Goal: Task Accomplishment & Management: Complete application form

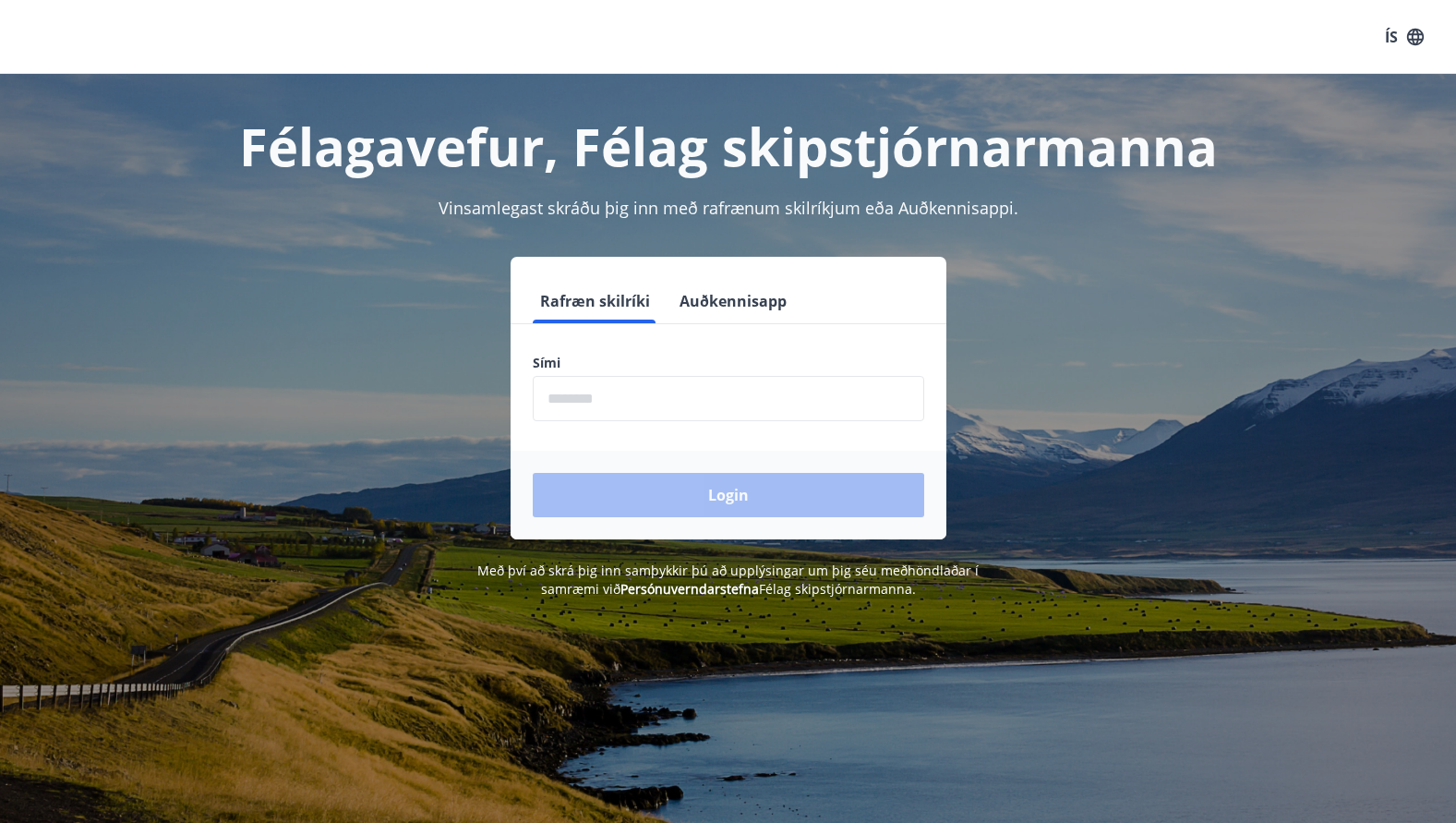
click at [720, 303] on button "Auðkennisapp" at bounding box center [733, 300] width 122 height 44
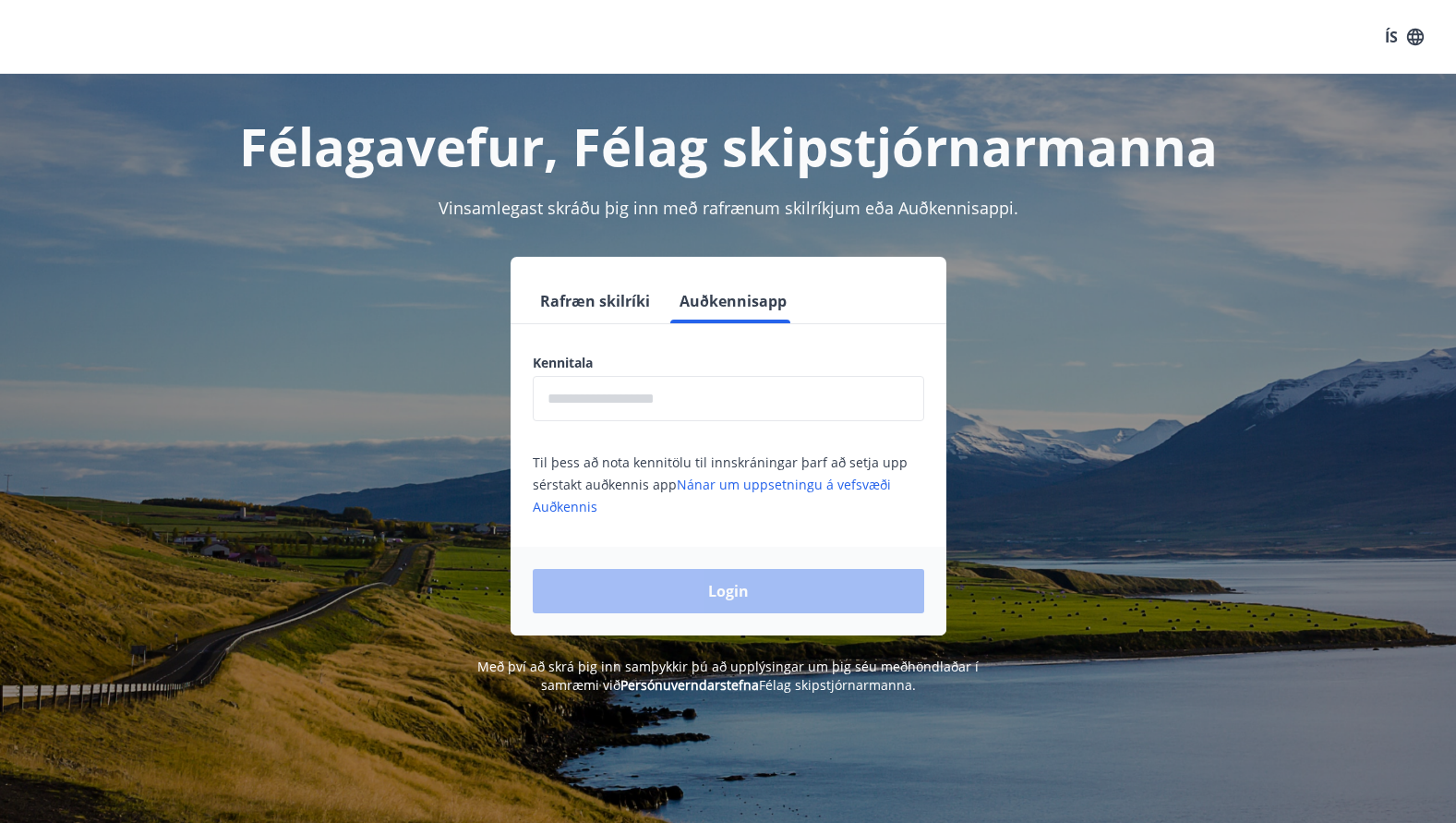
click at [654, 394] on input "text" at bounding box center [728, 398] width 392 height 45
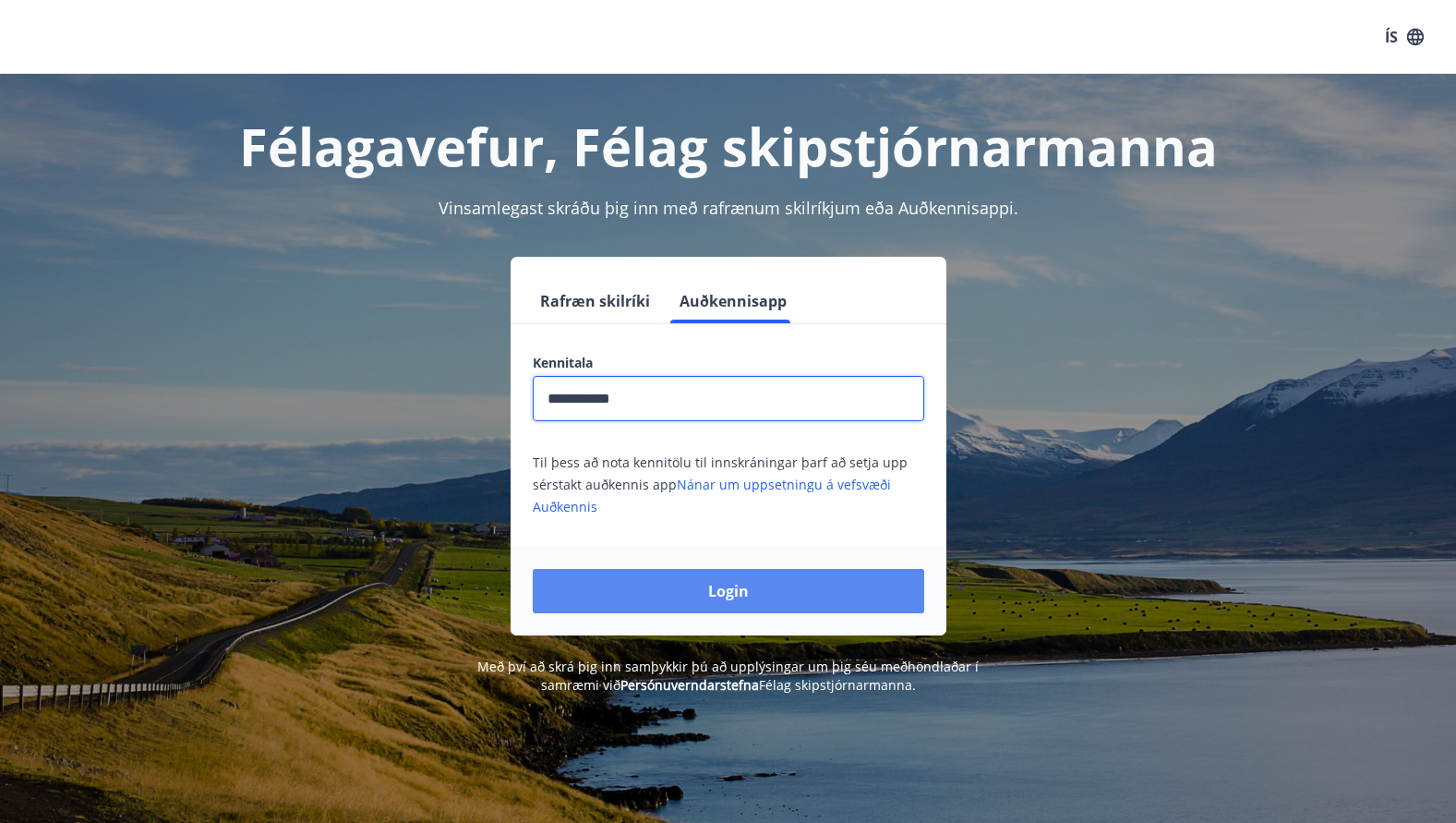
type input "**********"
click at [726, 591] on button "Login" at bounding box center [728, 591] width 392 height 44
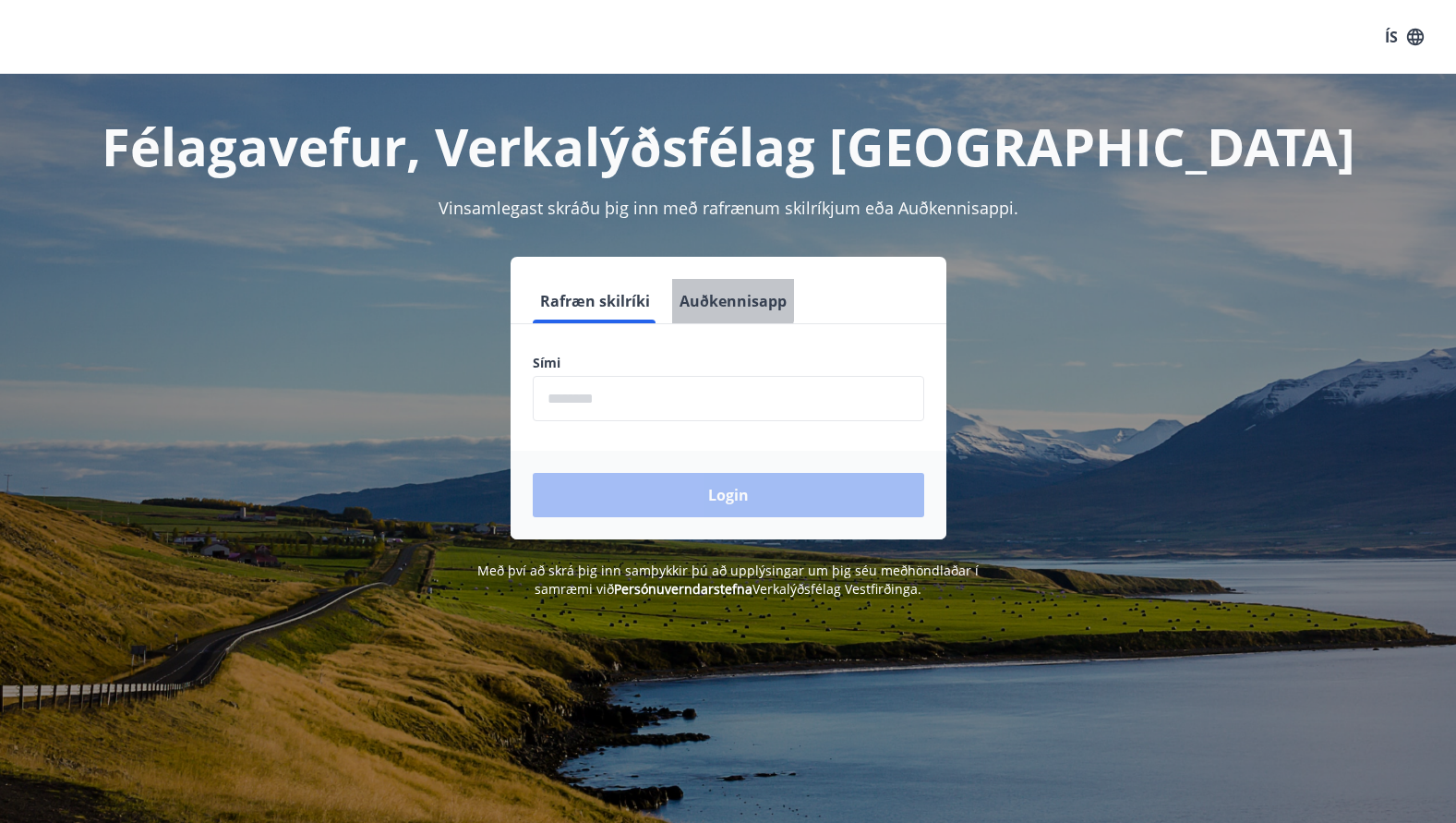
click at [707, 296] on button "Auðkennisapp" at bounding box center [733, 300] width 122 height 44
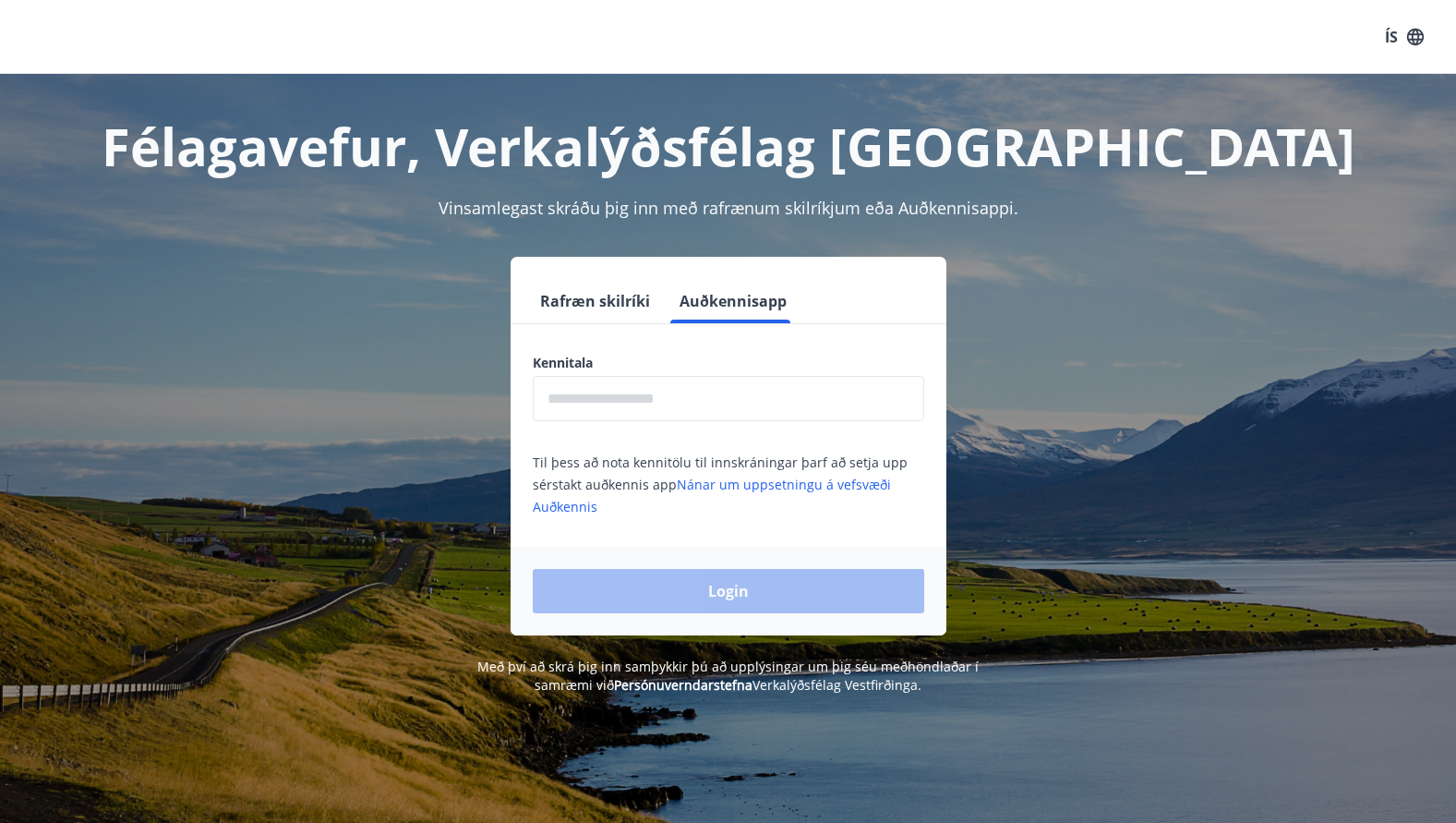
click at [692, 395] on input "text" at bounding box center [728, 398] width 392 height 45
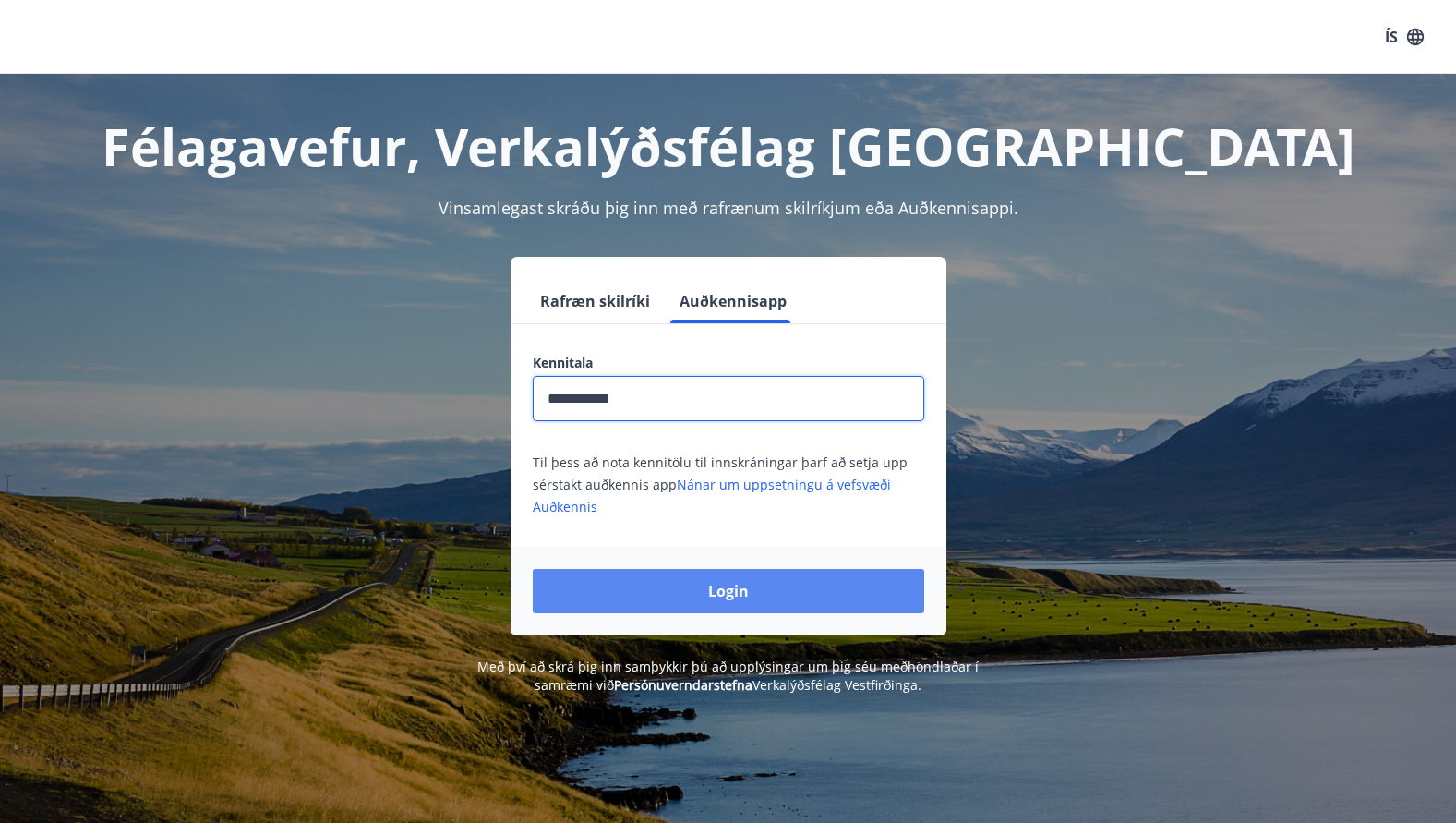
type input "**********"
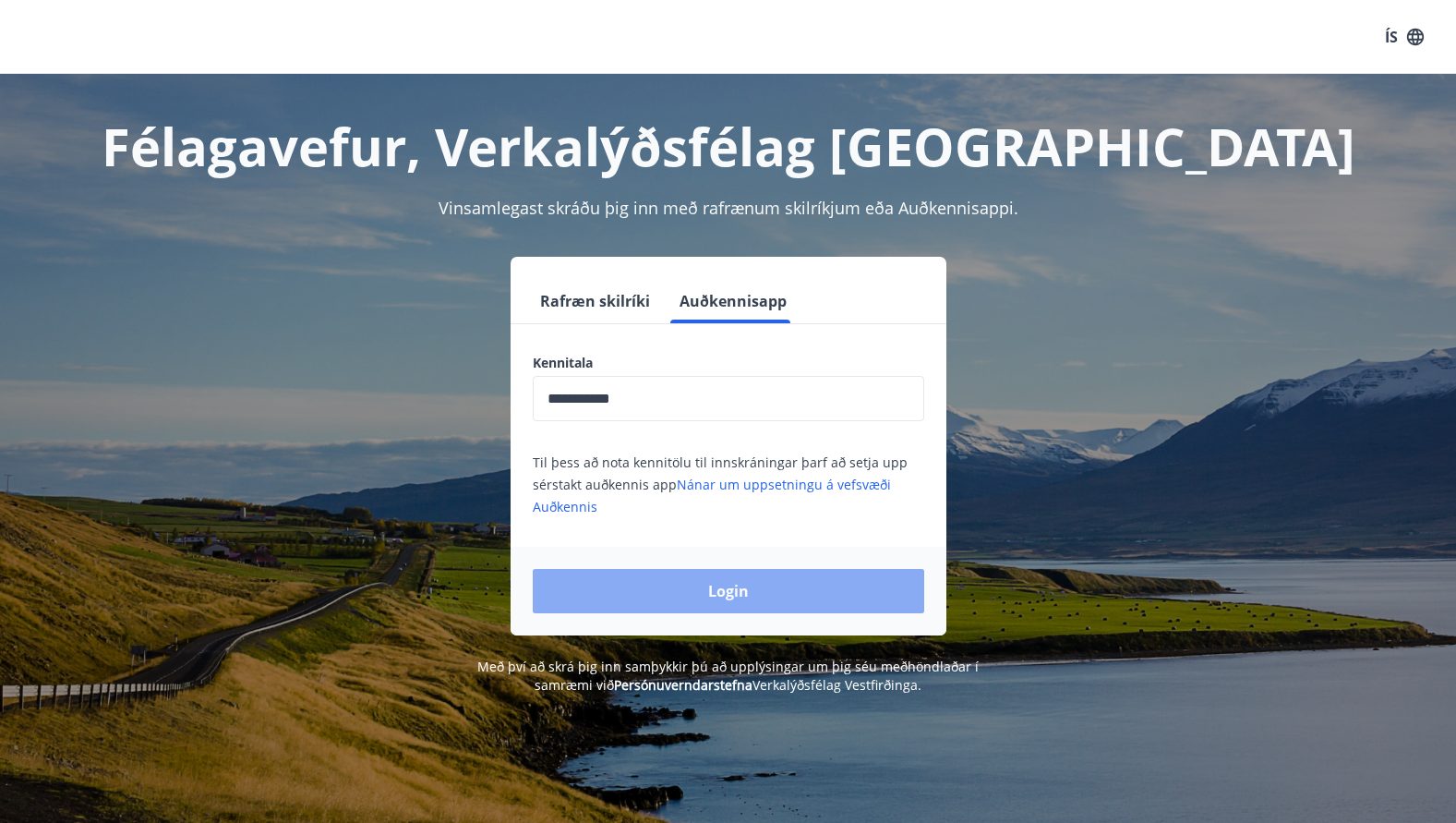
click at [745, 586] on button "Login" at bounding box center [728, 591] width 392 height 44
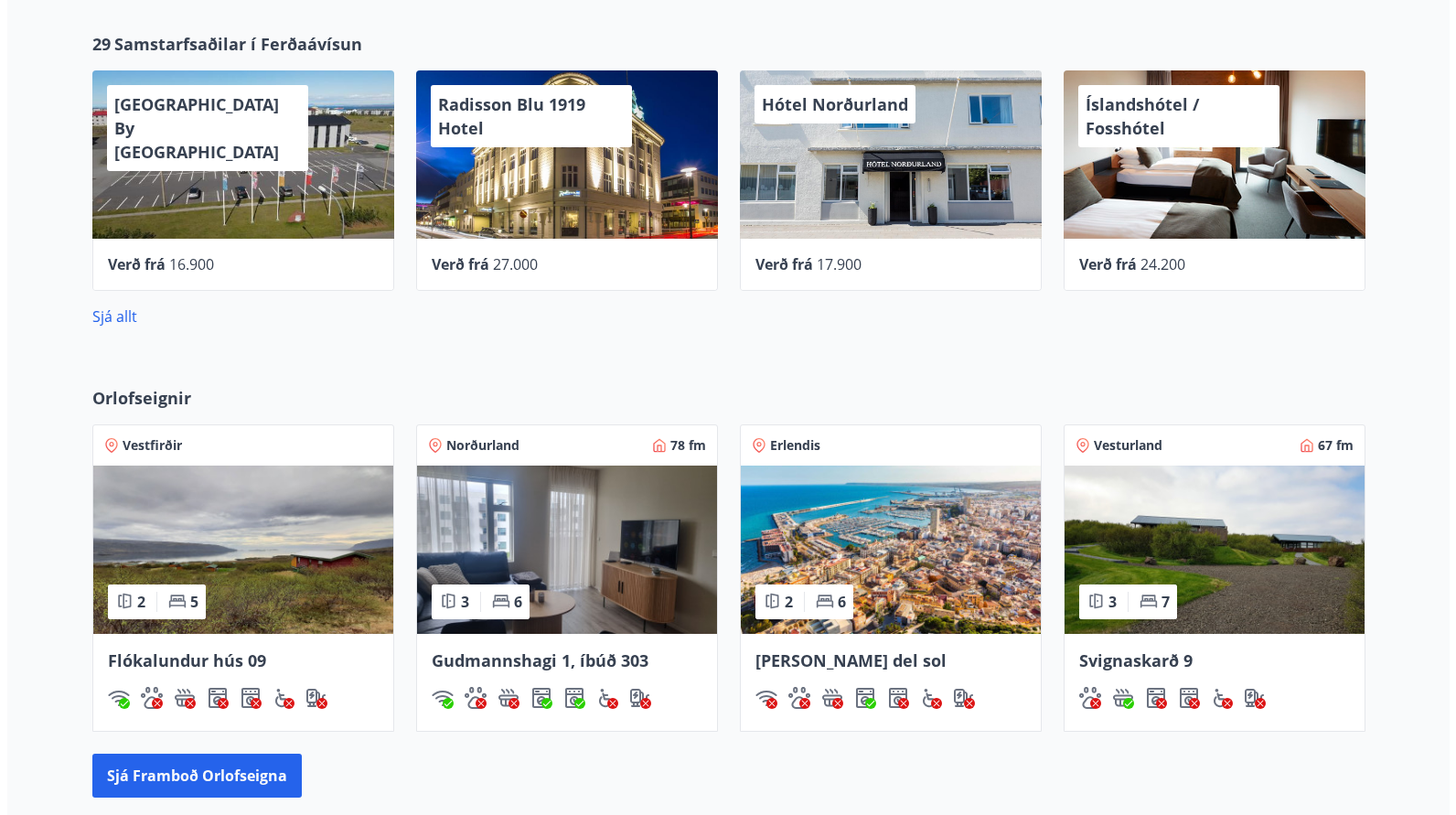
scroll to position [848, 0]
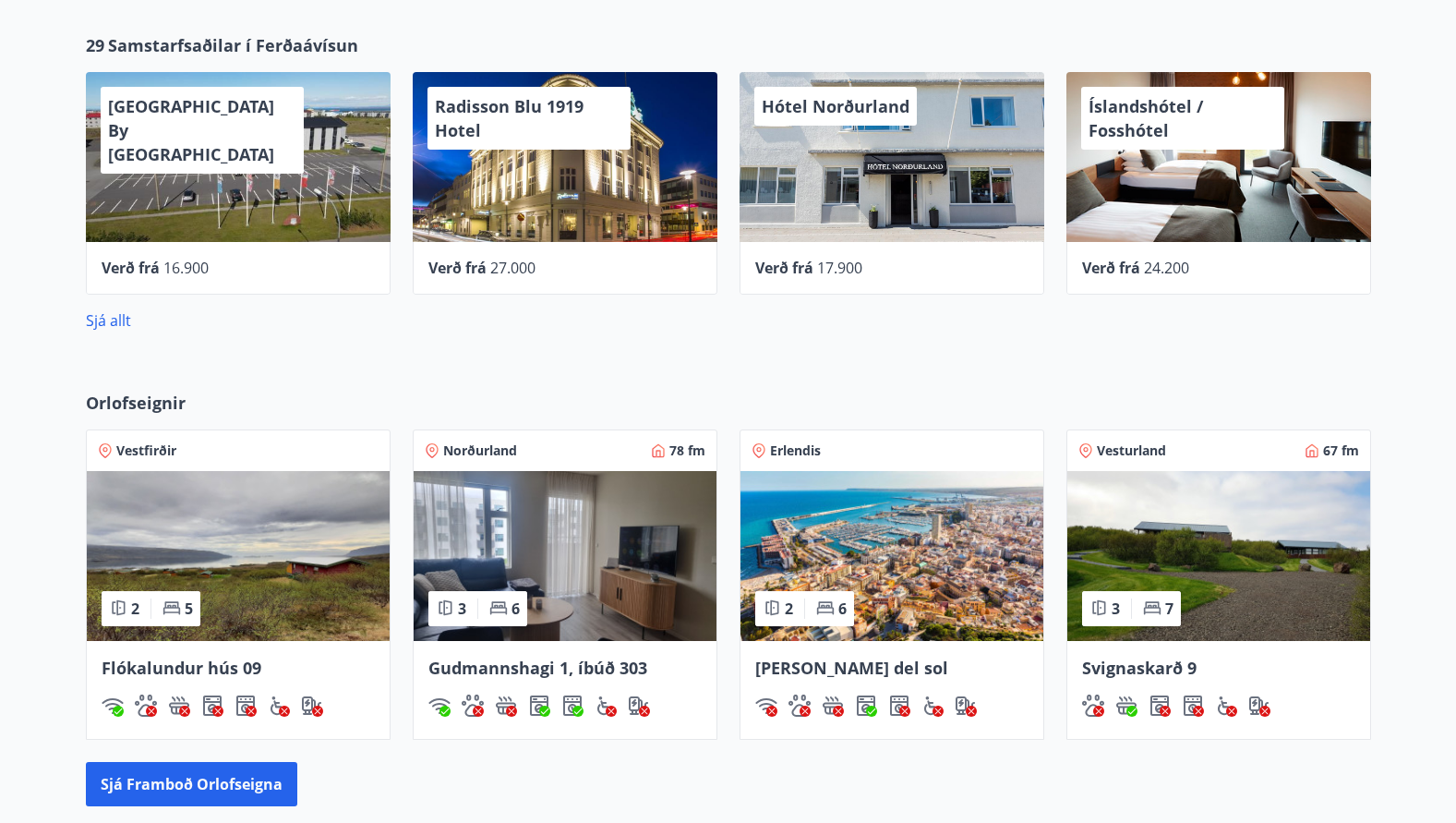
click at [583, 211] on div "Radisson Blu 1919 Hotel" at bounding box center [565, 157] width 305 height 170
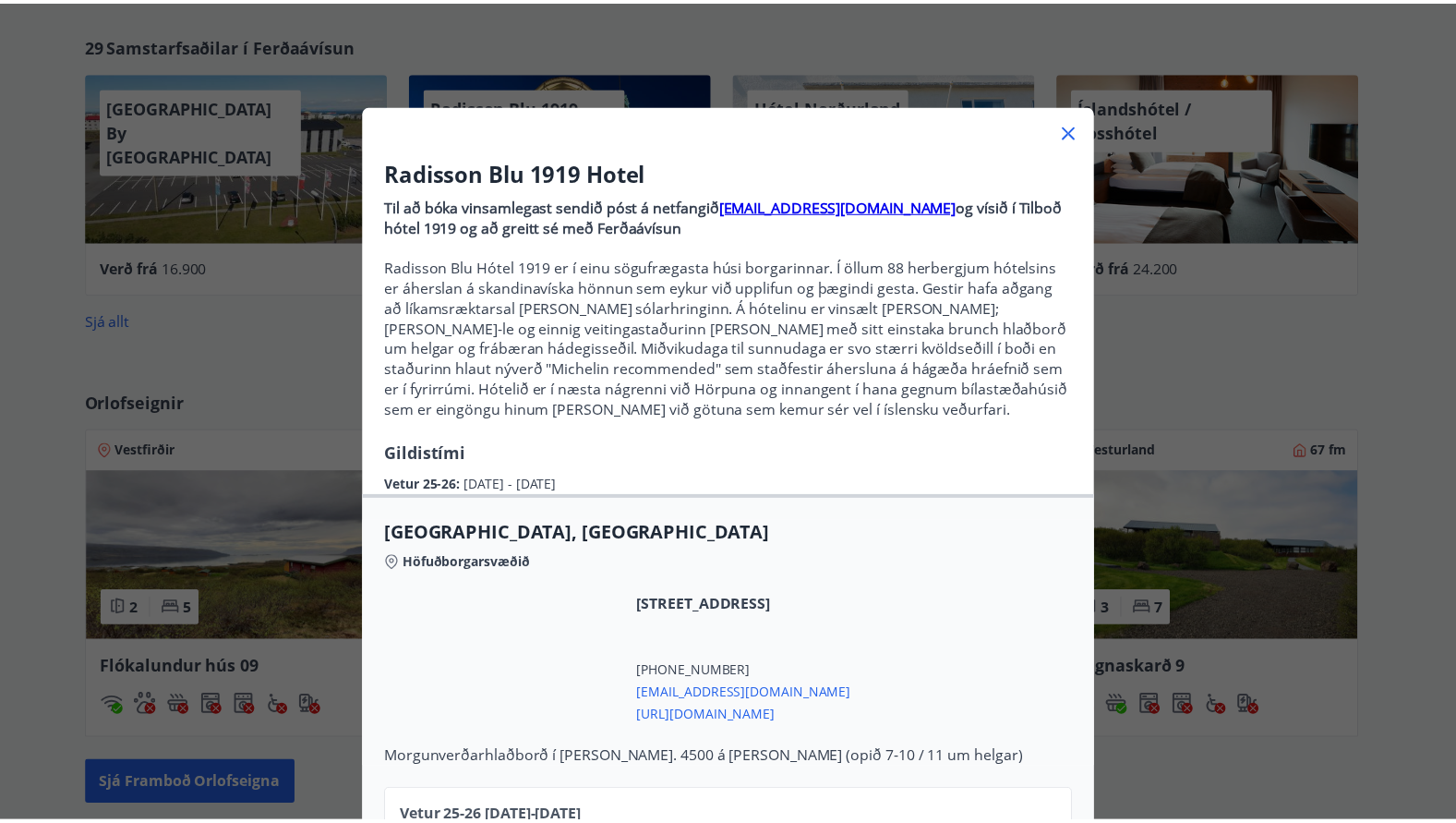
scroll to position [0, 0]
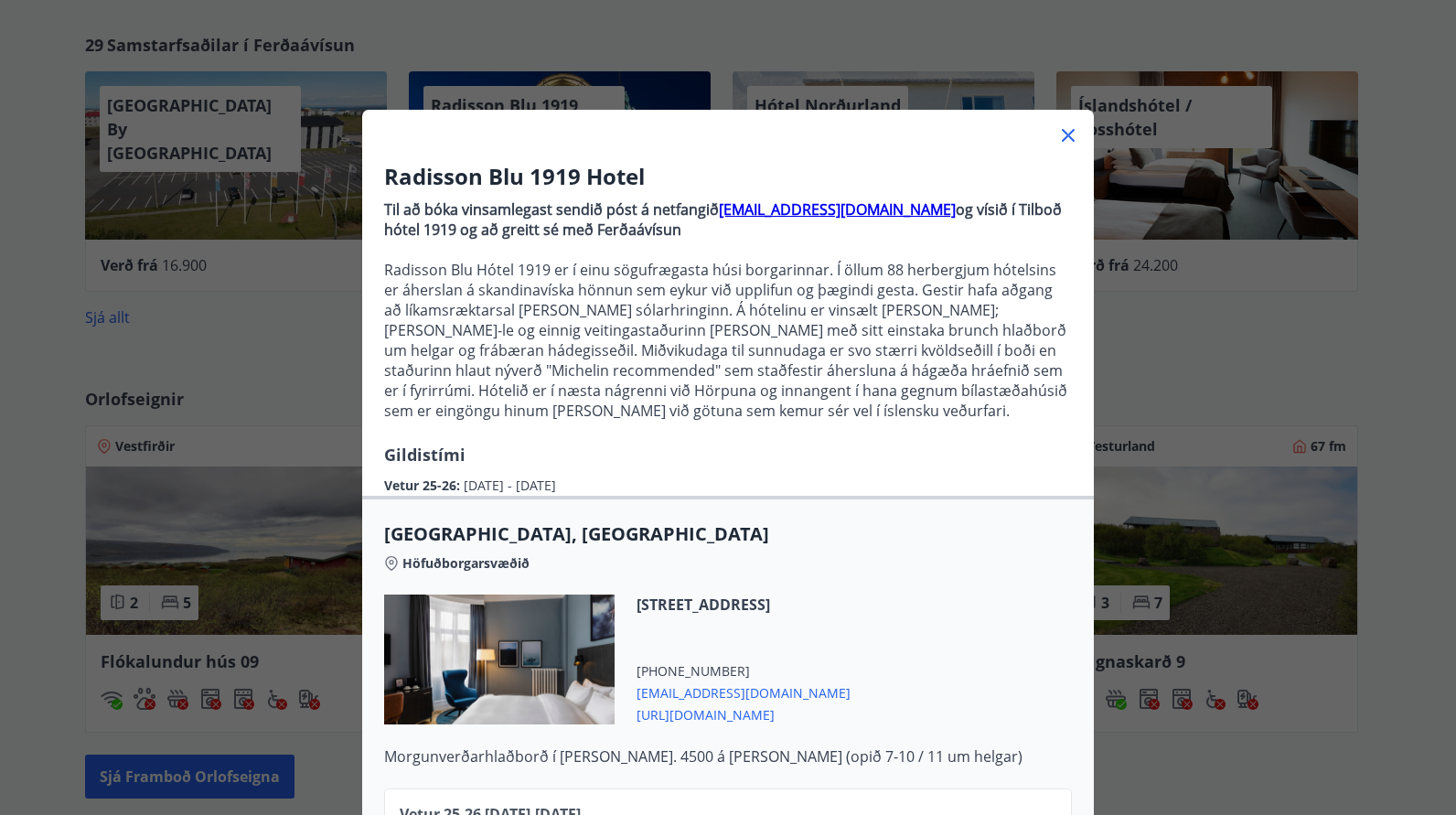
click at [1059, 131] on icon at bounding box center [1067, 135] width 22 height 22
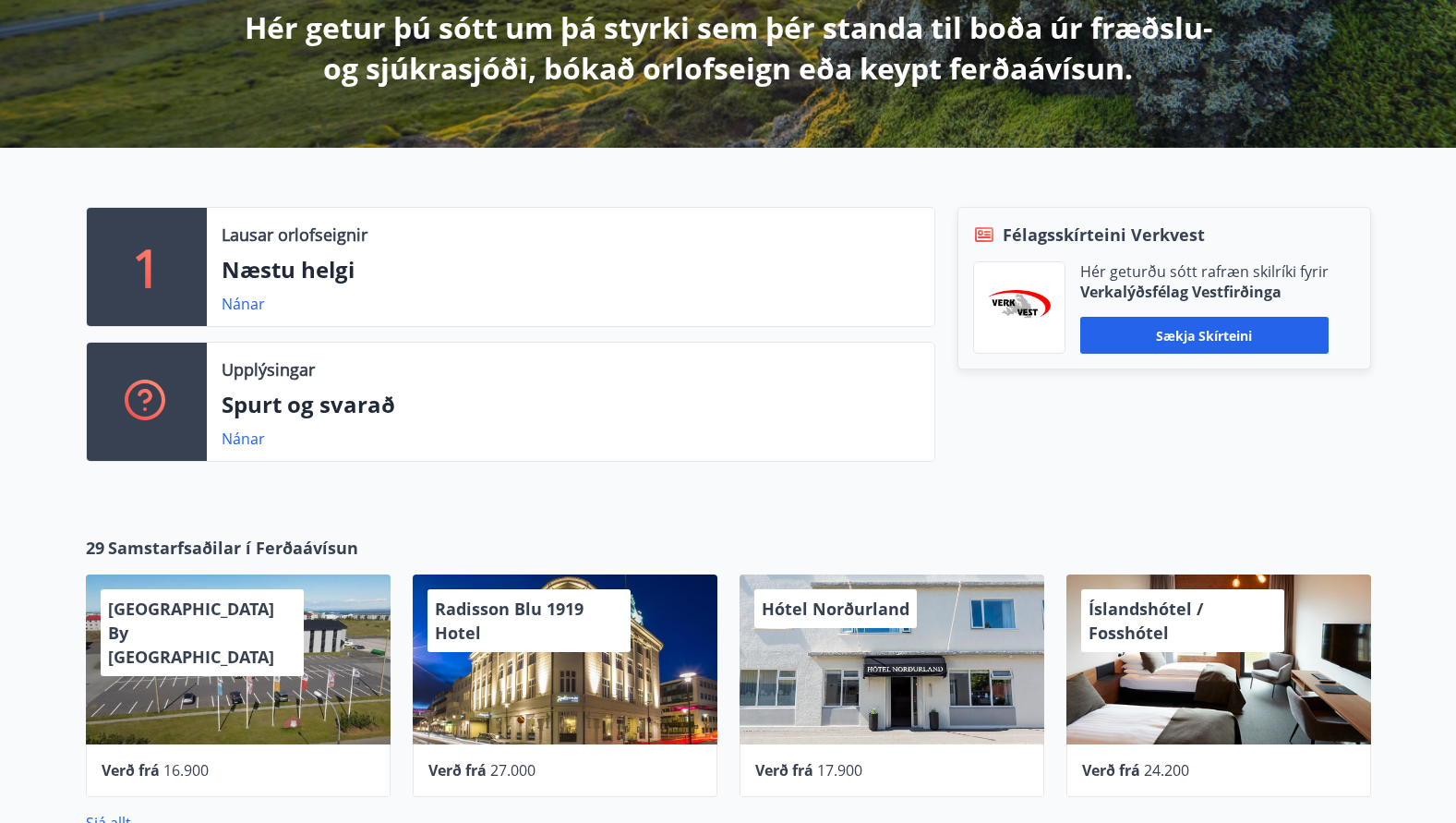
scroll to position [369, 0]
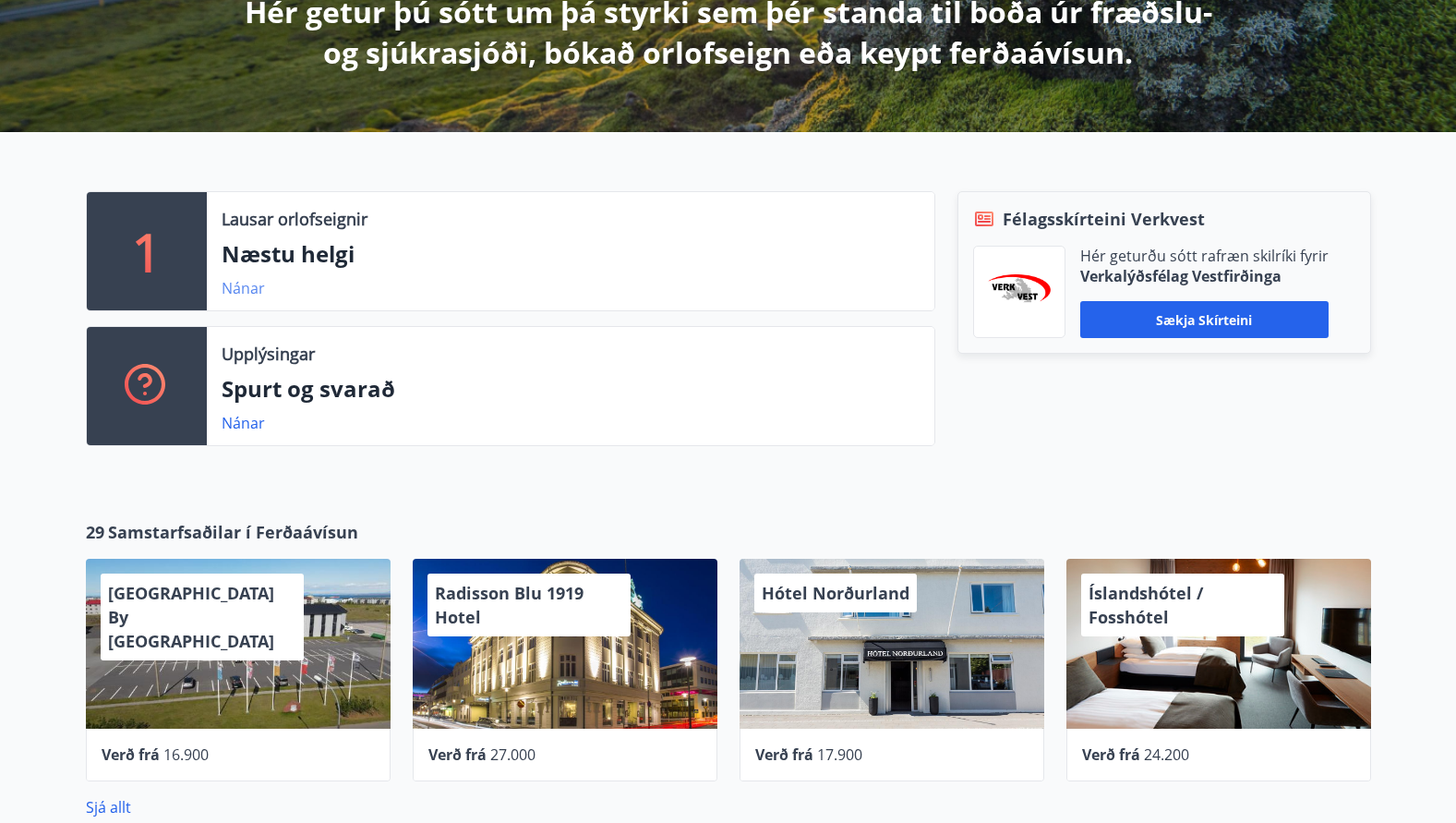
click at [250, 289] on link "Nánar" at bounding box center [243, 287] width 44 height 20
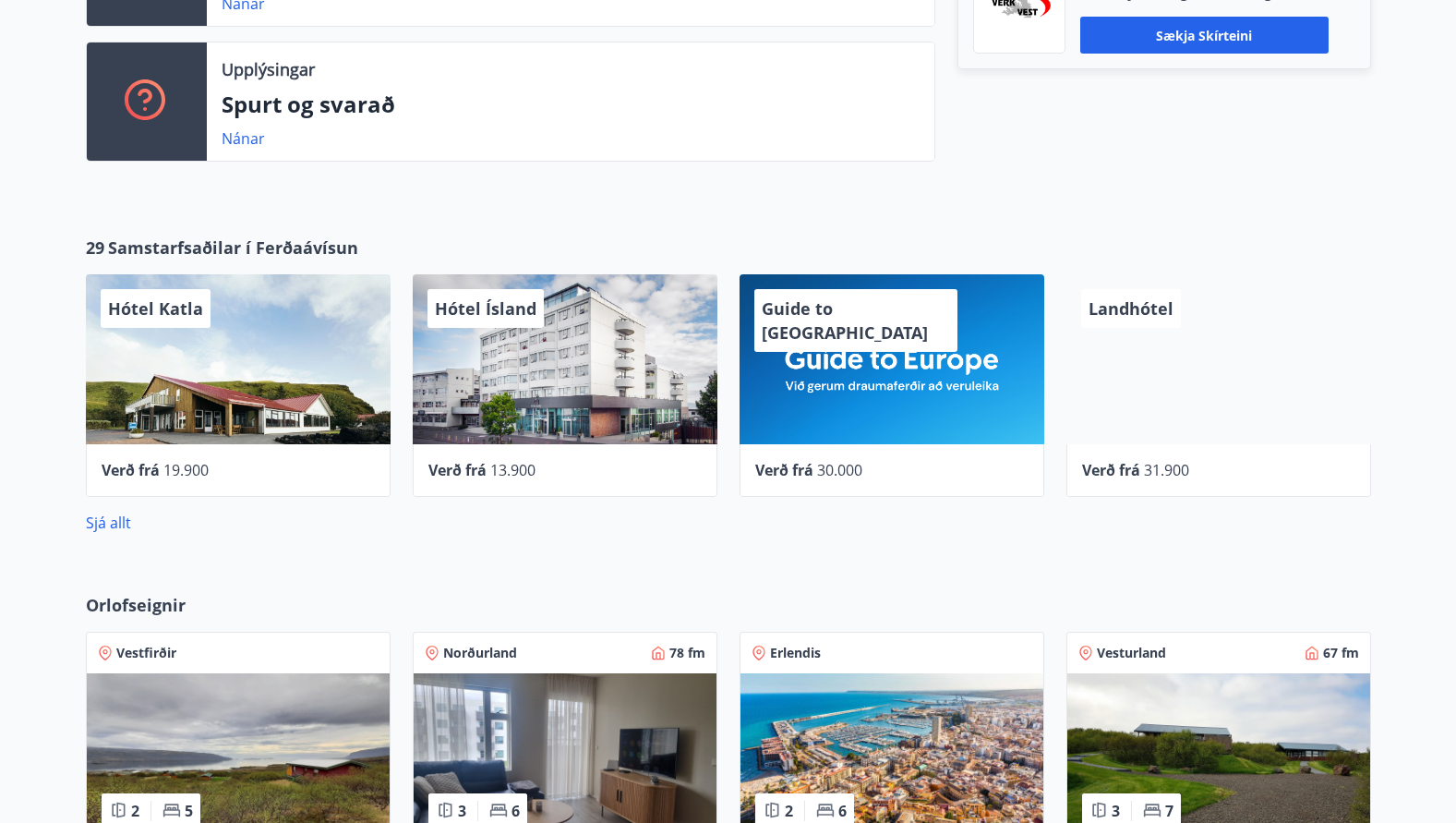
scroll to position [647, 0]
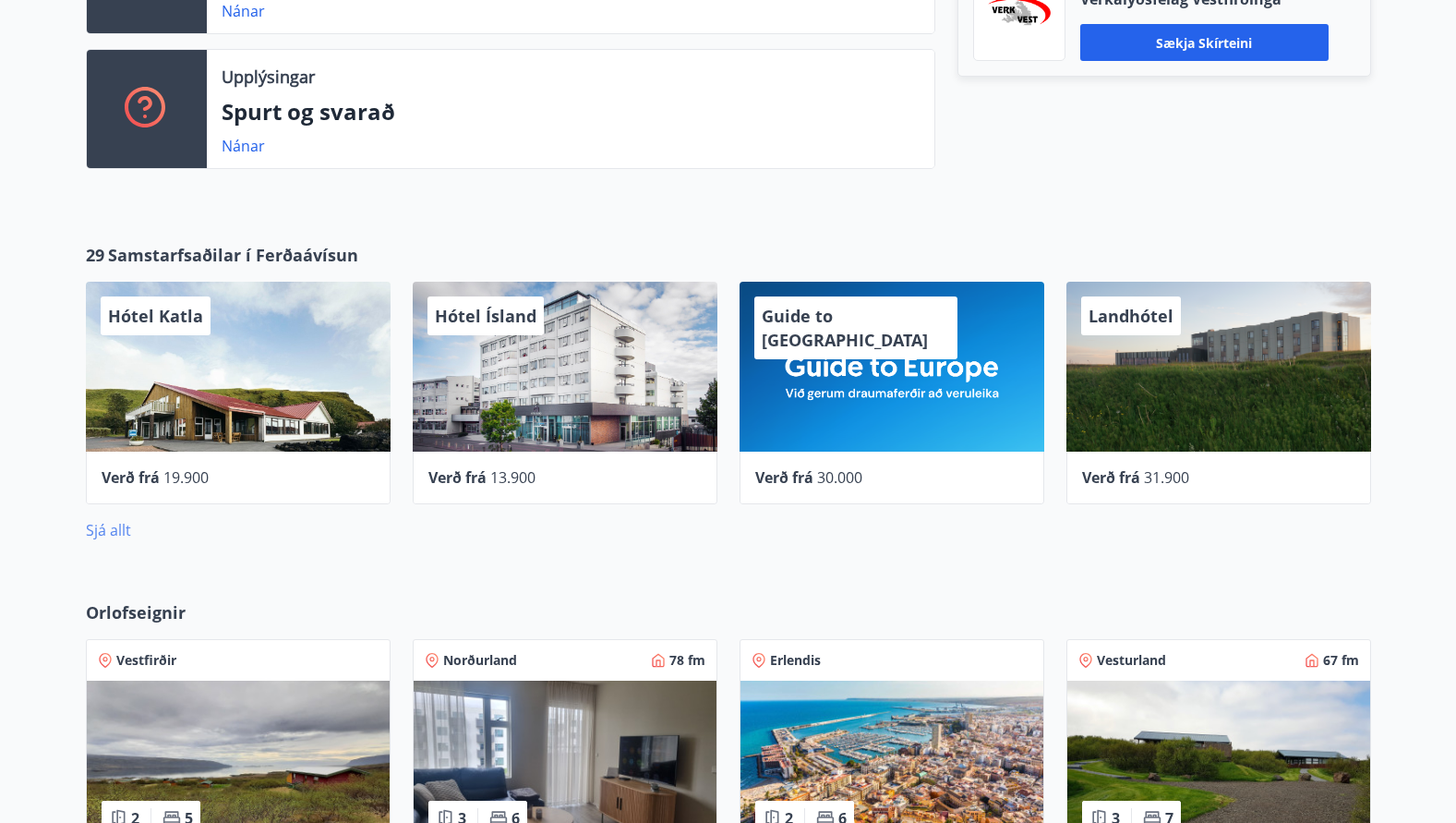
click at [113, 528] on link "Sjá allt" at bounding box center [108, 529] width 45 height 20
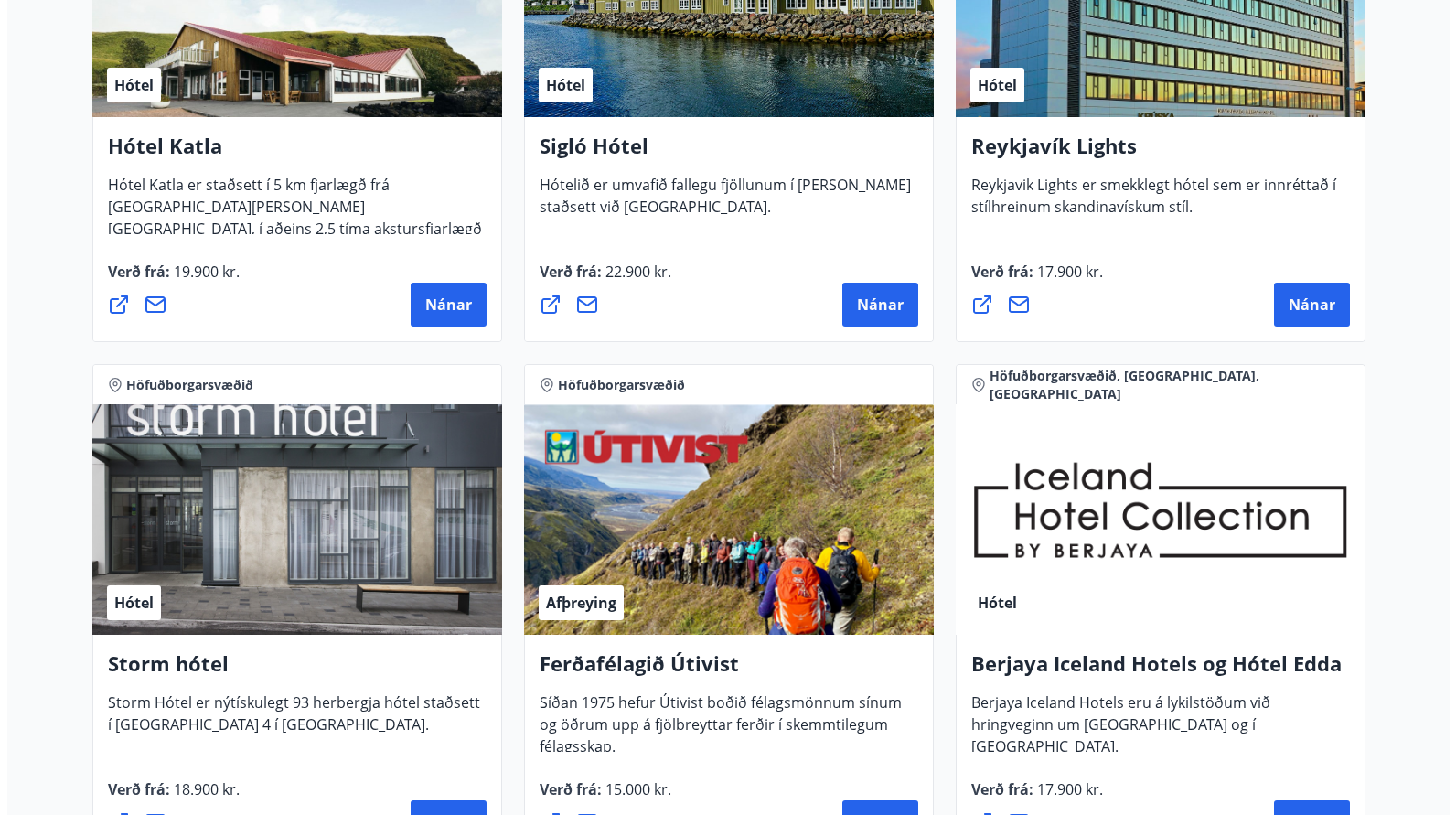
scroll to position [1646, 0]
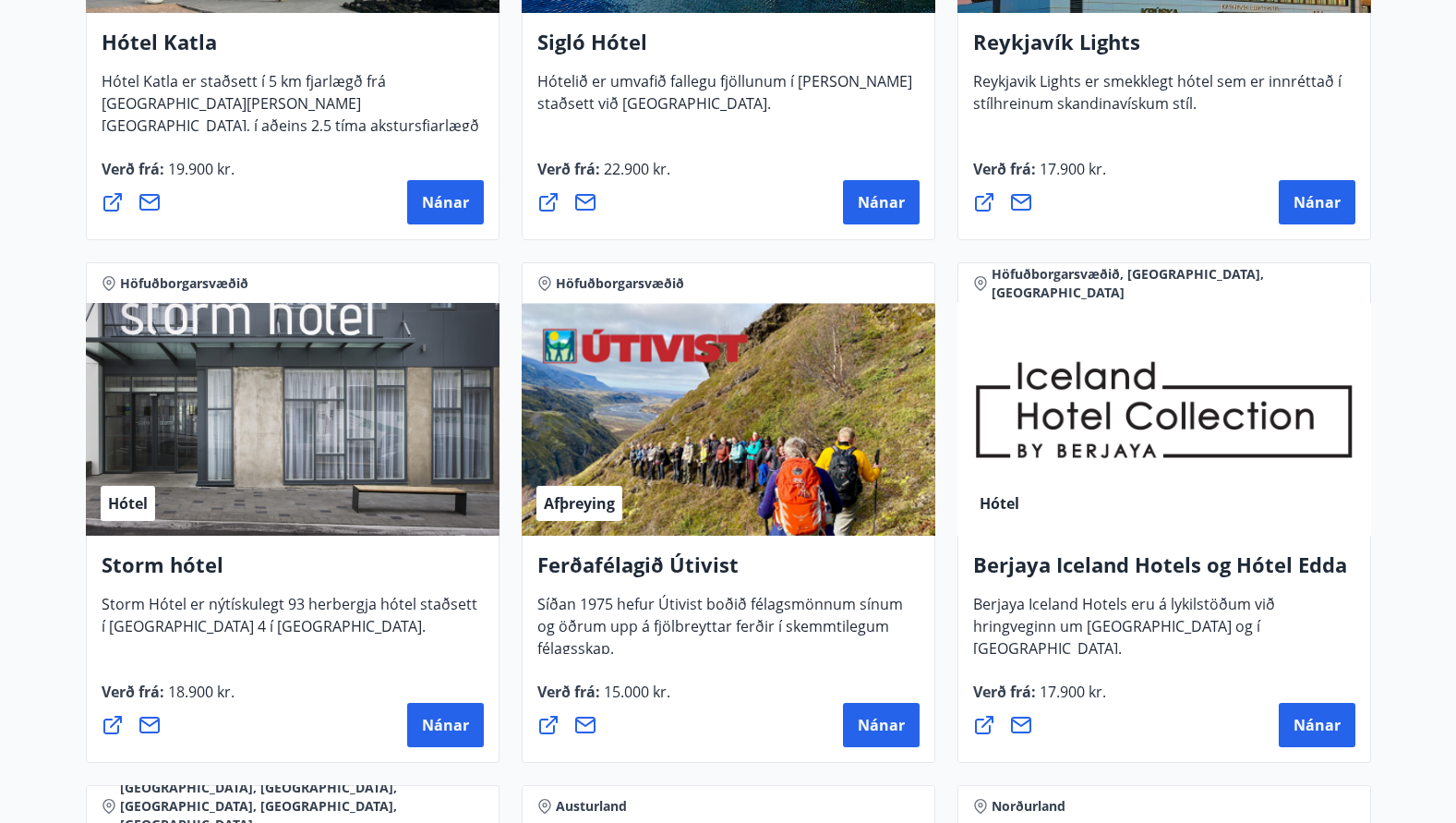
click at [277, 415] on div "Hótel" at bounding box center [293, 420] width 414 height 233
click at [432, 729] on span "Nánar" at bounding box center [445, 725] width 47 height 20
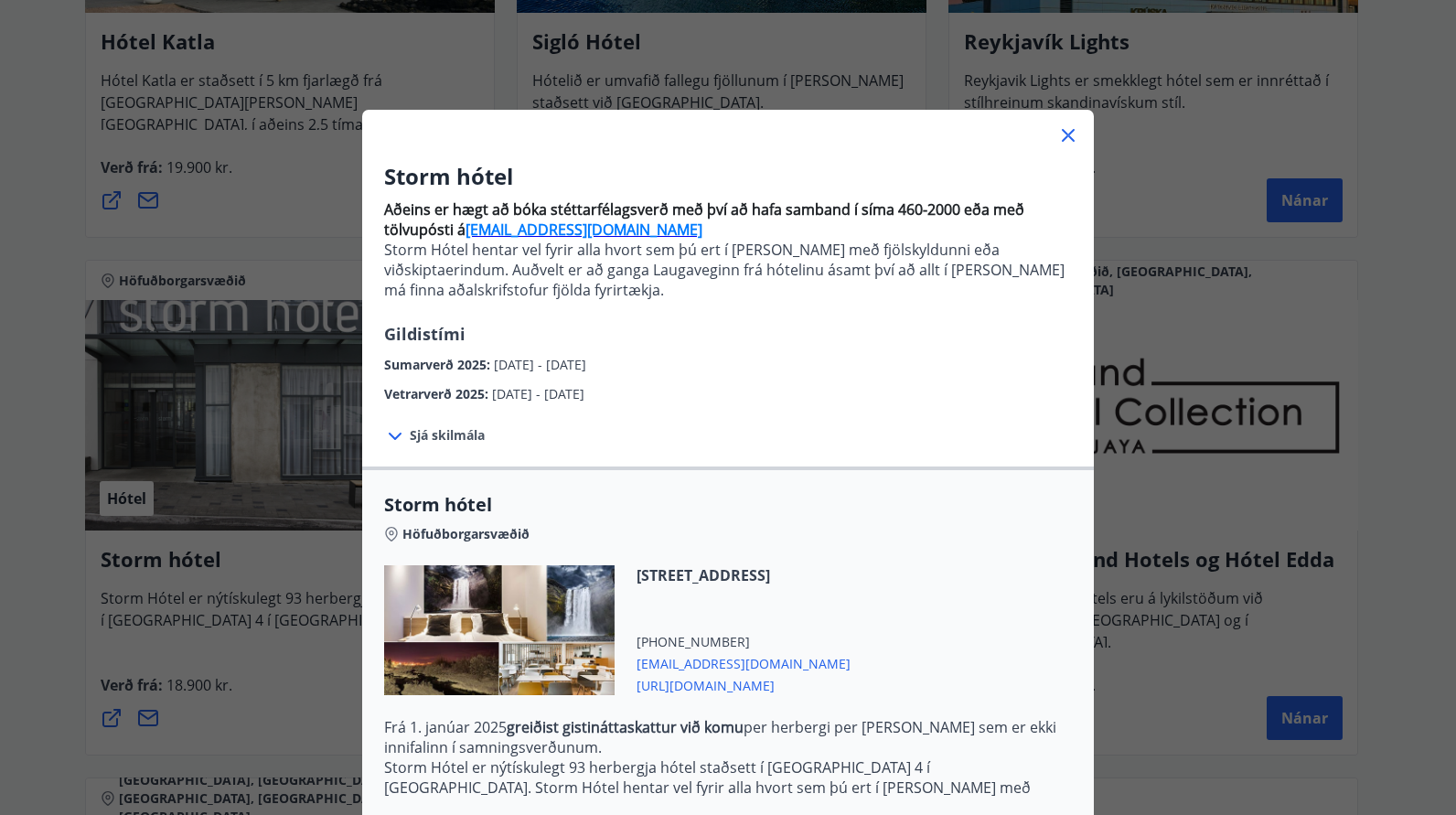
click at [687, 683] on span "https://www.keahotels.is/is/hotelin/storm-hotel" at bounding box center [743, 684] width 214 height 22
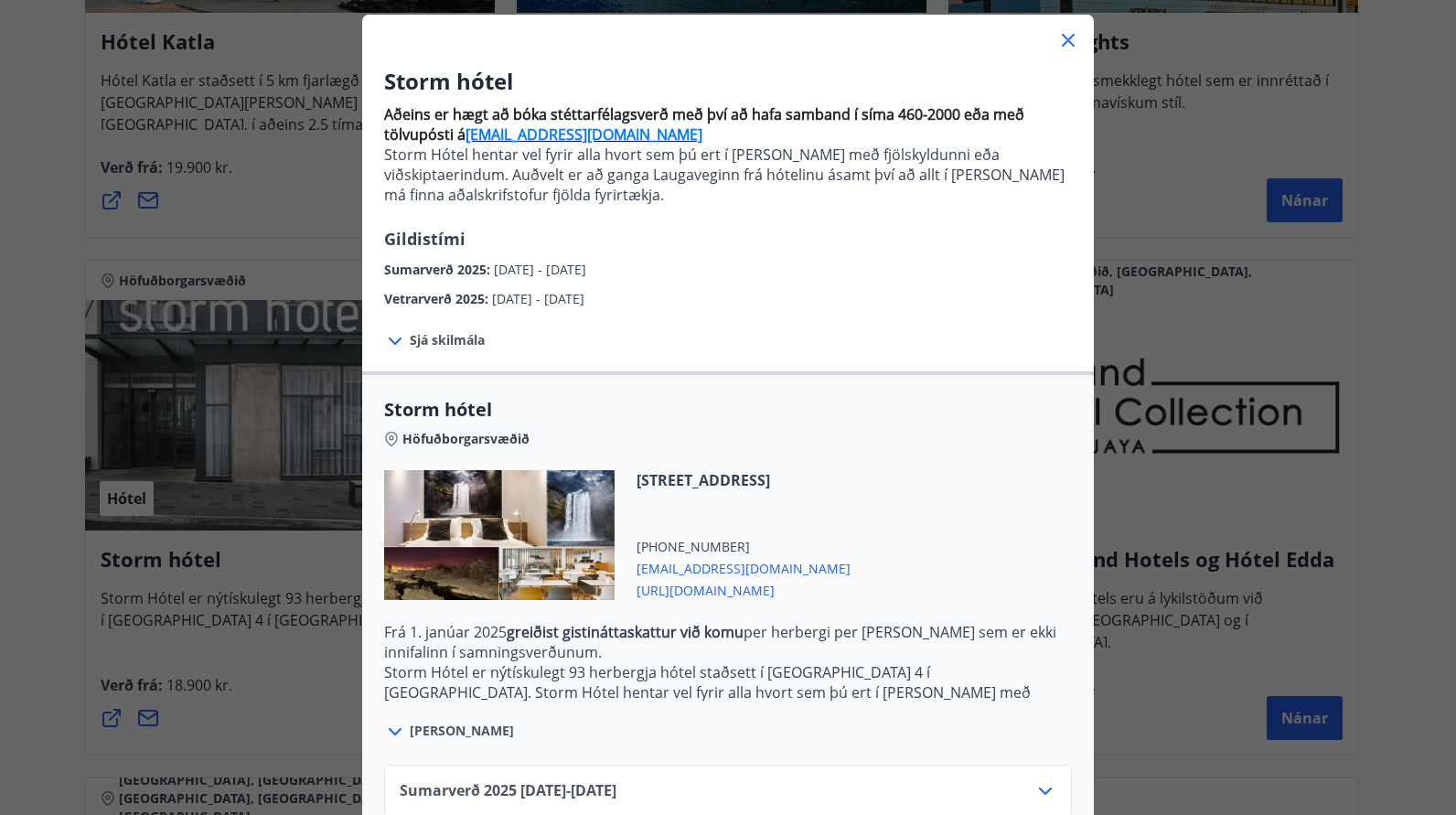
scroll to position [209, 0]
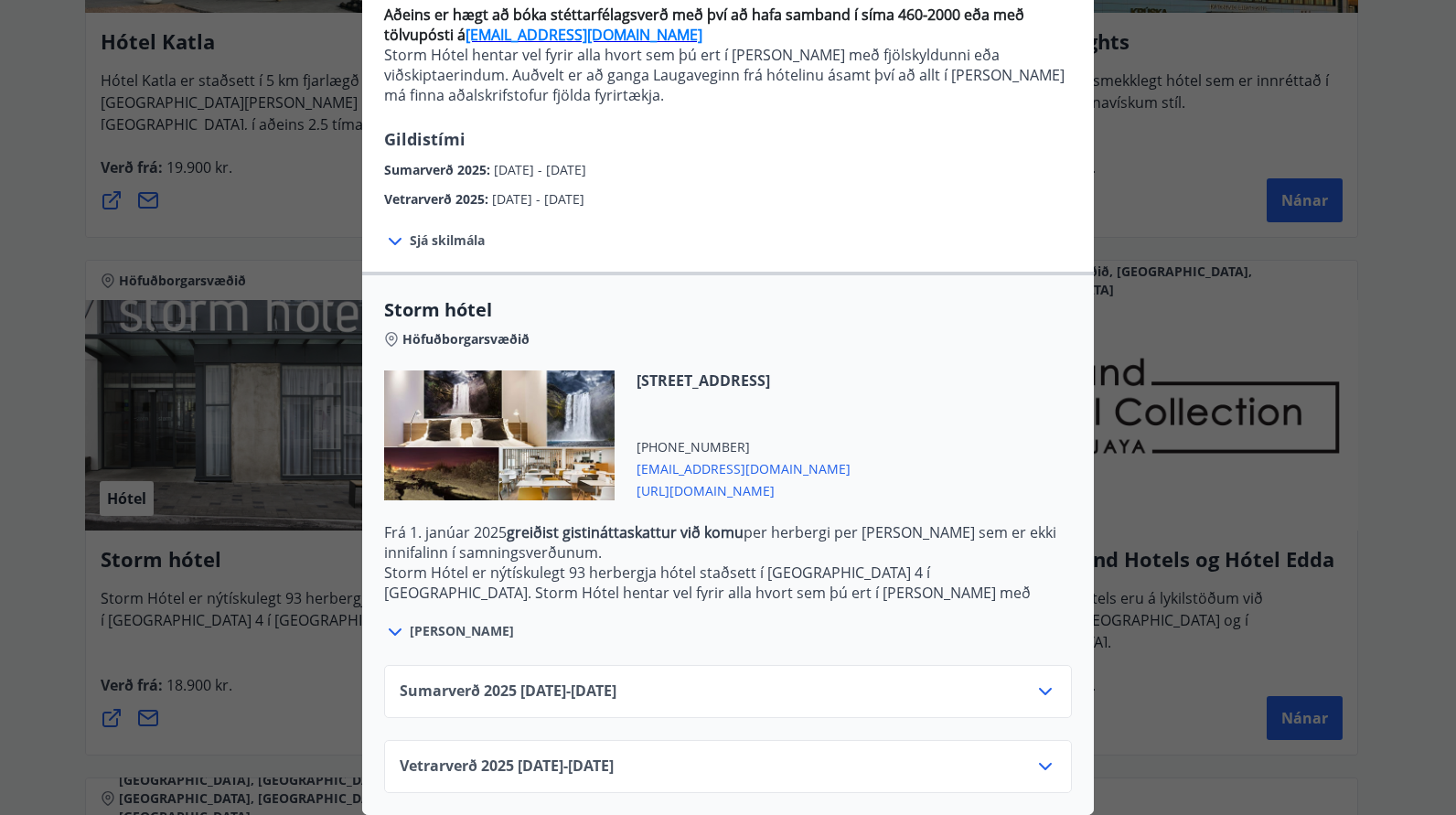
click at [1037, 756] on icon at bounding box center [1044, 766] width 22 height 22
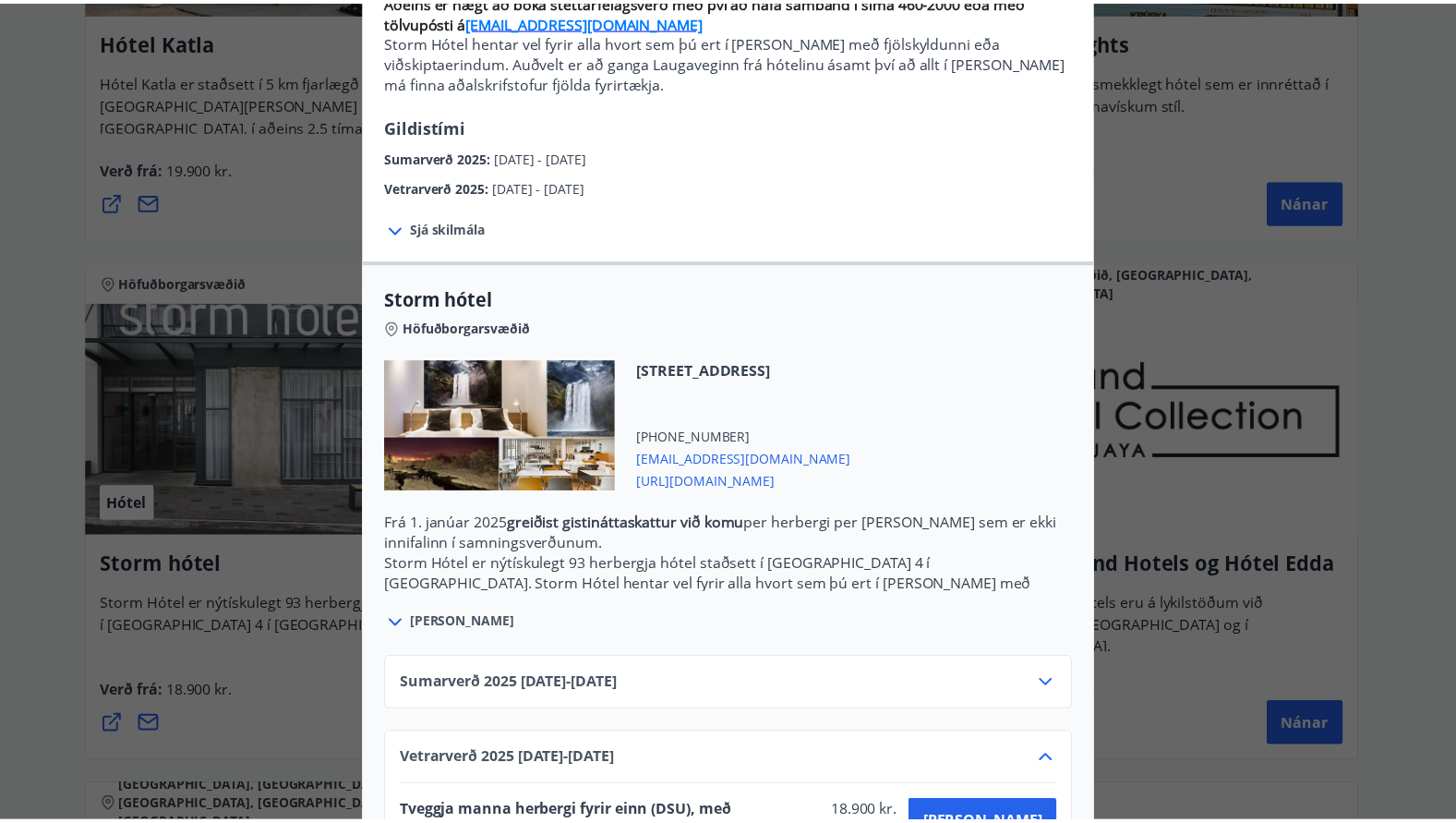
scroll to position [360, 0]
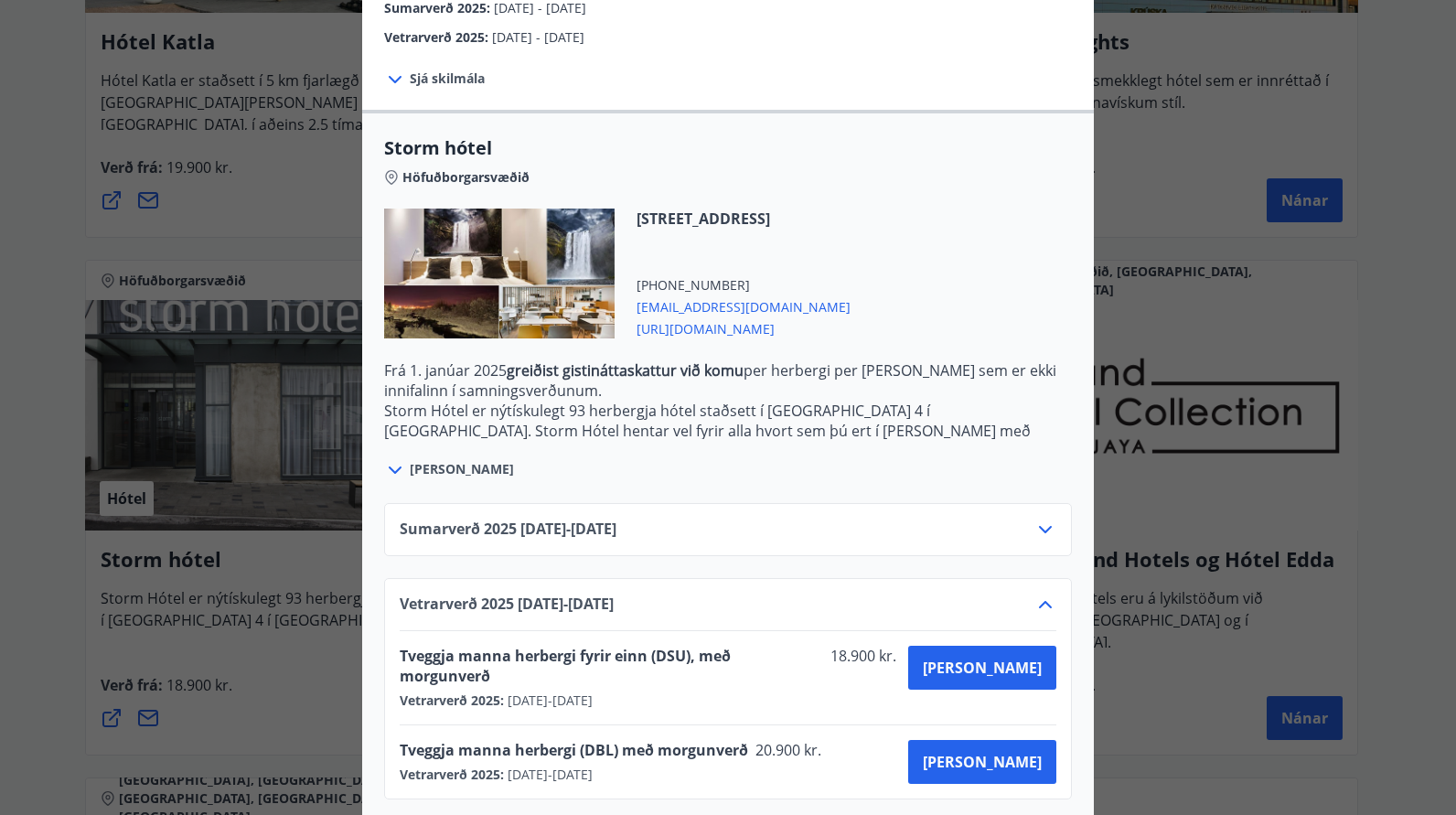
click at [1165, 181] on div "Storm hótel Aðeins er hægt að bóka stéttarfélagsverð með því að hafa samband í …" at bounding box center [728, 50] width 1456 height 815
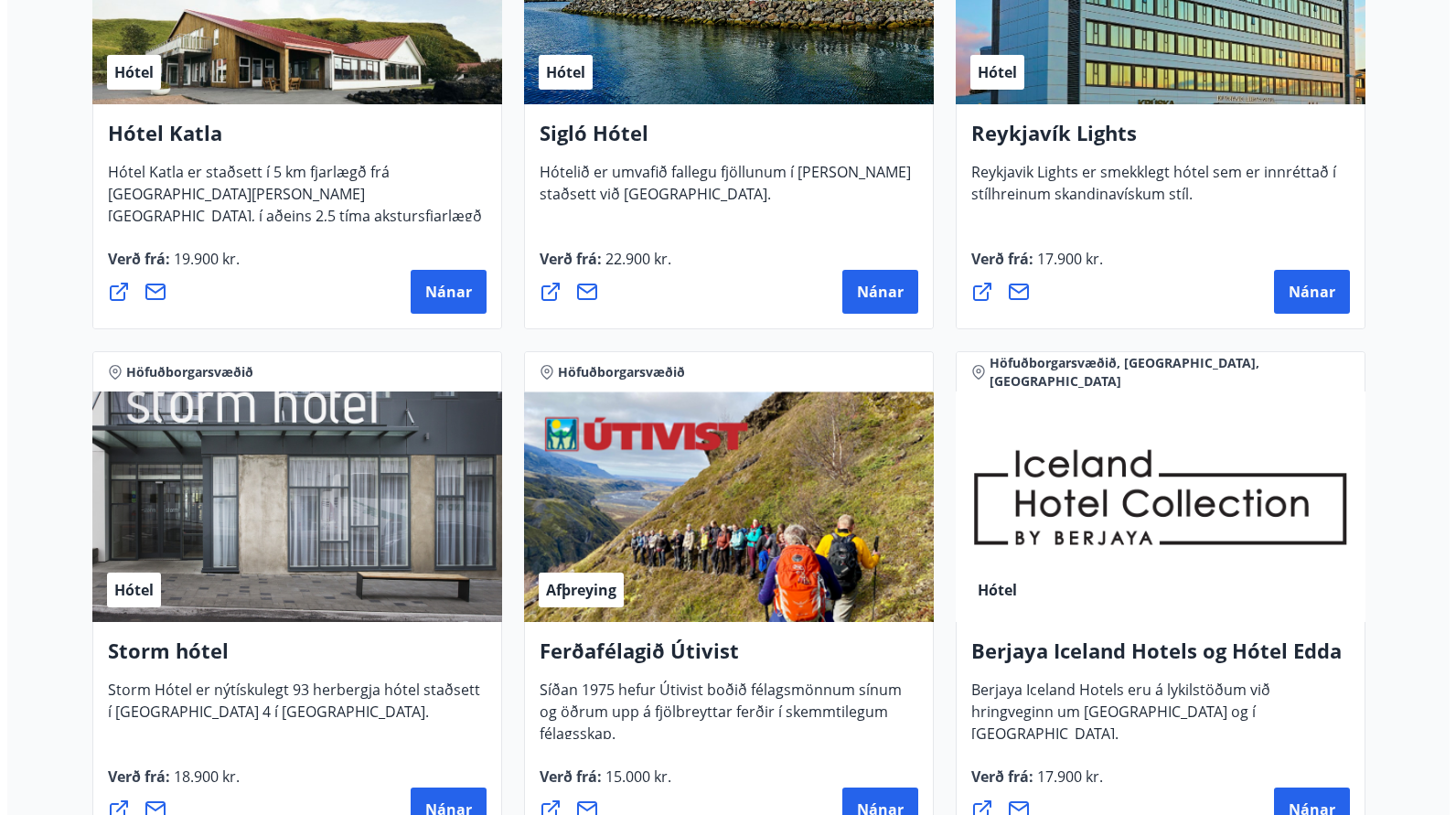
scroll to position [1829, 0]
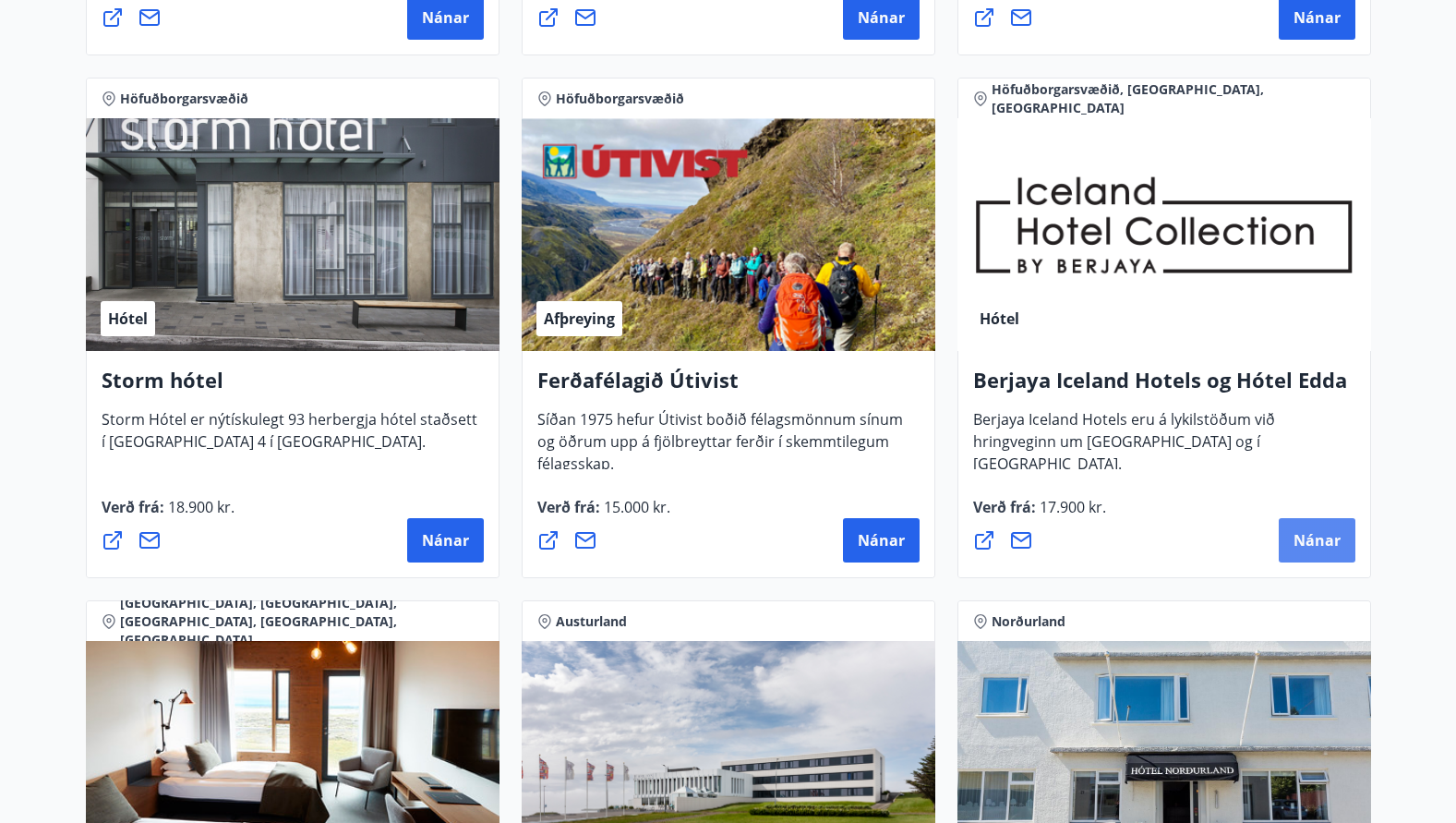
click at [1304, 535] on span "Nánar" at bounding box center [1317, 540] width 47 height 20
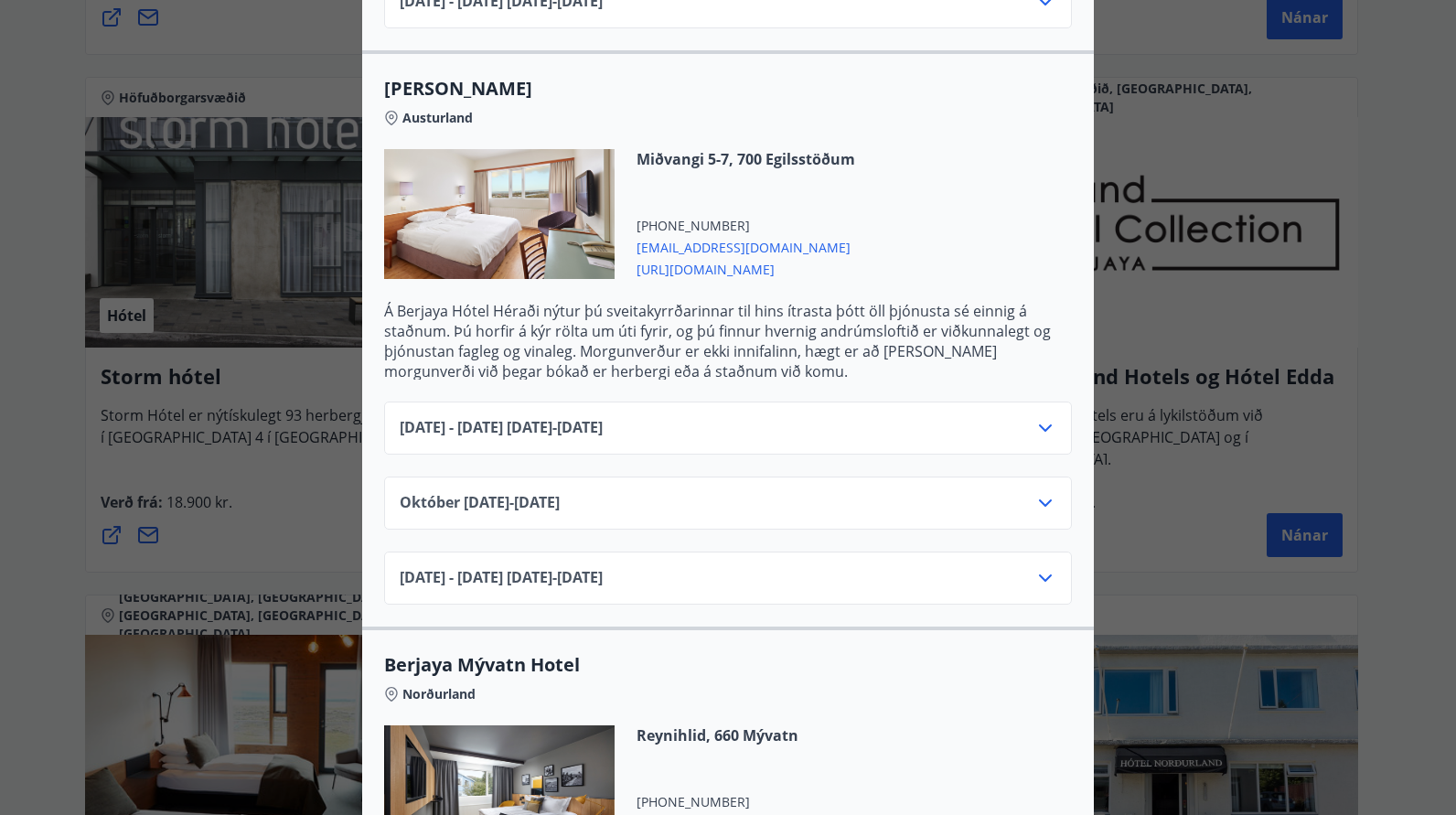
scroll to position [1646, 0]
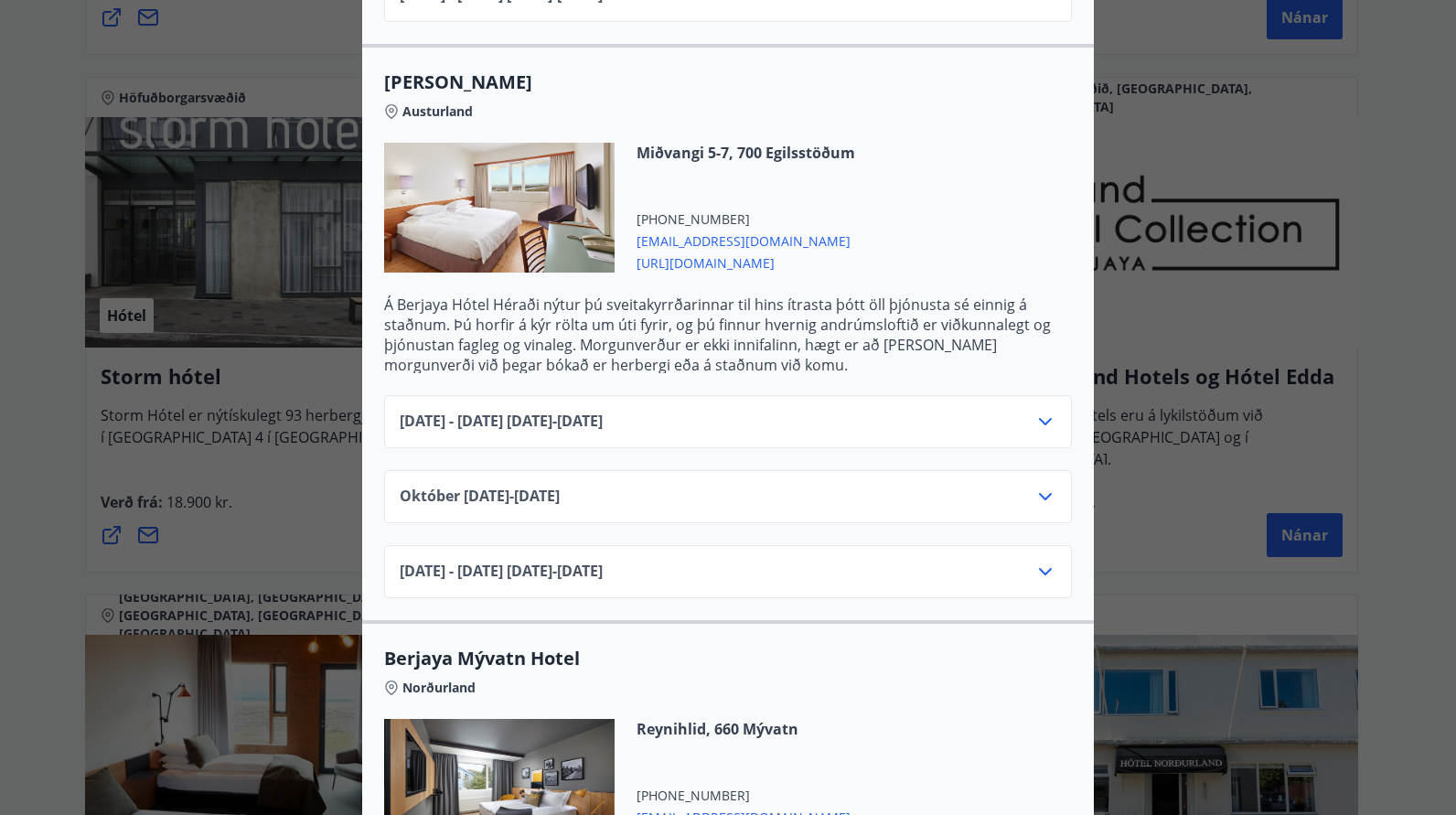
click at [966, 489] on div "Október 01.10.25 - 31.10.25" at bounding box center [727, 503] width 656 height 37
click at [1035, 485] on icon at bounding box center [1044, 496] width 22 height 22
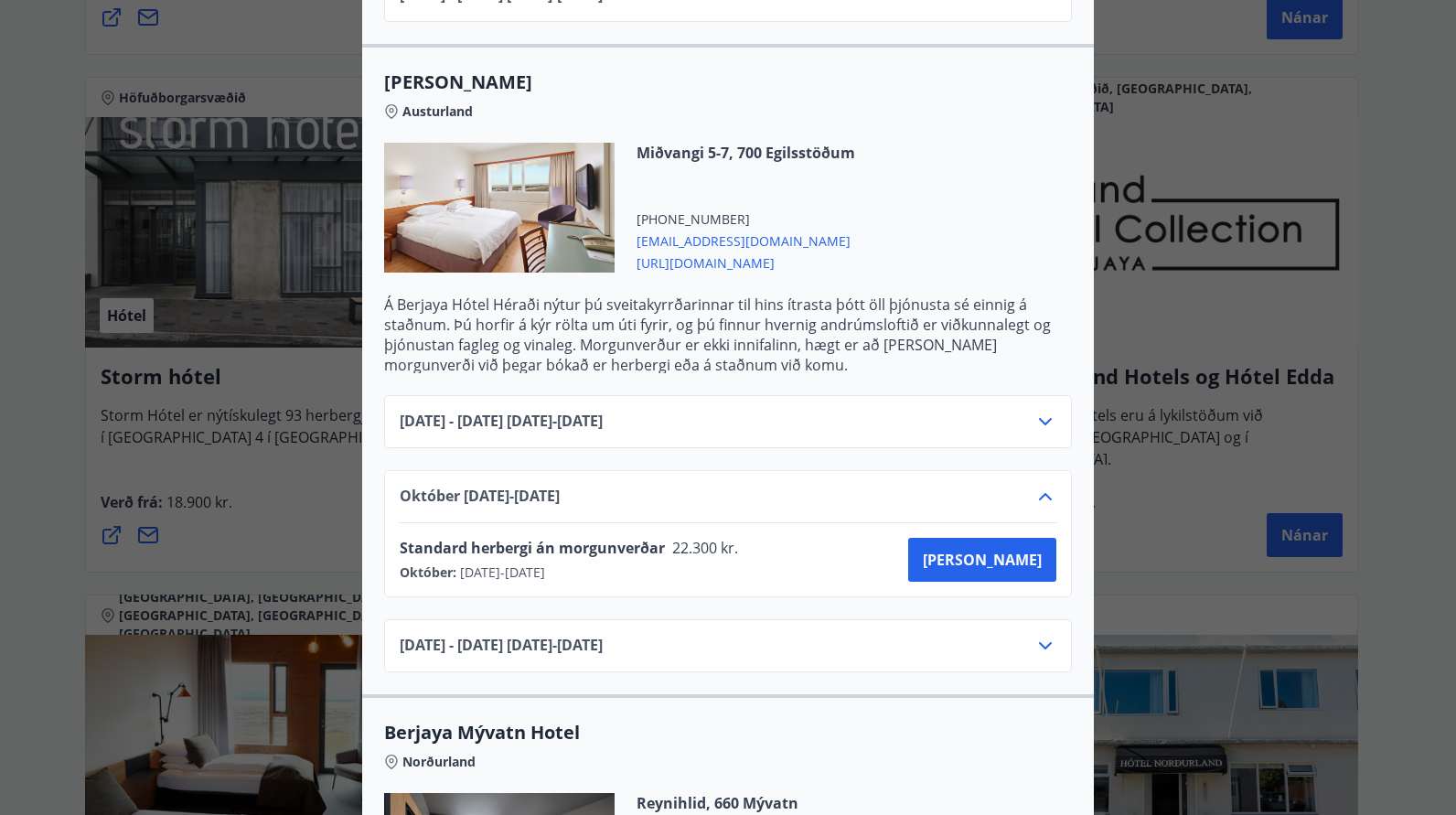
click at [1246, 271] on div "Berjaya Iceland Hotels og Hótel Edda Berjaya Iceland Hotels og Hótel Edda eru h…" at bounding box center [728, 407] width 1456 height 815
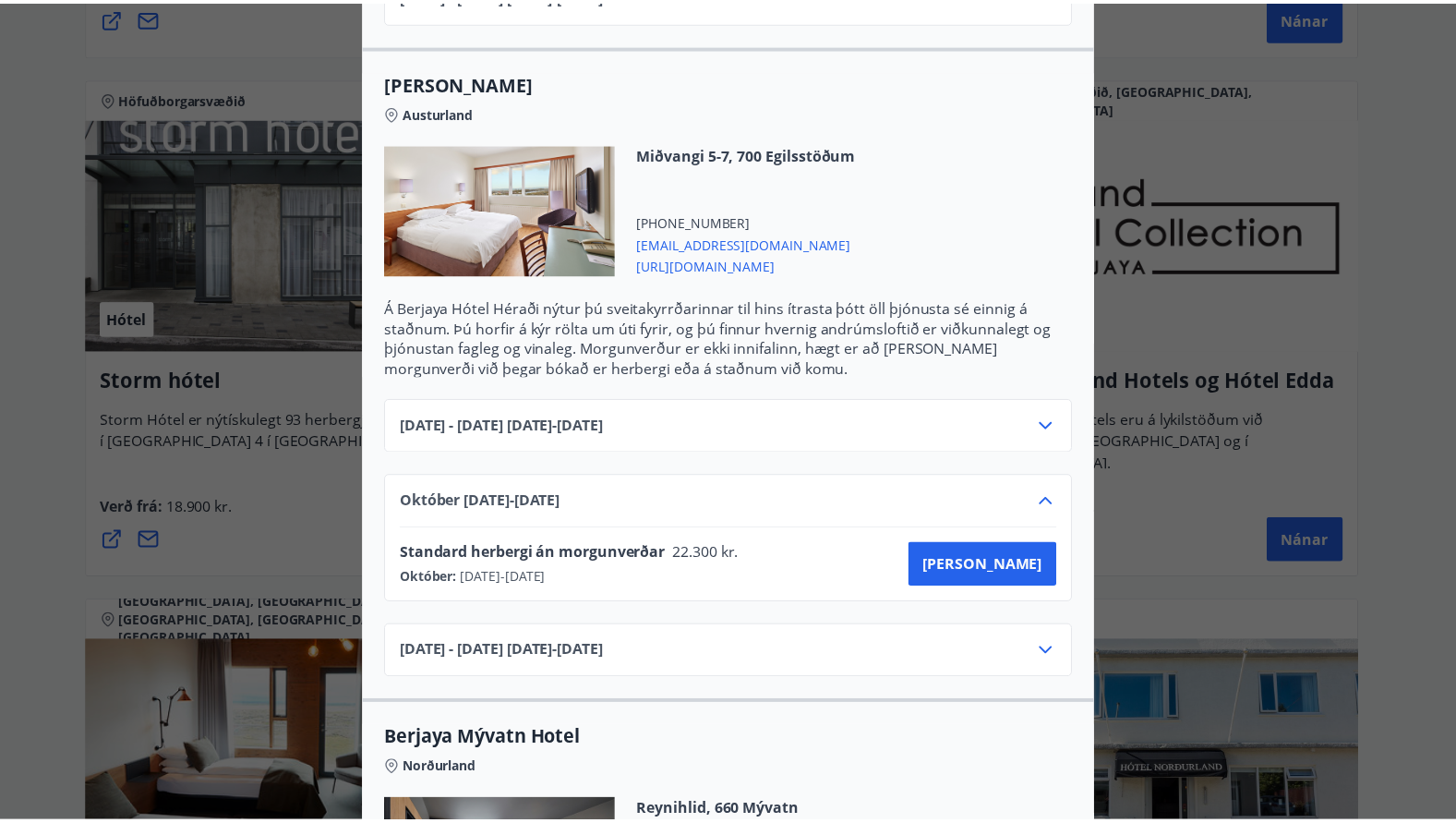
scroll to position [0, 0]
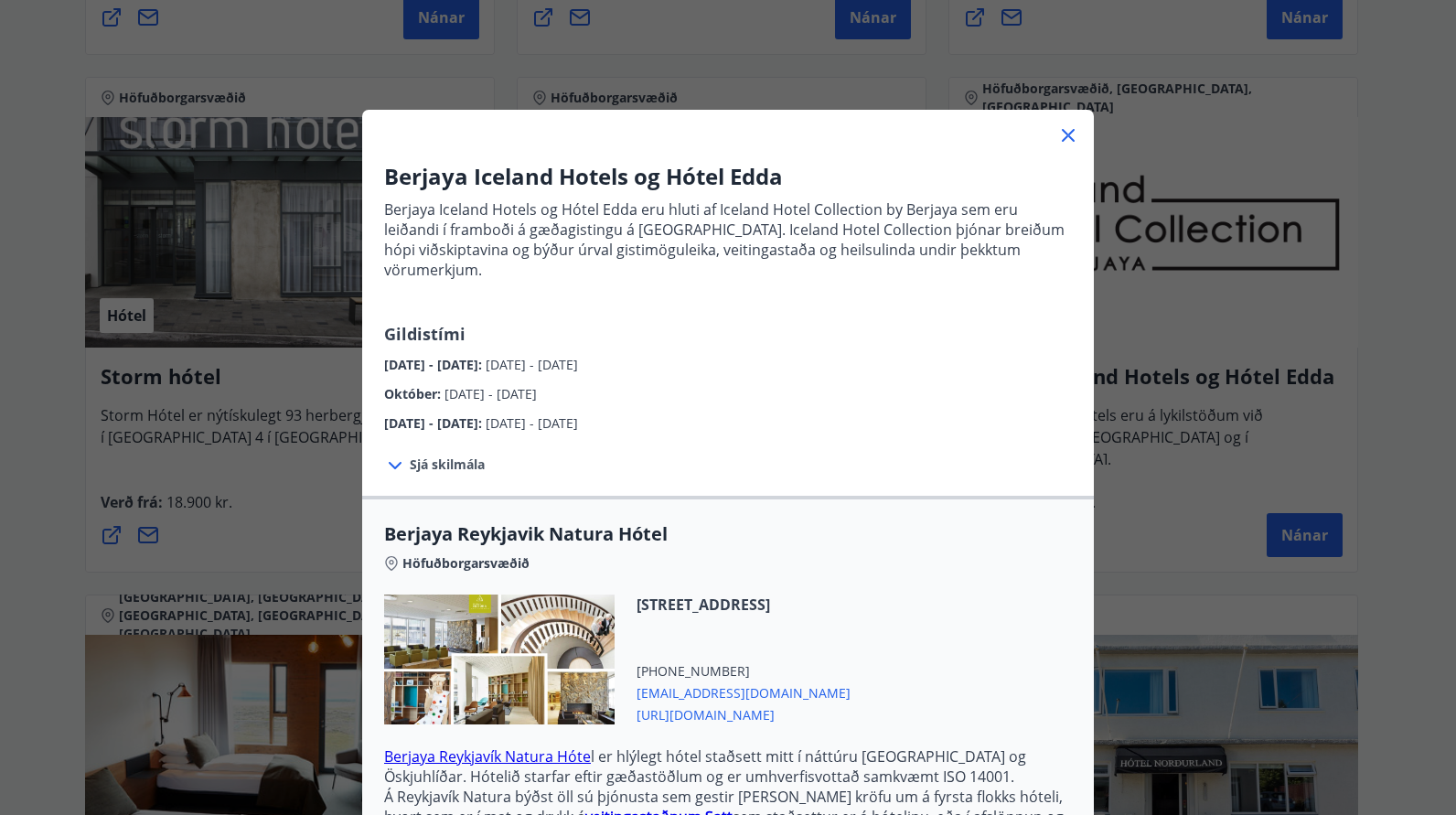
click at [1061, 139] on icon at bounding box center [1068, 136] width 13 height 13
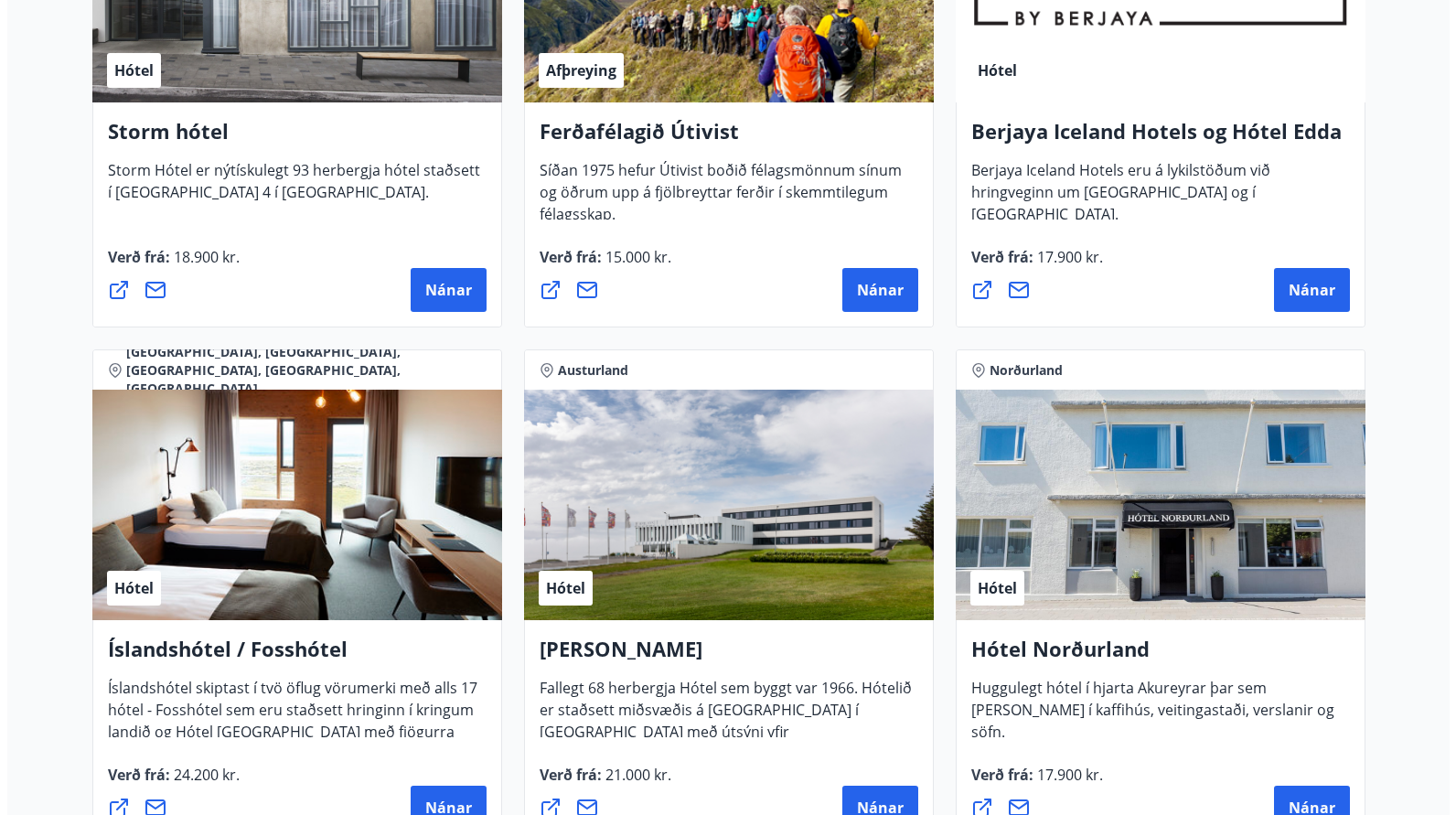
scroll to position [1829, 0]
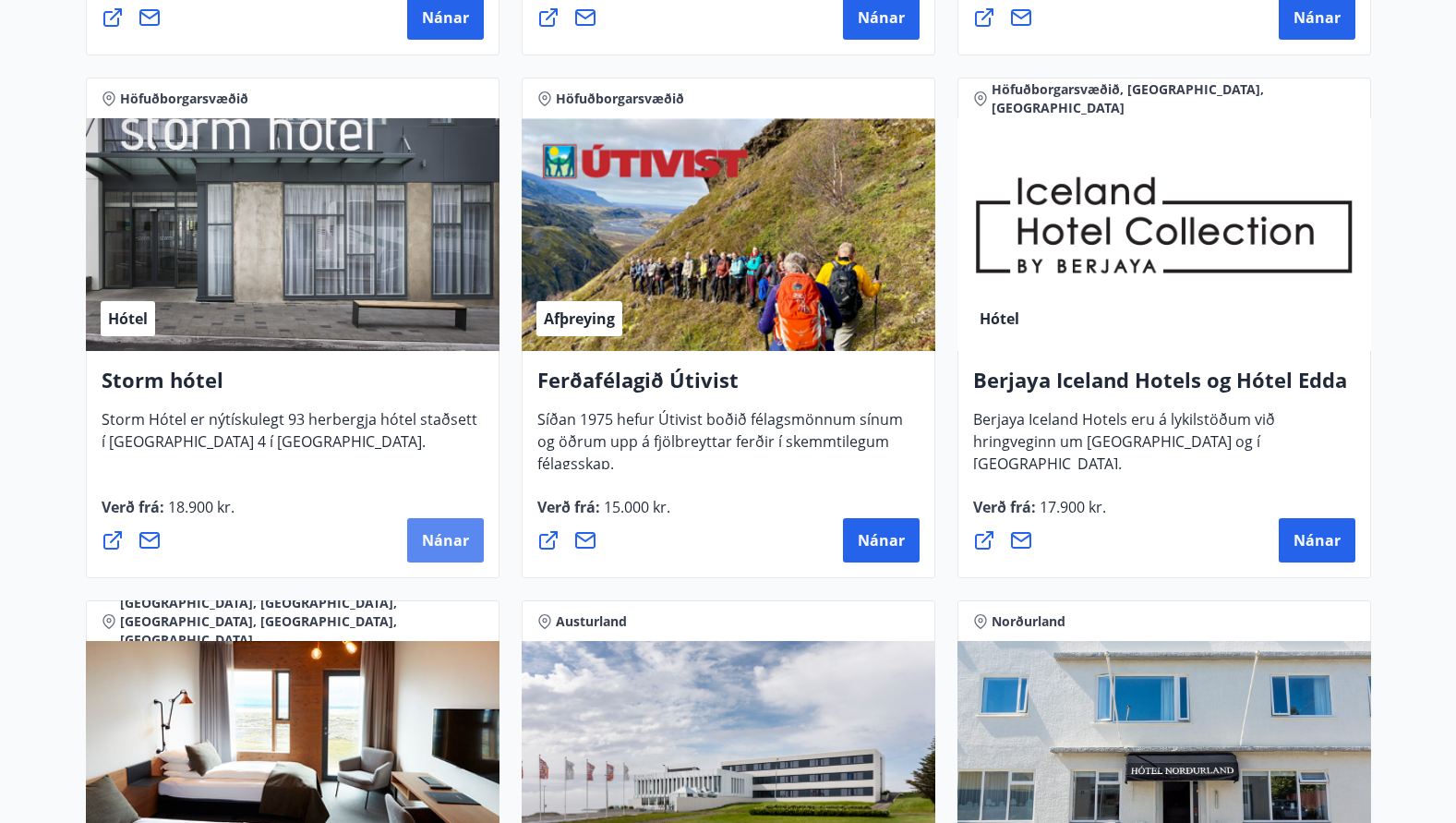
click at [461, 528] on button "Nánar" at bounding box center [445, 540] width 76 height 44
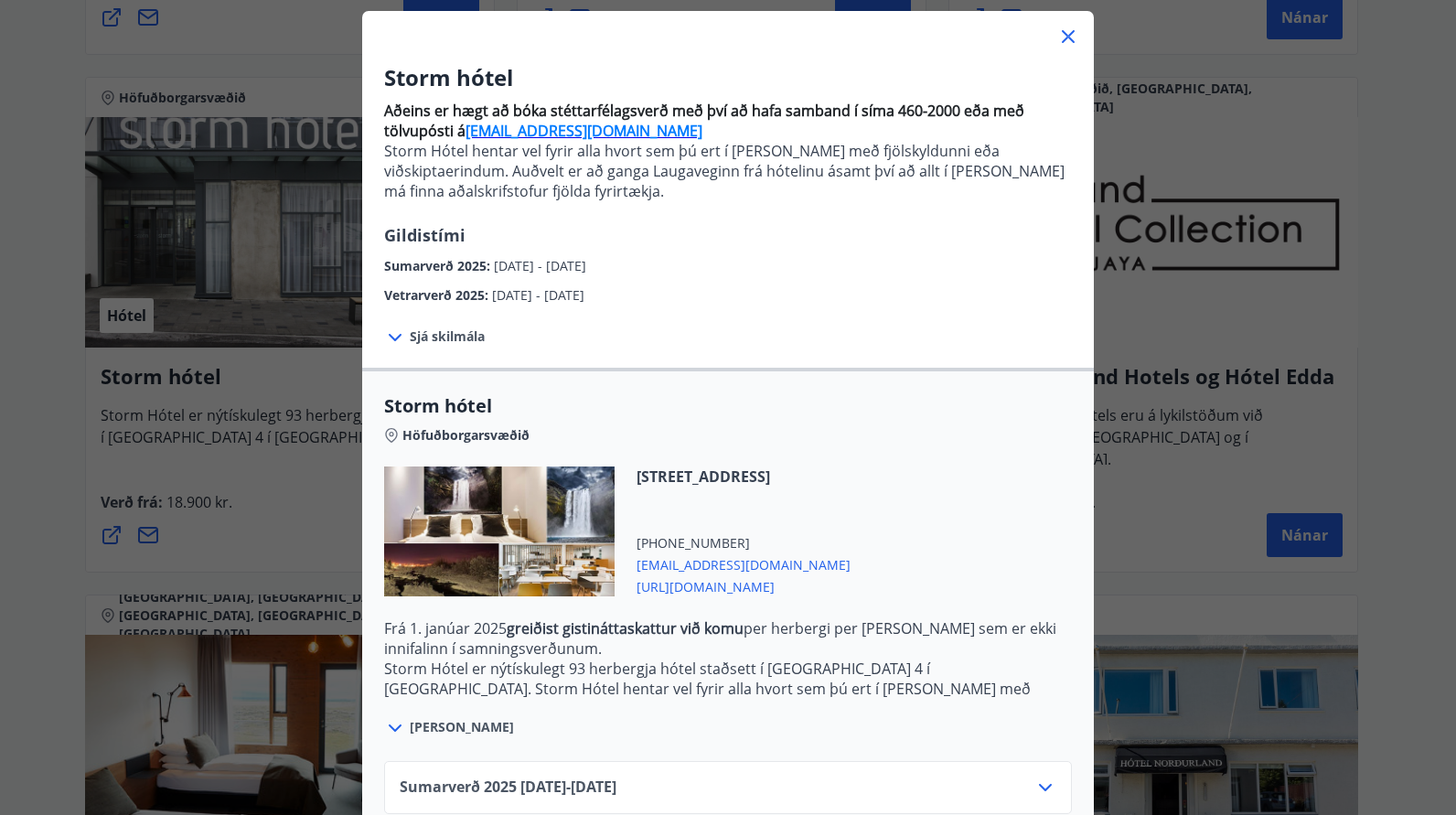
scroll to position [209, 0]
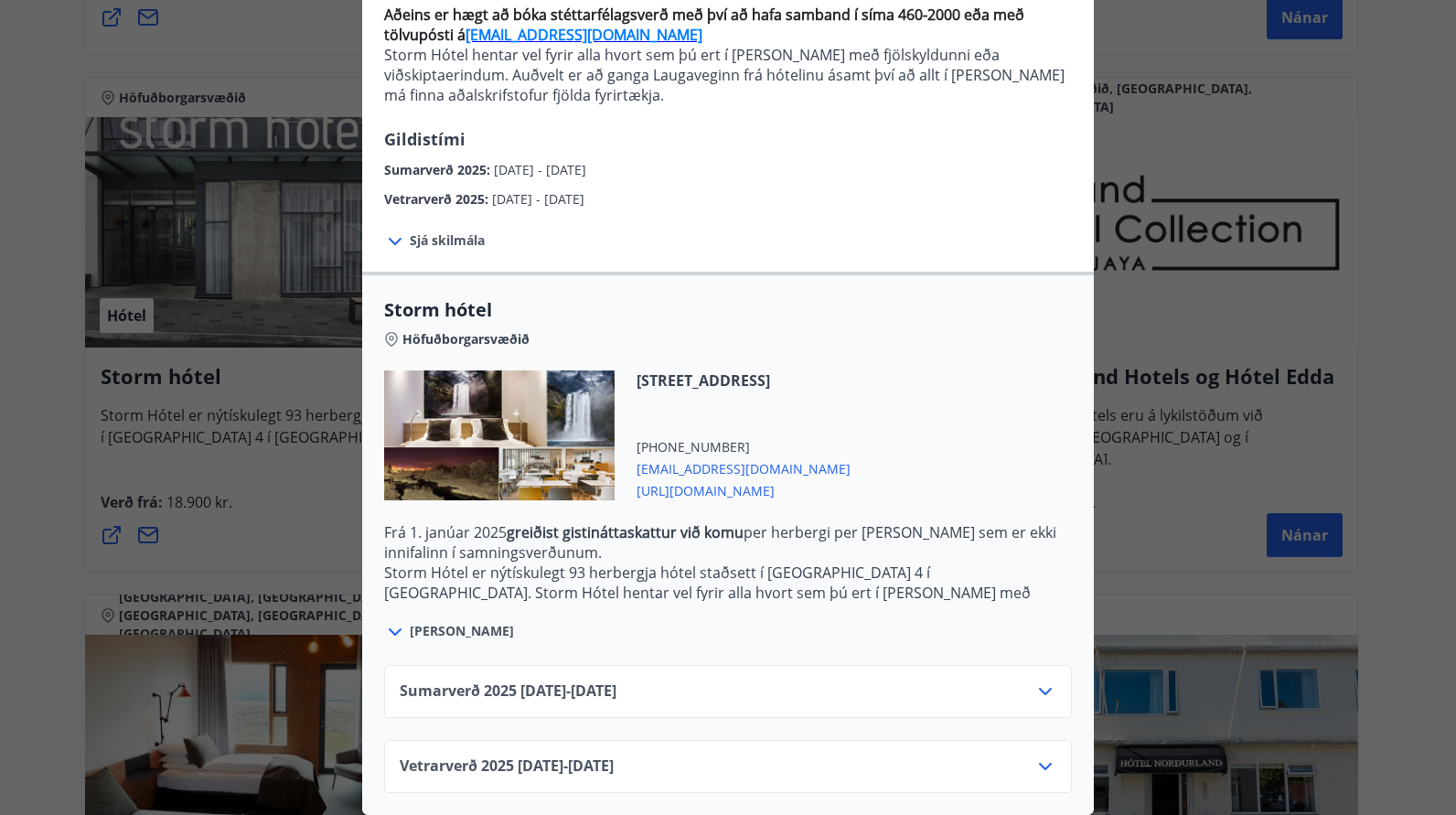
click at [1036, 756] on icon at bounding box center [1044, 766] width 22 height 22
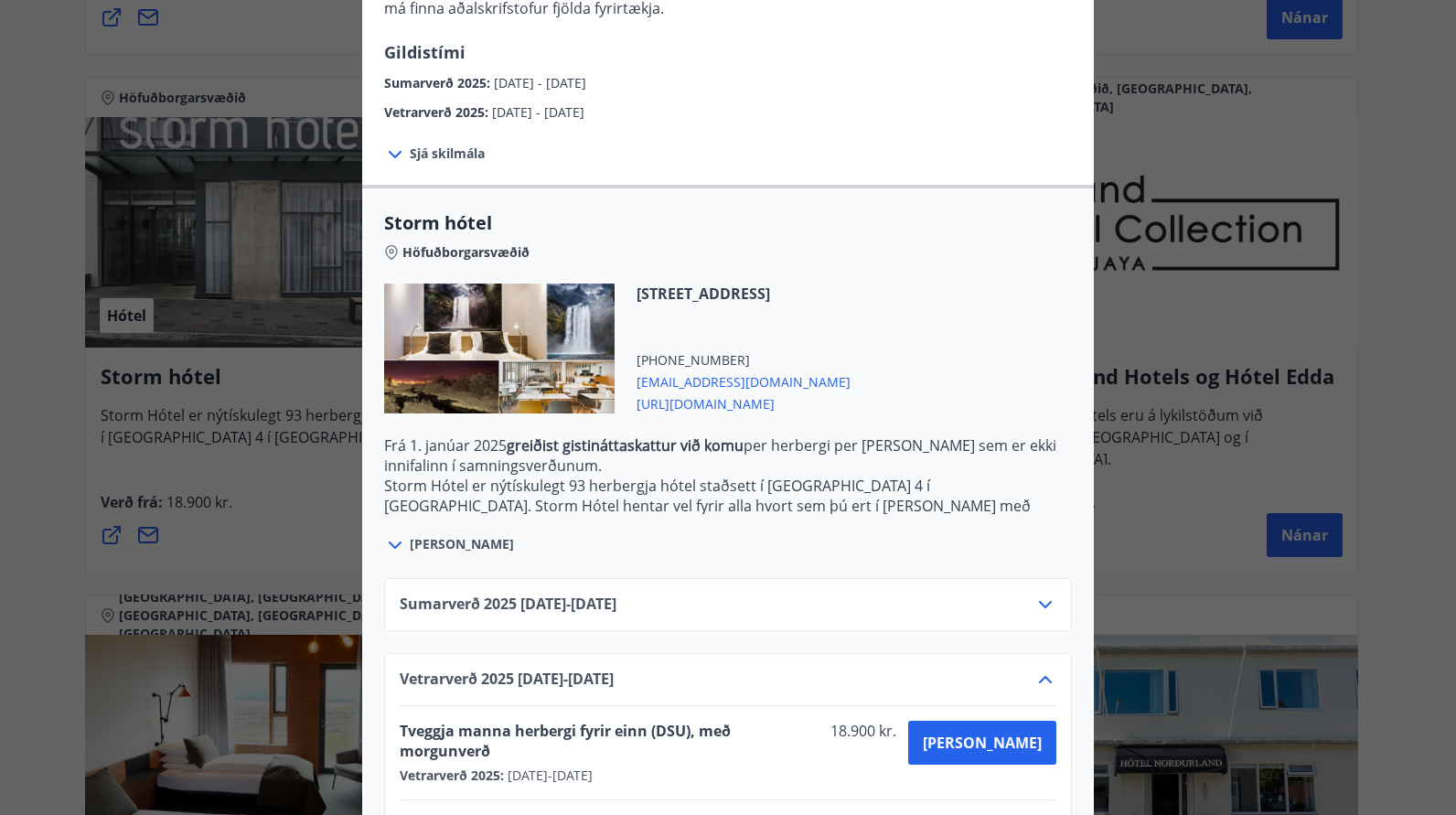
scroll to position [357, 0]
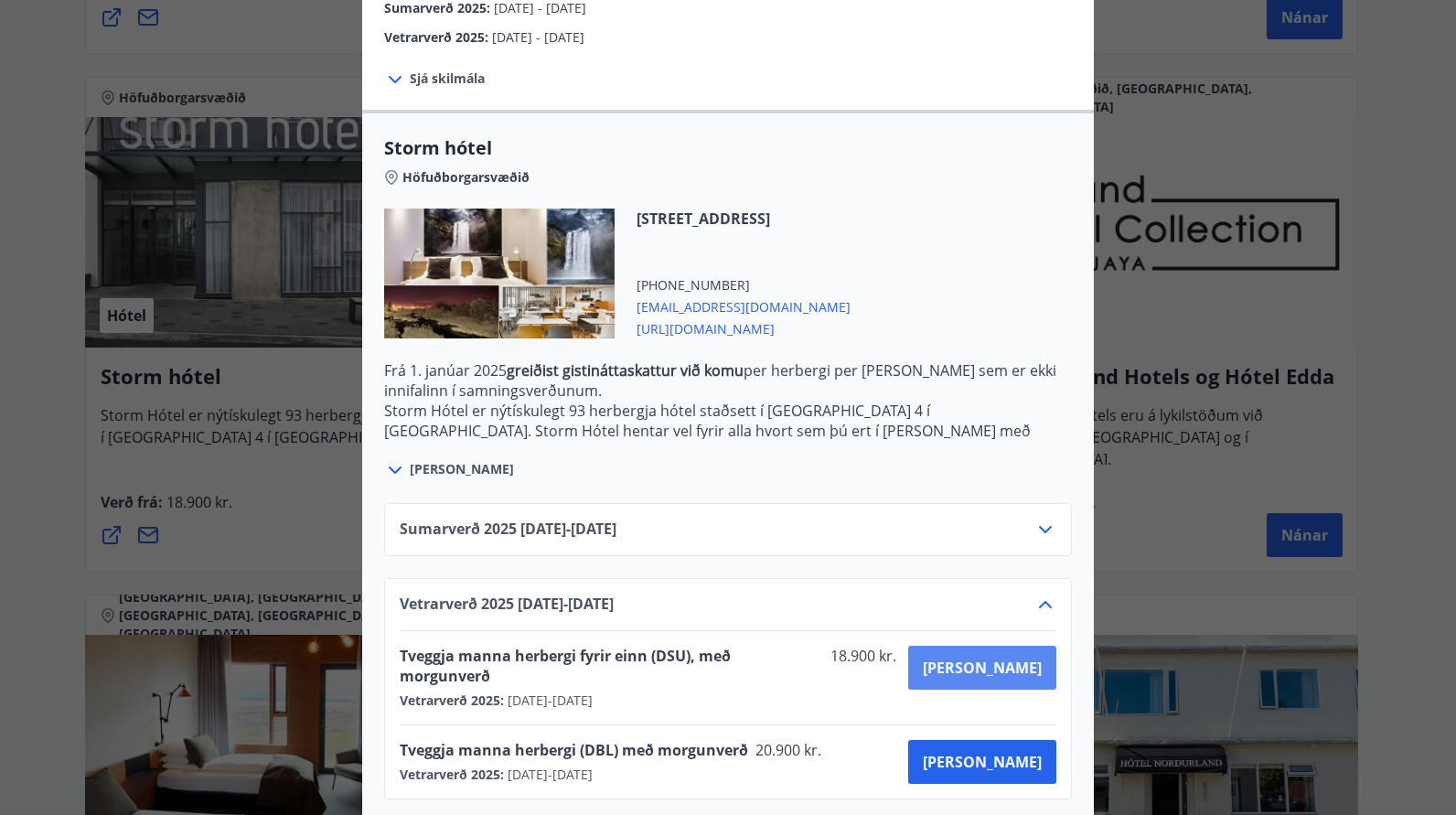
click at [1032, 673] on span "Kaupa" at bounding box center [982, 667] width 119 height 20
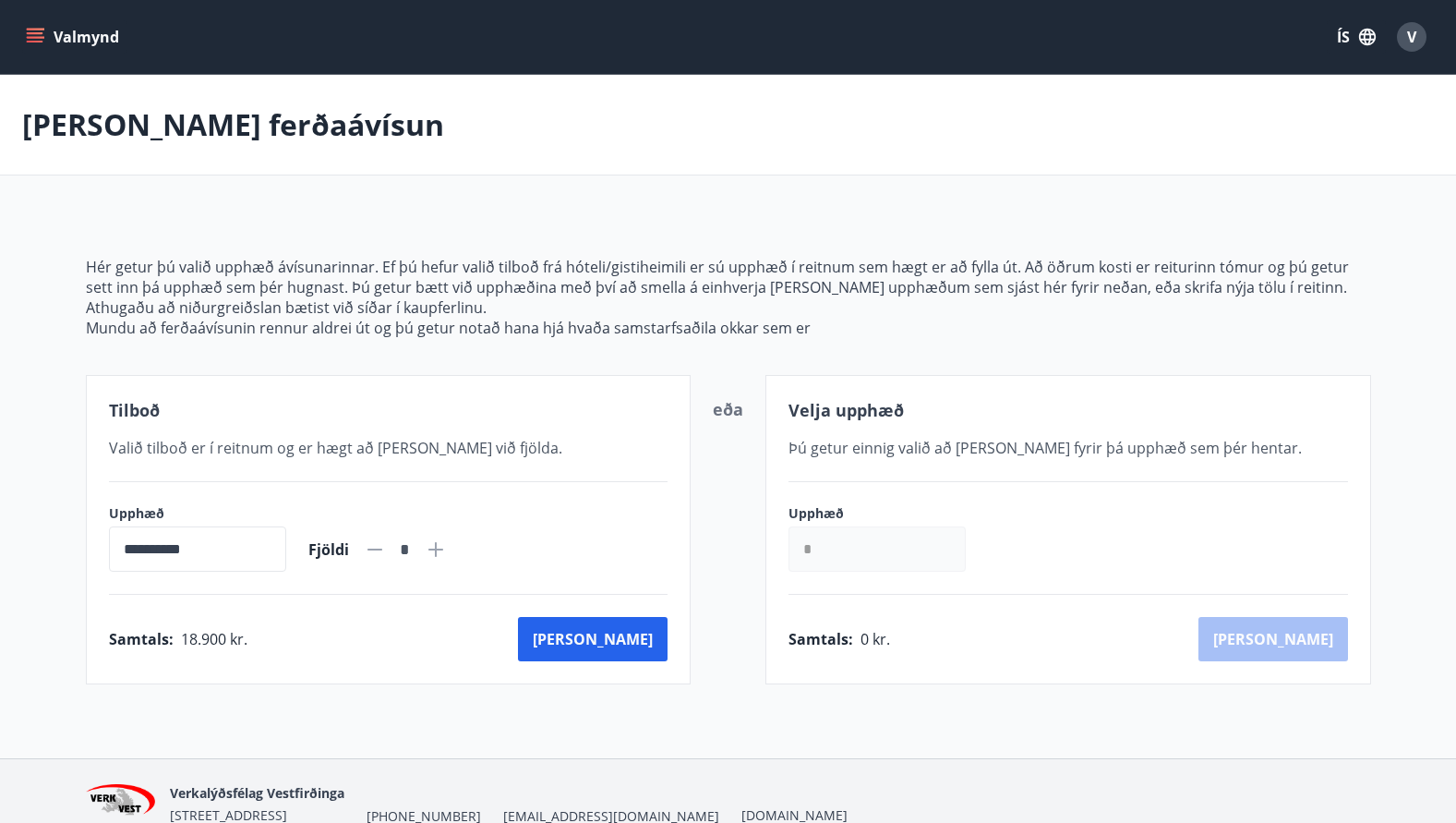
click at [472, 548] on div "**********" at bounding box center [388, 538] width 560 height 68
click at [447, 547] on icon at bounding box center [435, 549] width 22 height 22
click at [382, 548] on icon at bounding box center [374, 549] width 14 height 2
type input "*"
click at [1404, 34] on div "V" at bounding box center [1411, 36] width 30 height 30
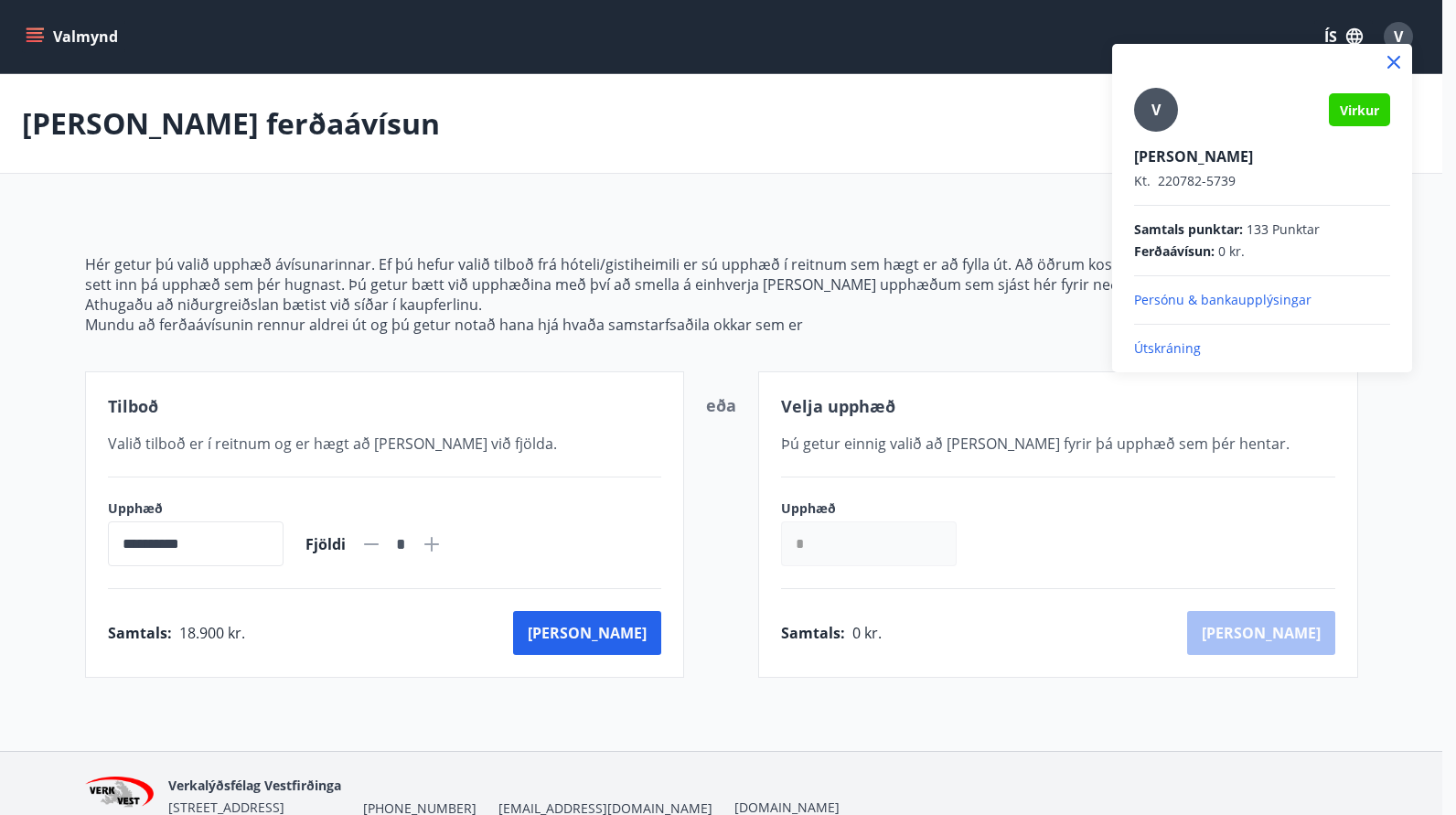
click at [1162, 296] on p "Persónu & bankaupplýsingar" at bounding box center [1261, 299] width 256 height 18
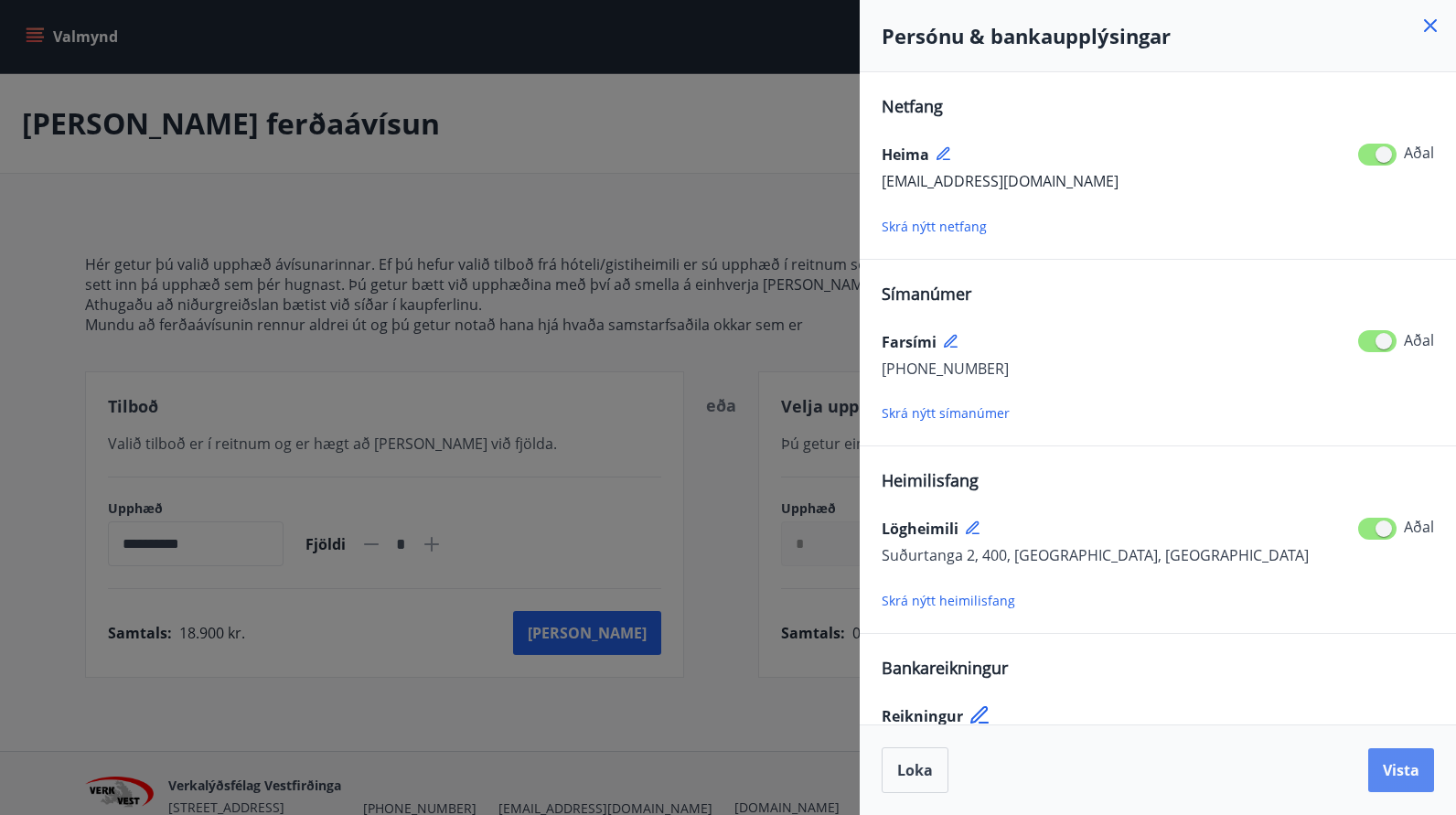
click at [1406, 773] on span "Vista" at bounding box center [1400, 770] width 37 height 20
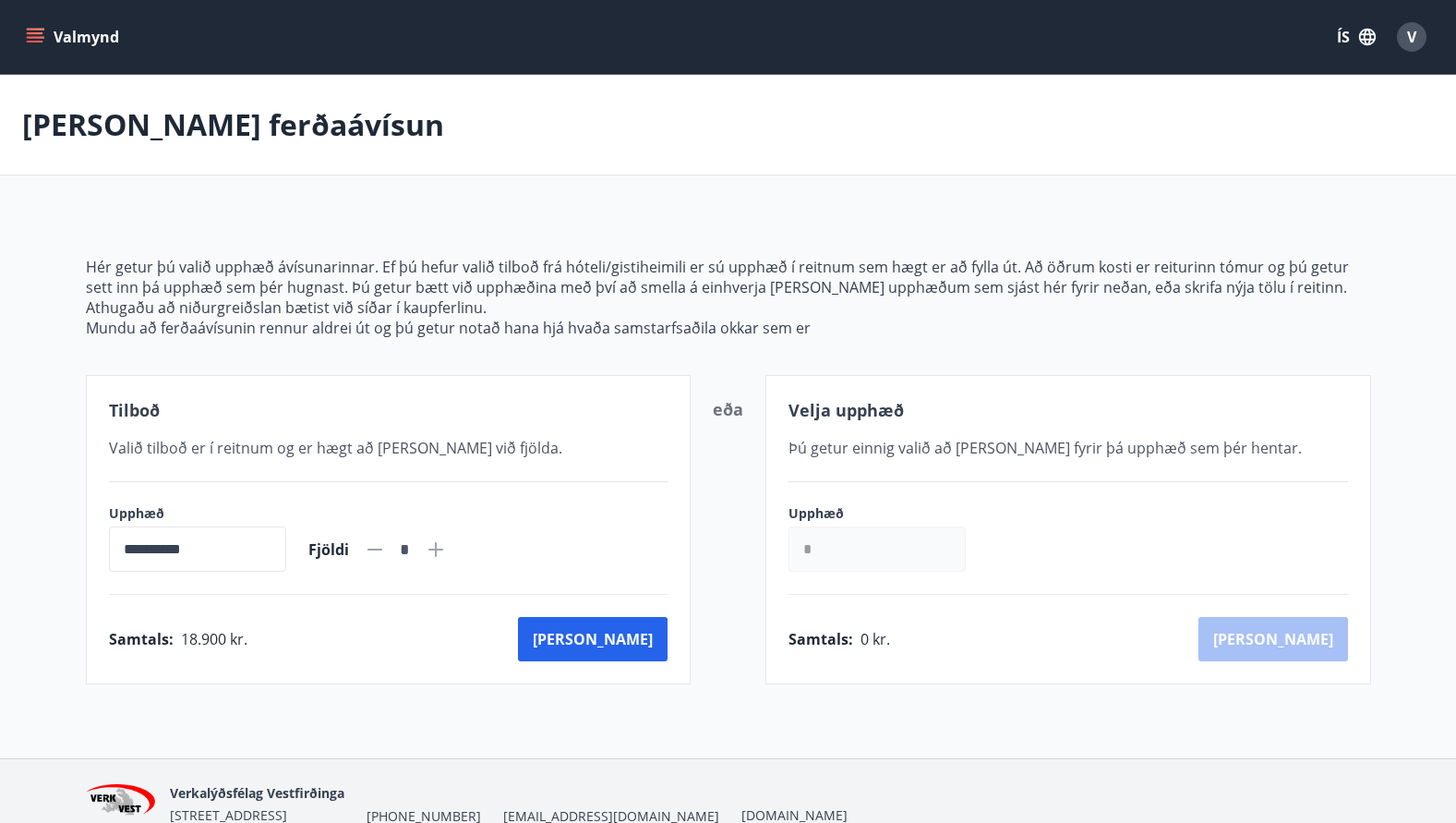
click at [46, 35] on button "Valmynd" at bounding box center [73, 36] width 104 height 33
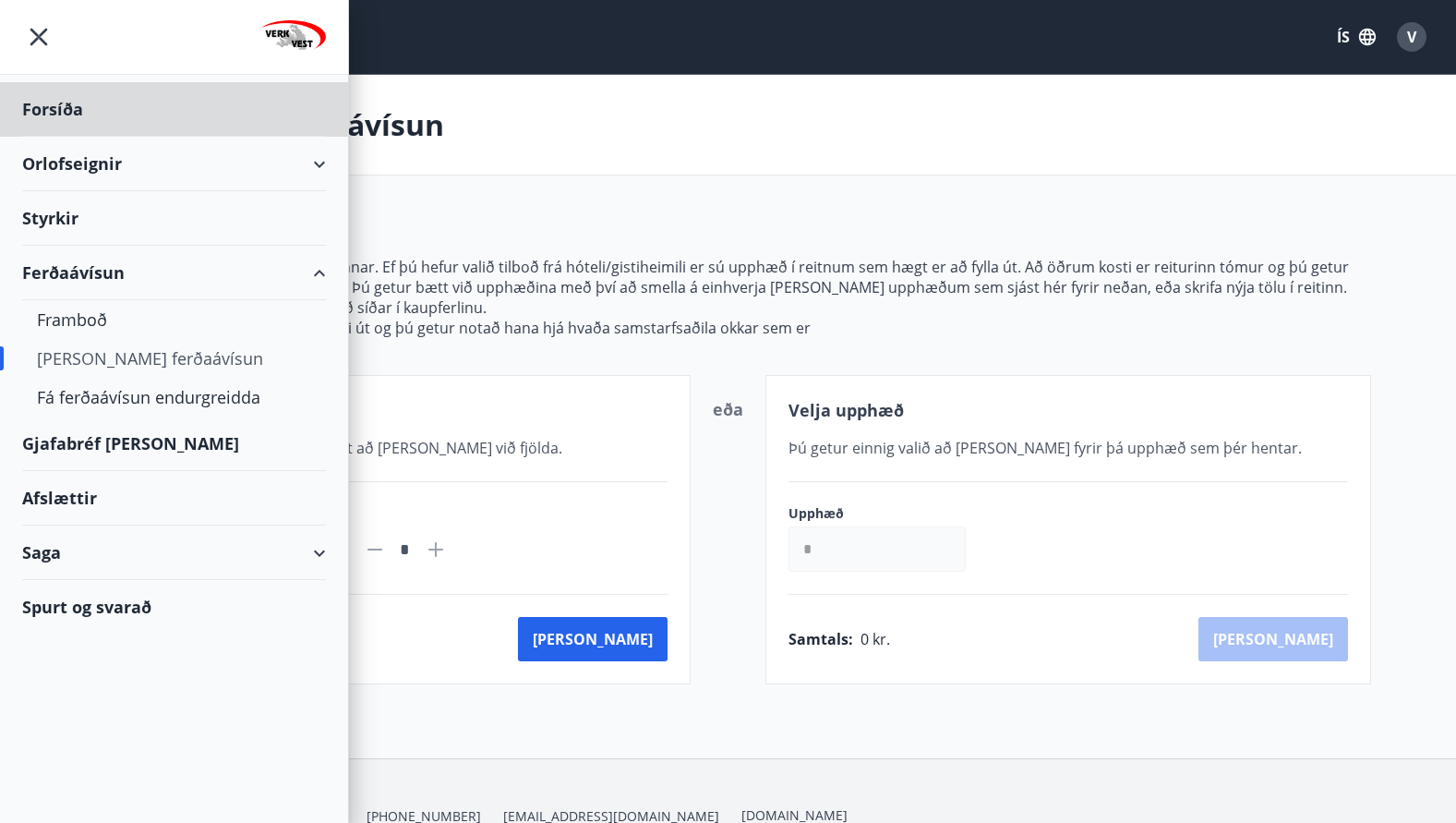
click at [60, 220] on div "Styrkir" at bounding box center [174, 217] width 304 height 54
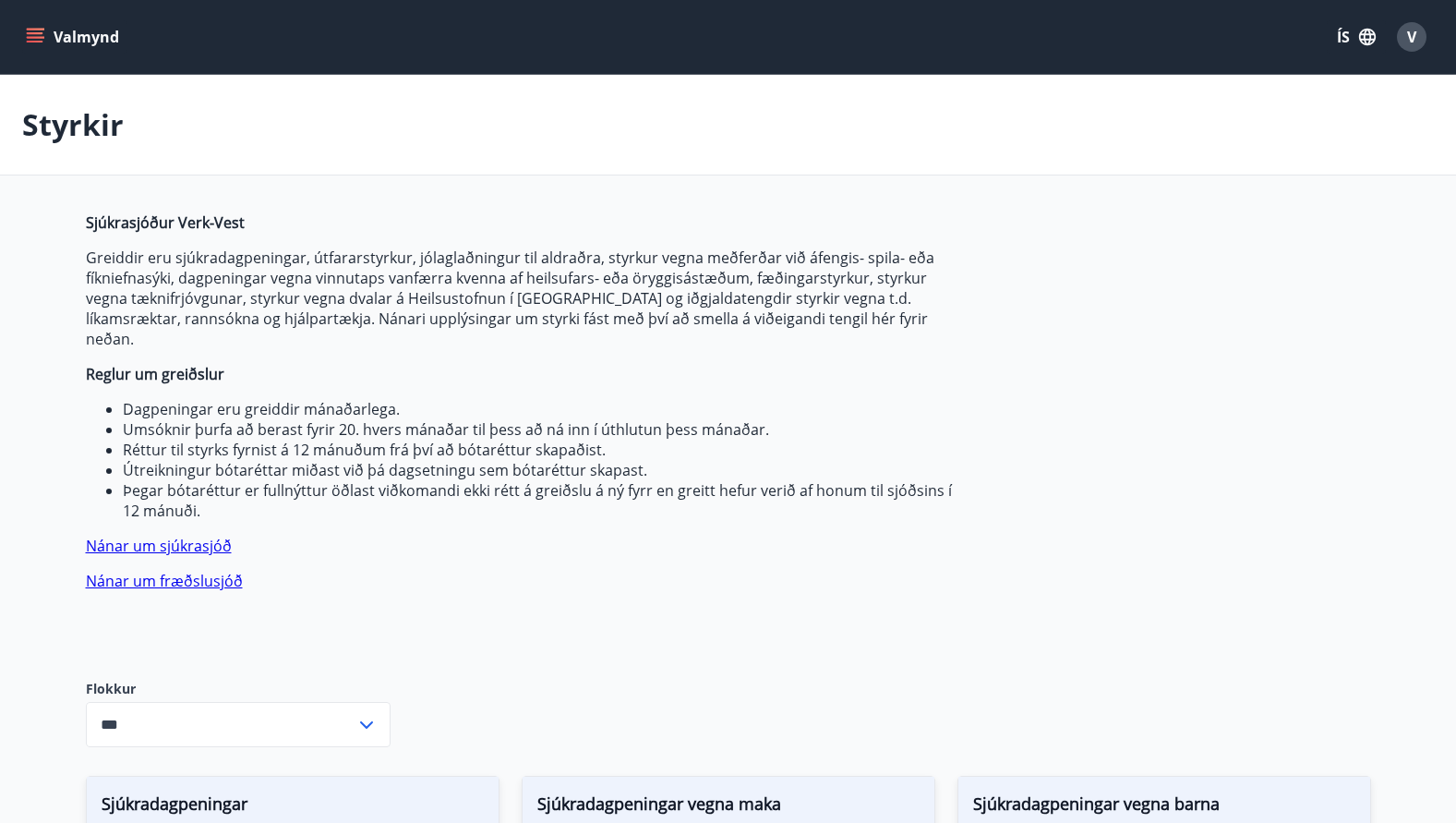
type input "***"
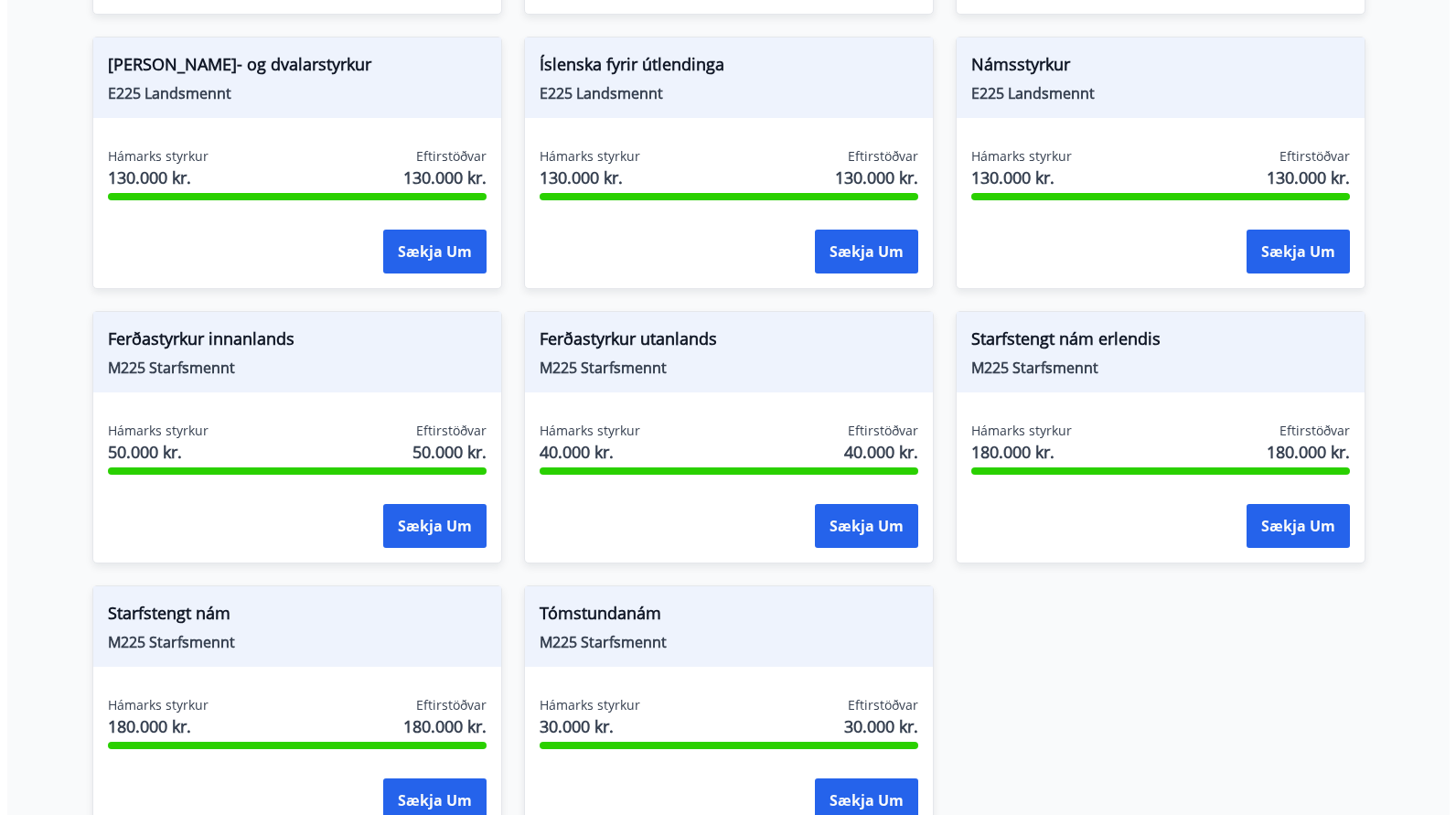
scroll to position [2008, 0]
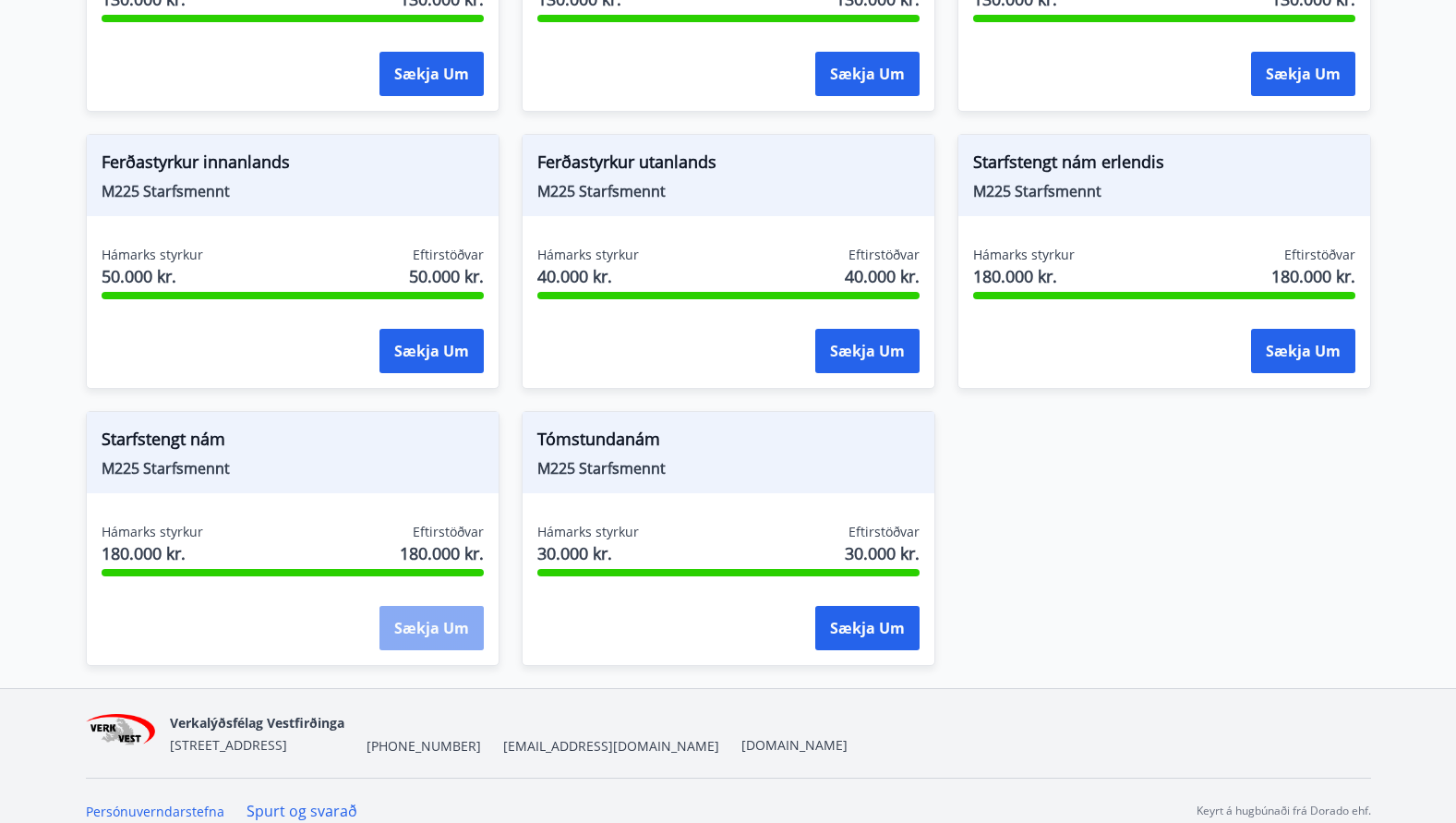
click at [411, 606] on button "Sækja um" at bounding box center [431, 628] width 104 height 44
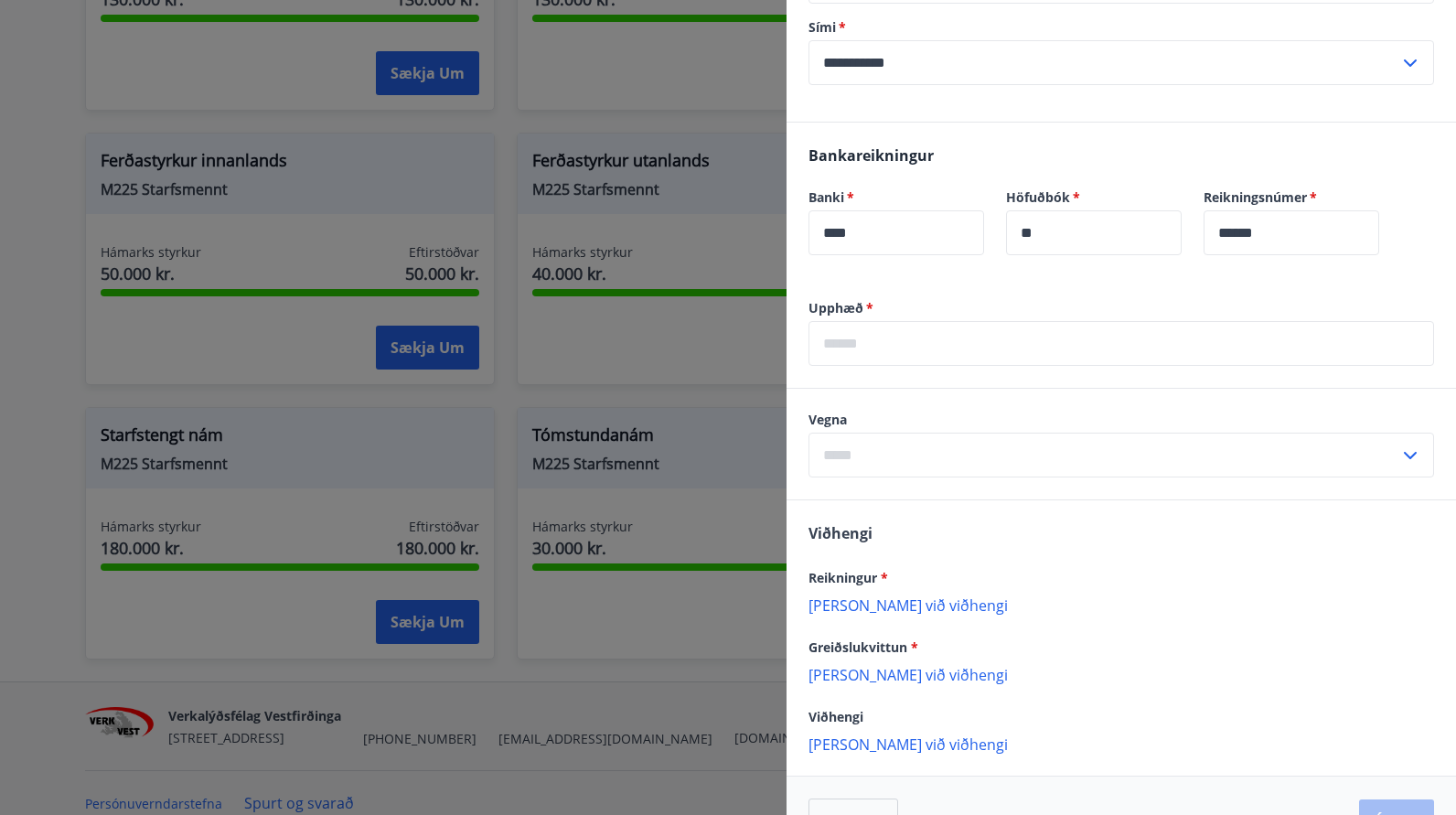
scroll to position [410, 0]
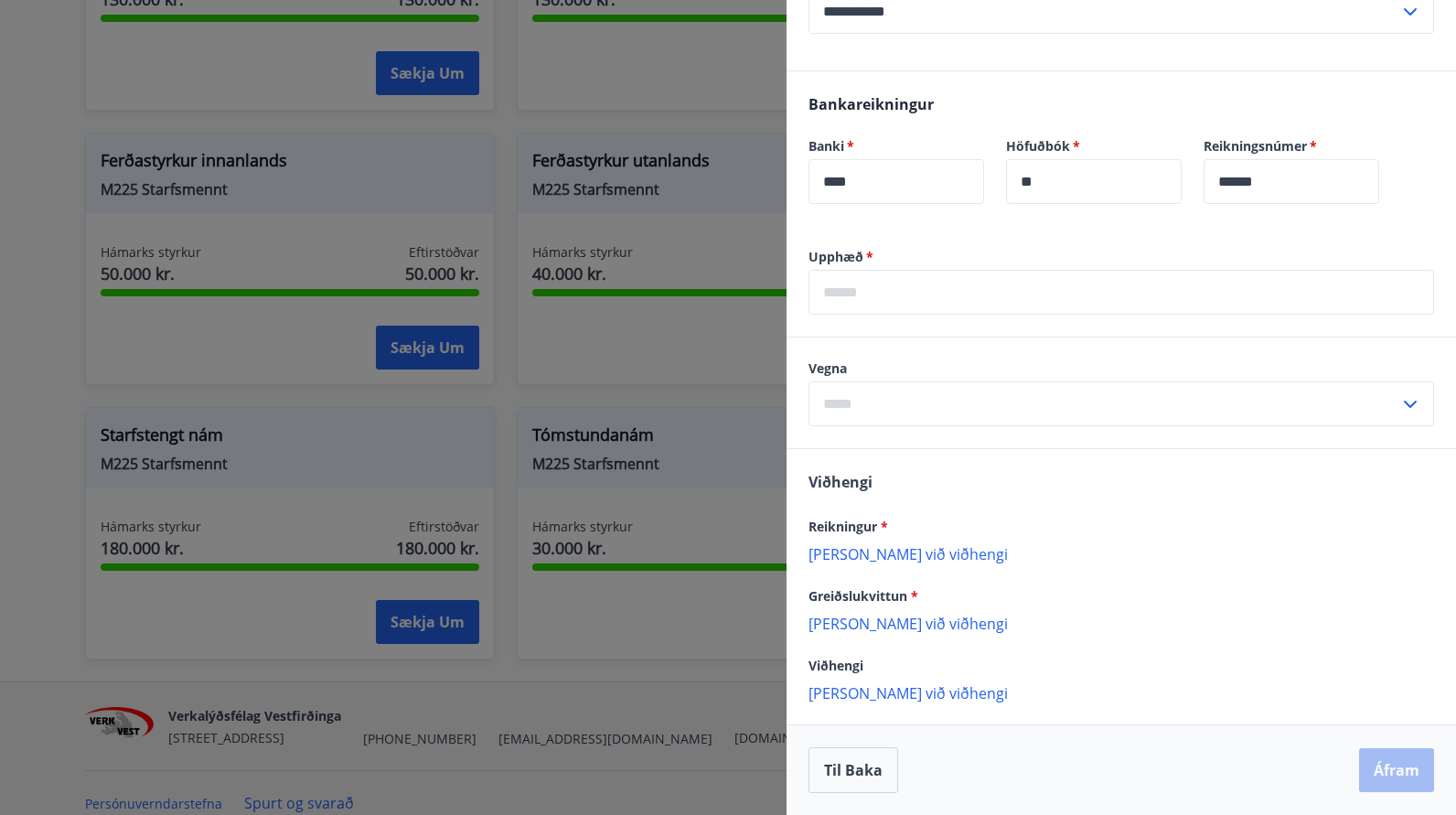
click at [964, 295] on input "text" at bounding box center [1121, 292] width 625 height 44
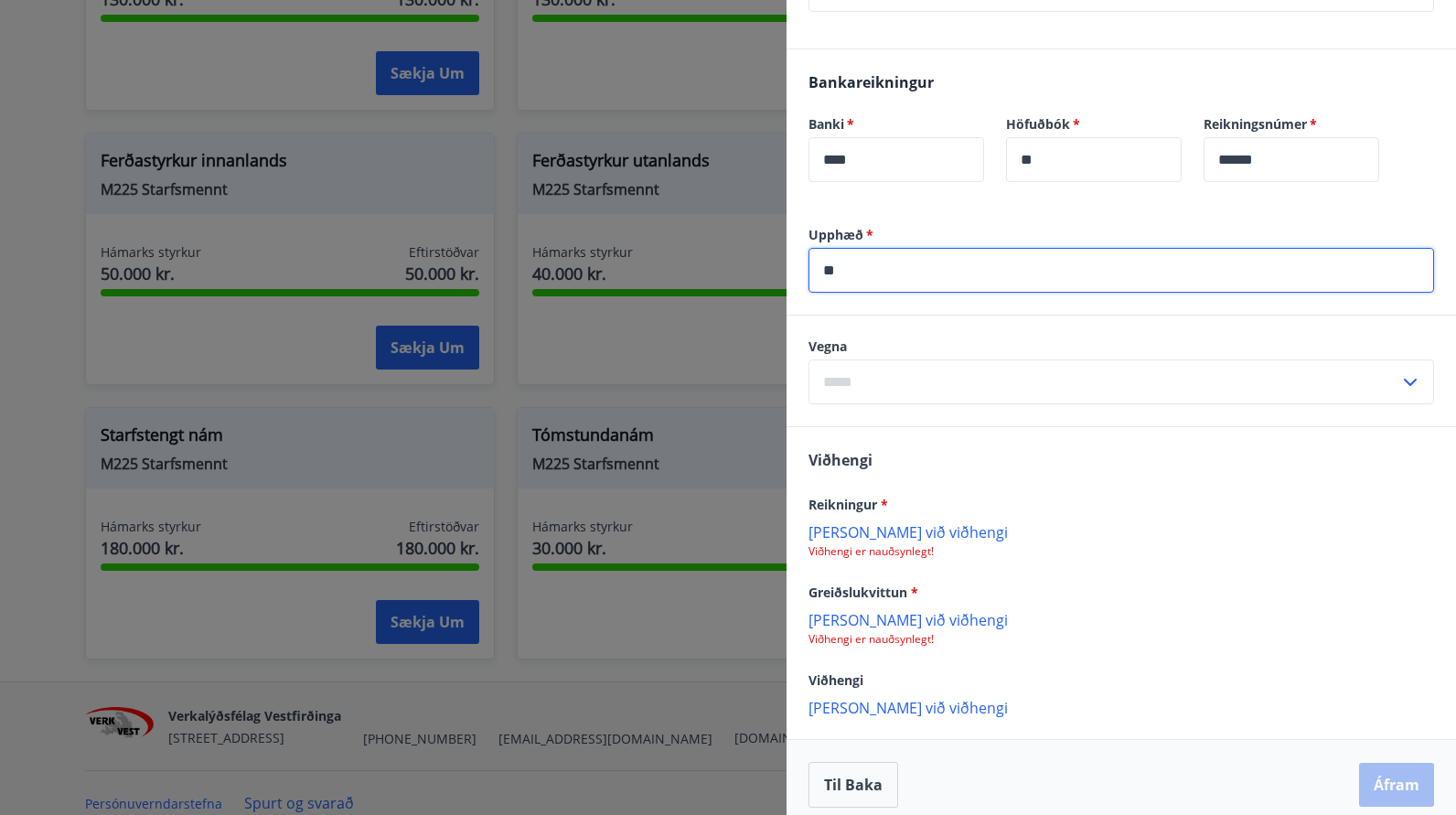
type input "*"
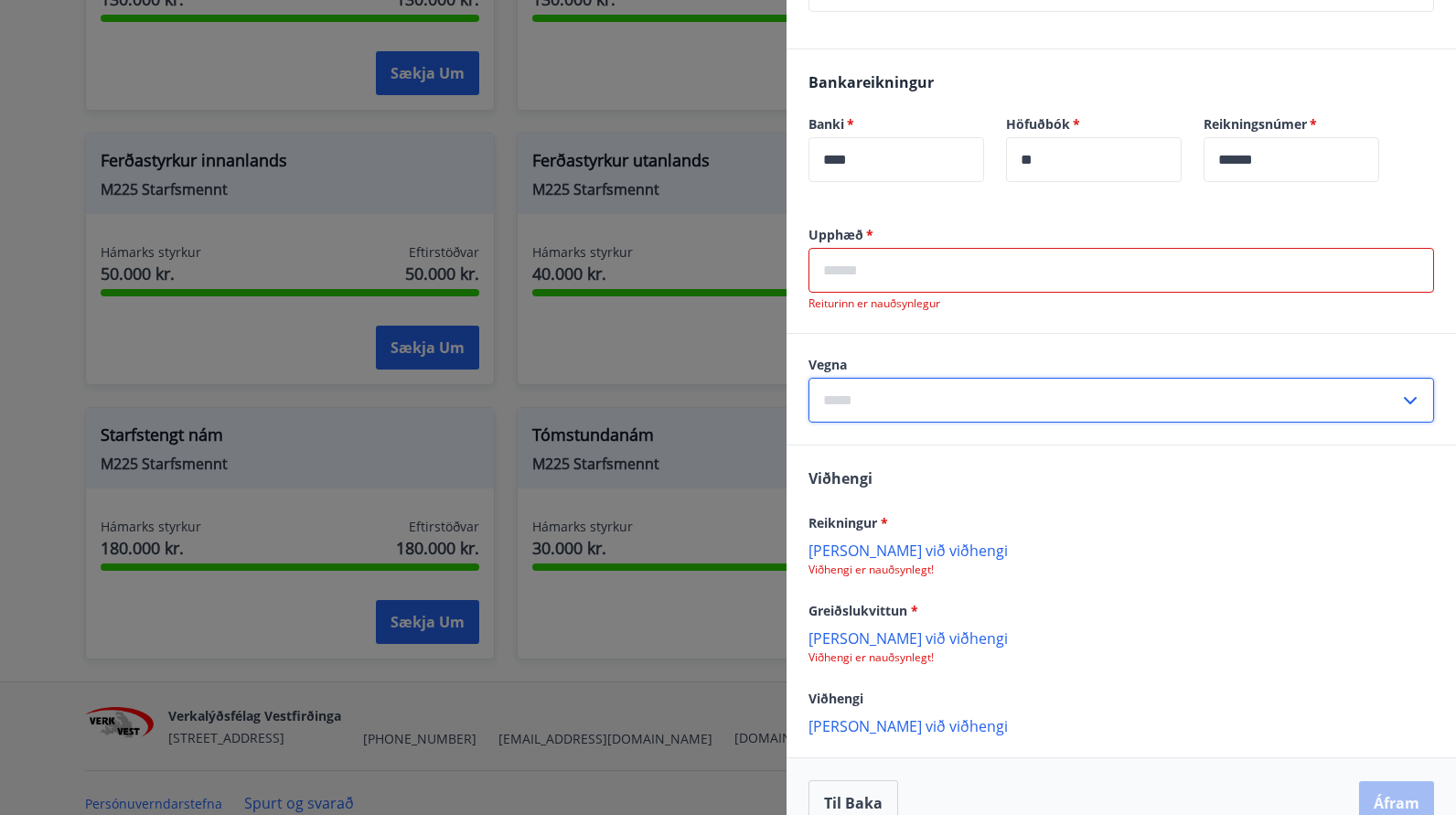
click at [1268, 397] on div "Vegna ​" at bounding box center [1121, 389] width 625 height 67
click at [1375, 406] on input "text" at bounding box center [1104, 399] width 591 height 44
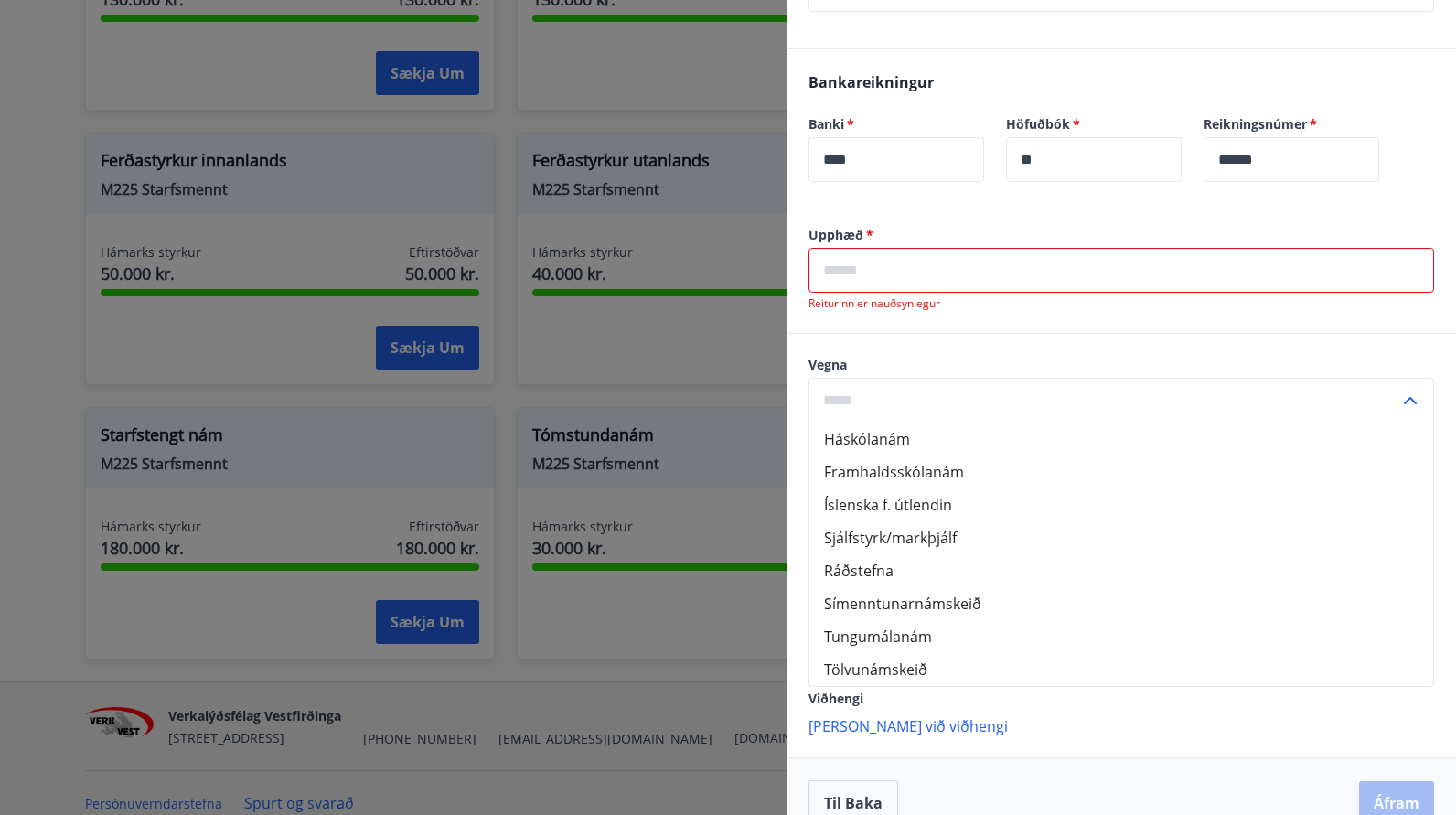
click at [1399, 412] on icon at bounding box center [1410, 400] width 22 height 22
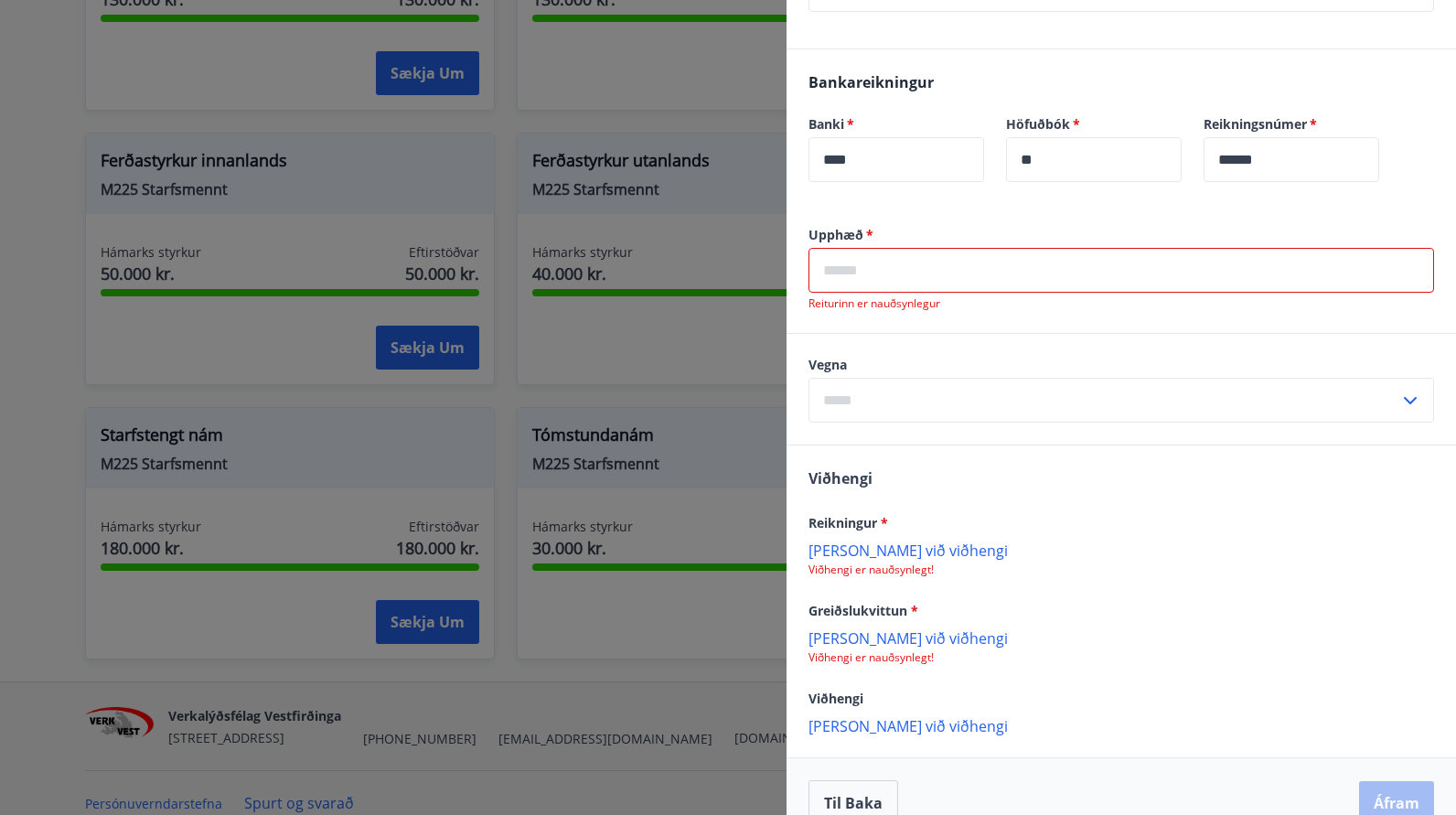
click at [1399, 412] on icon at bounding box center [1410, 400] width 22 height 22
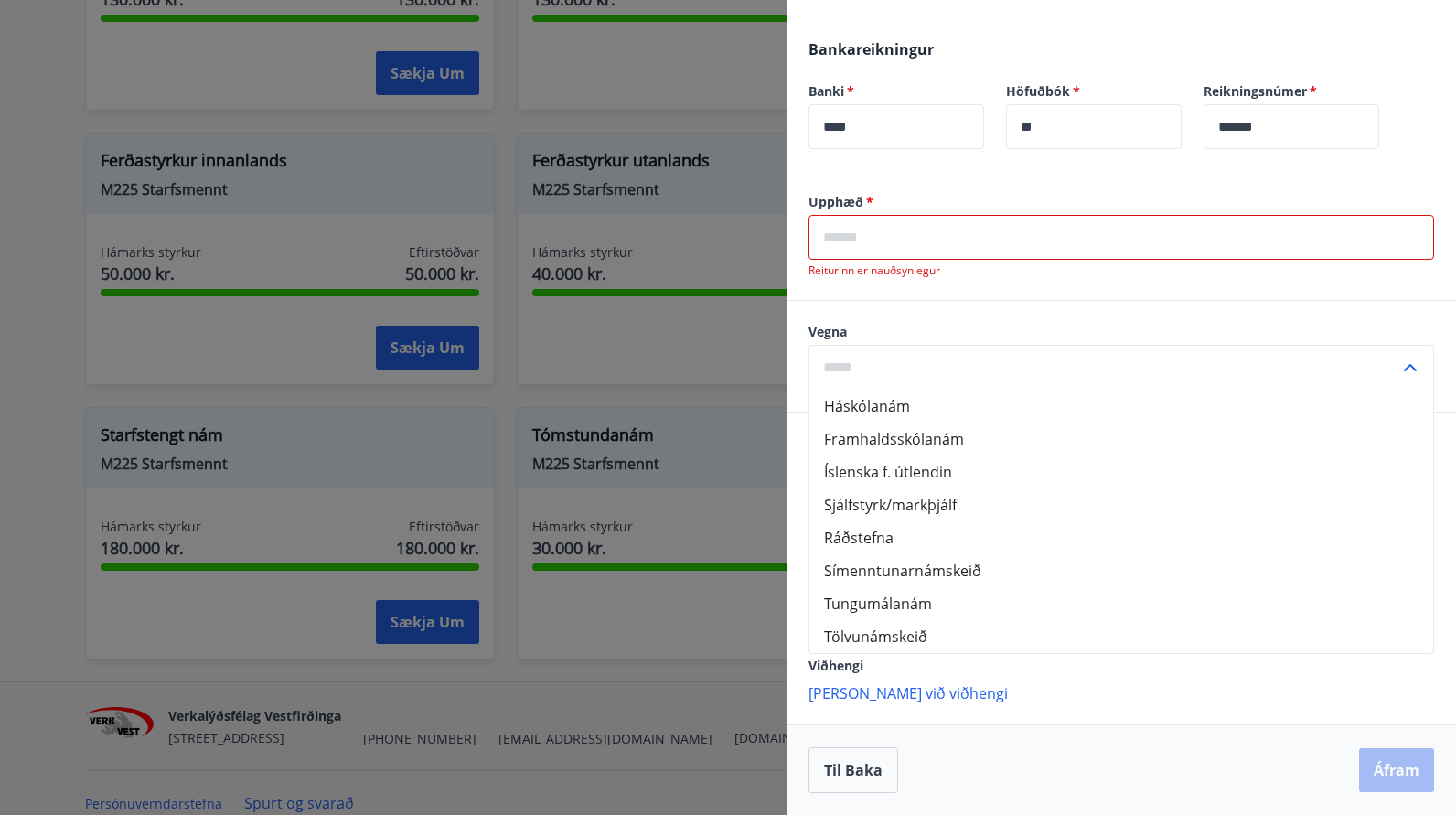
scroll to position [465, 0]
click at [902, 573] on li "Símenntunarnámskeið" at bounding box center [1121, 570] width 623 height 33
type input "**********"
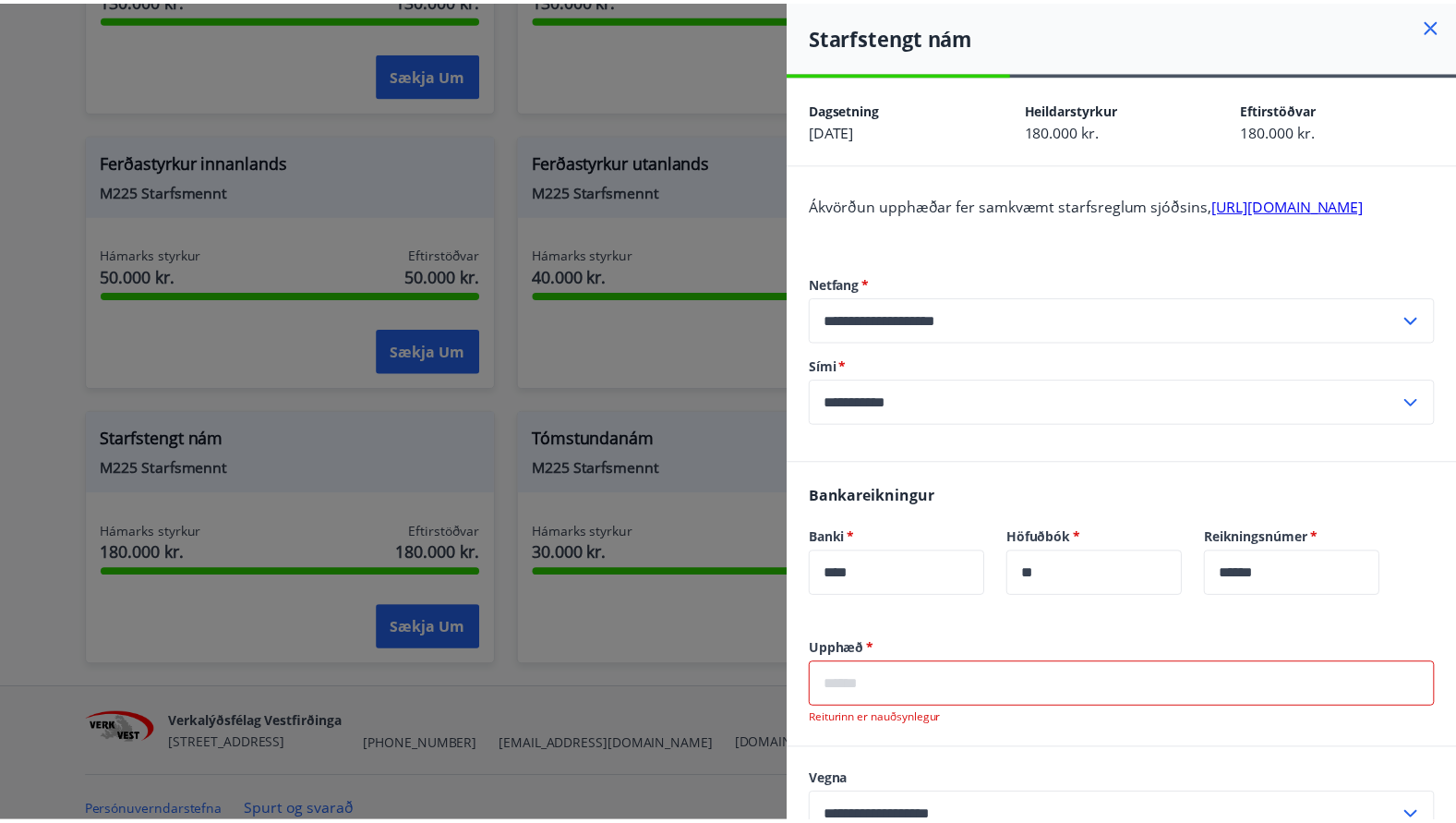
scroll to position [0, 0]
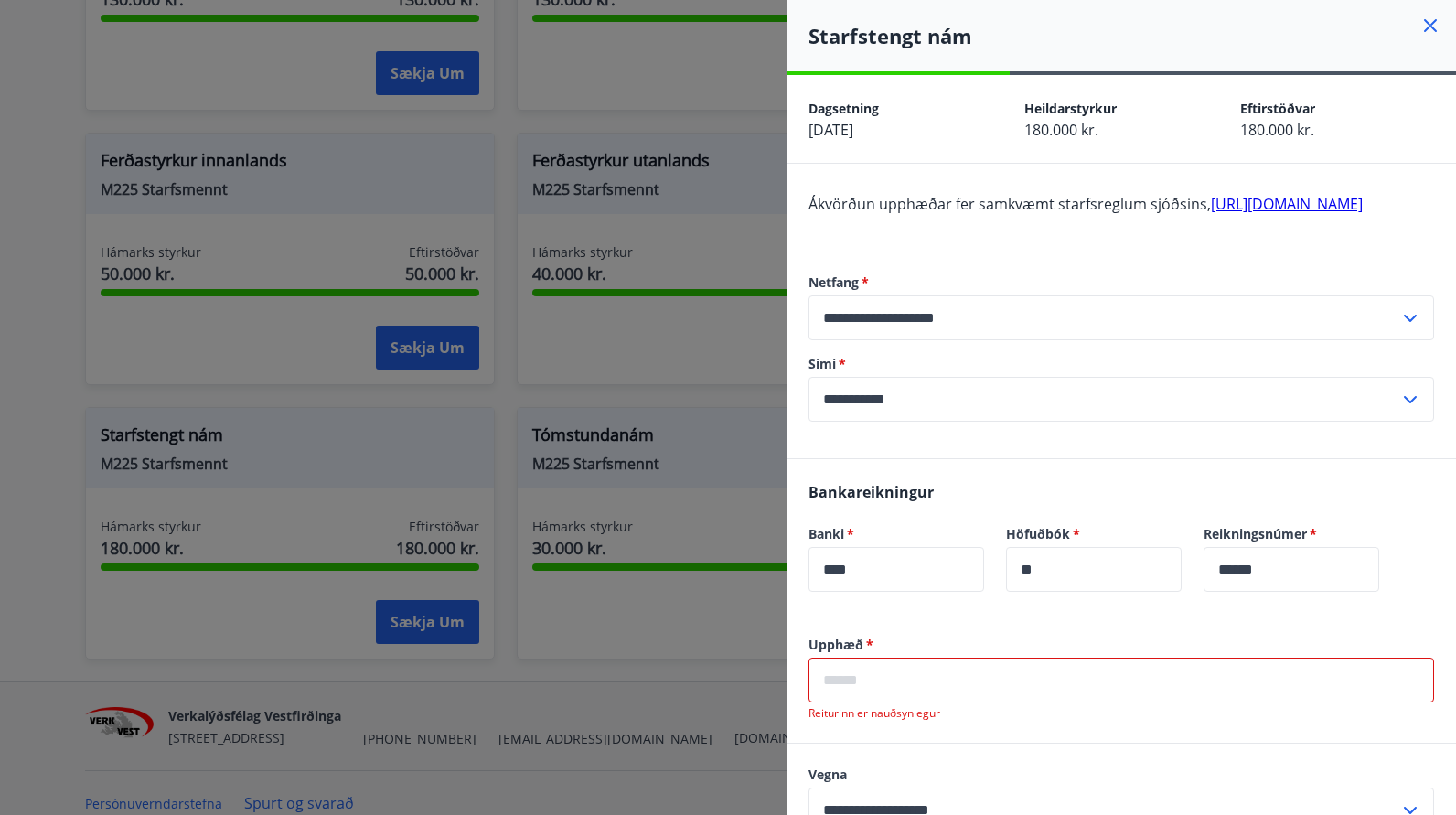
click at [1419, 26] on icon at bounding box center [1430, 25] width 22 height 22
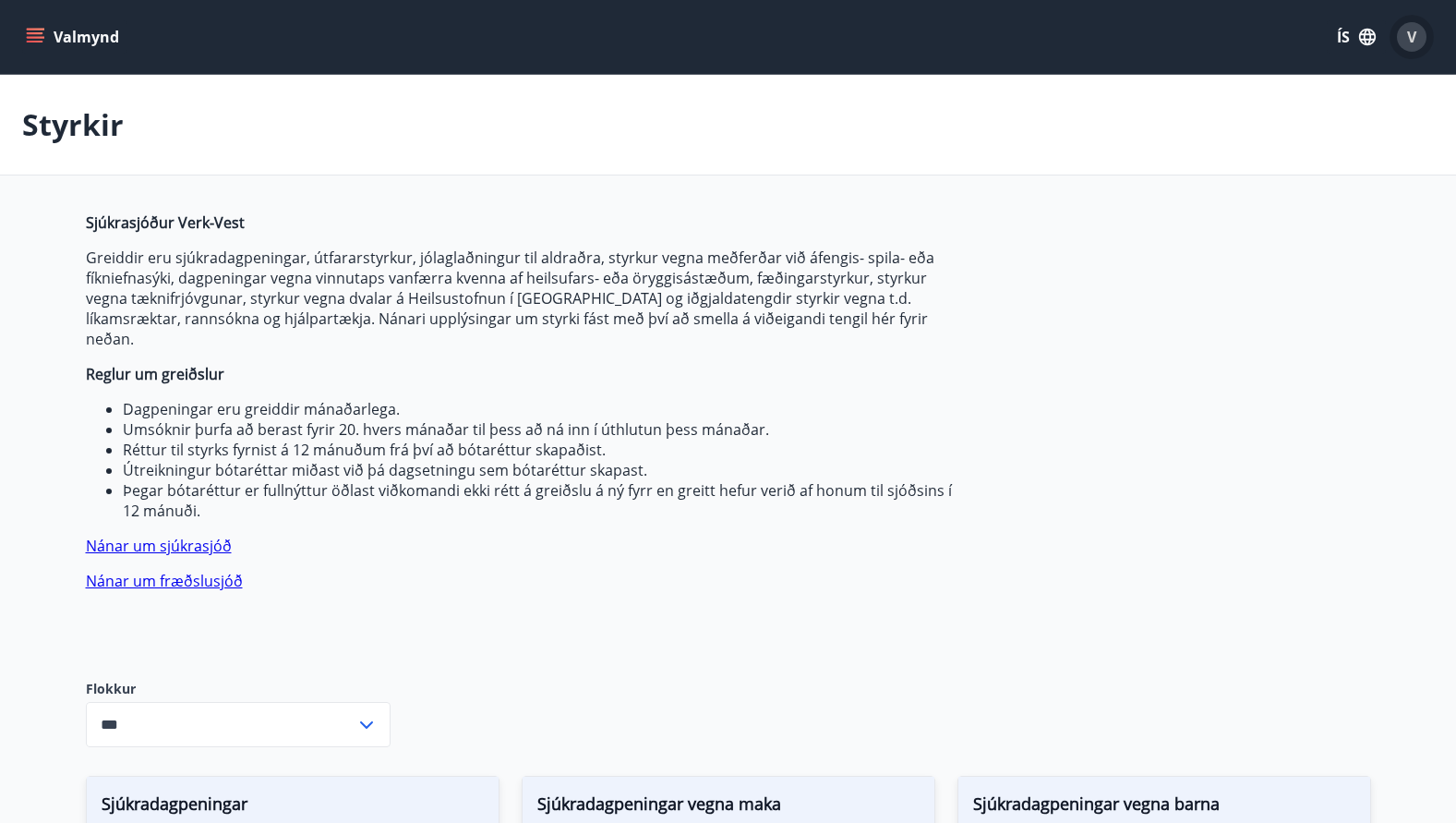
click at [1408, 35] on span "V" at bounding box center [1412, 36] width 10 height 20
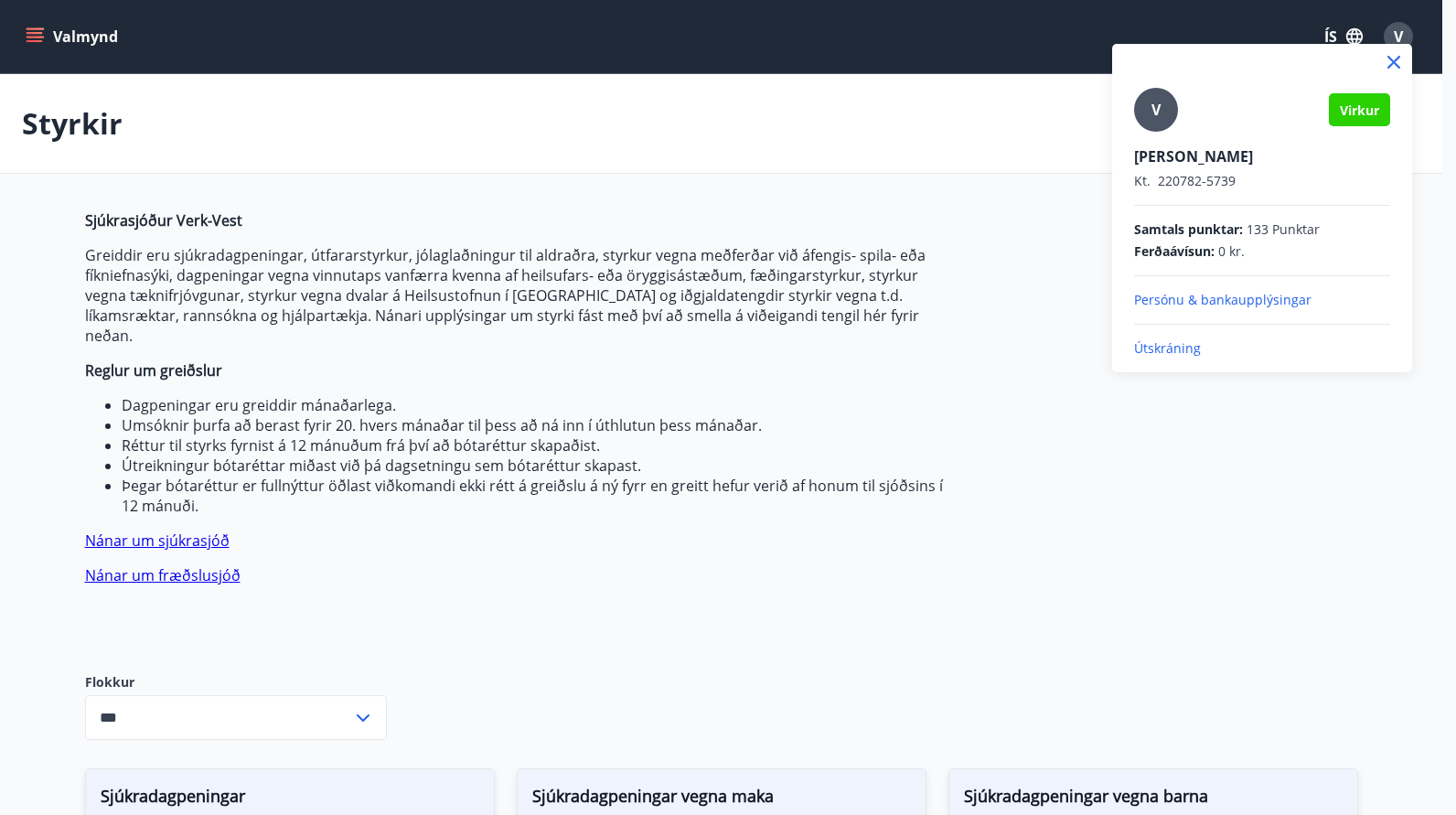
click at [100, 47] on div at bounding box center [728, 407] width 1456 height 815
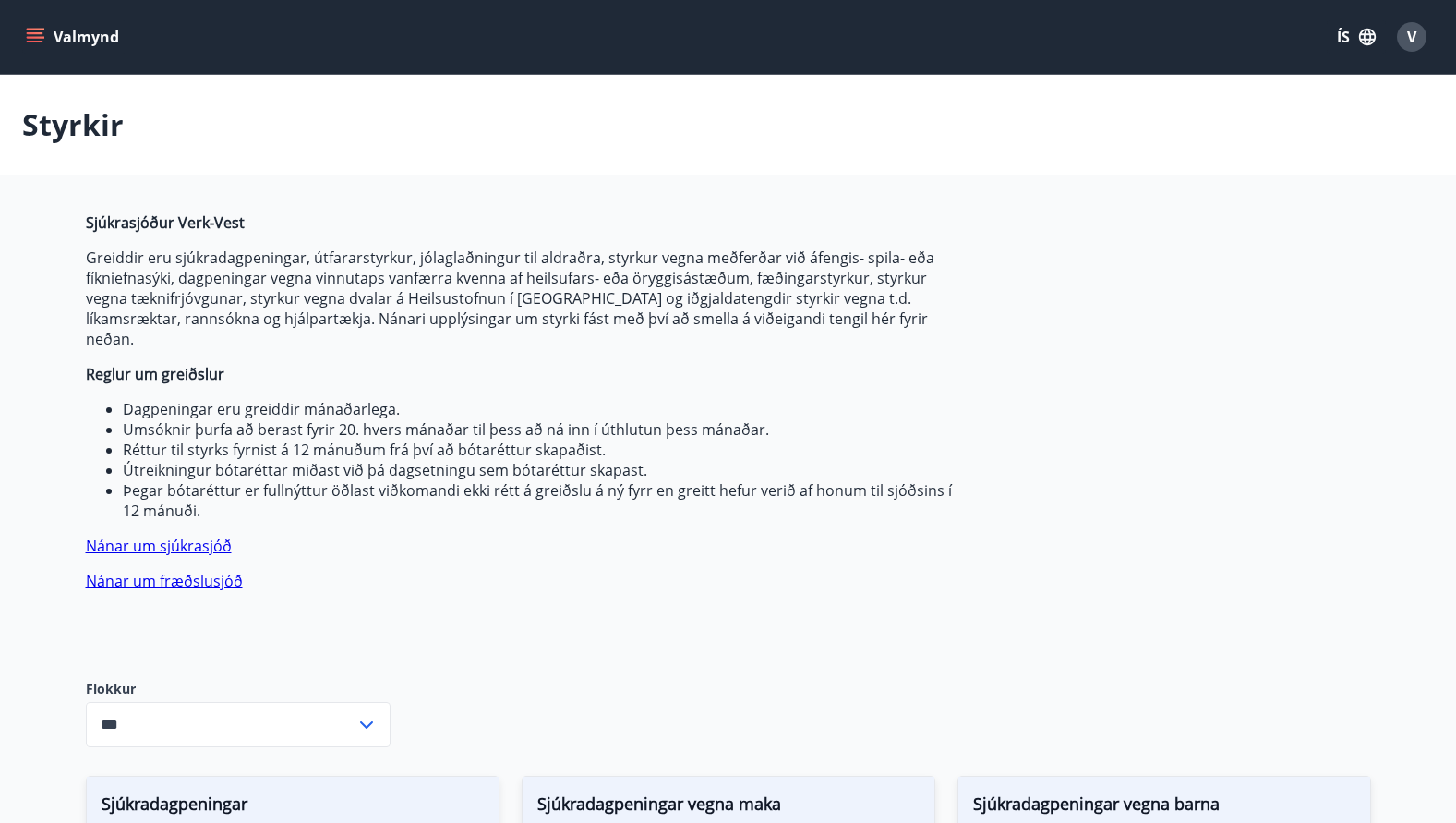
click at [46, 37] on button "Valmynd" at bounding box center [73, 36] width 104 height 33
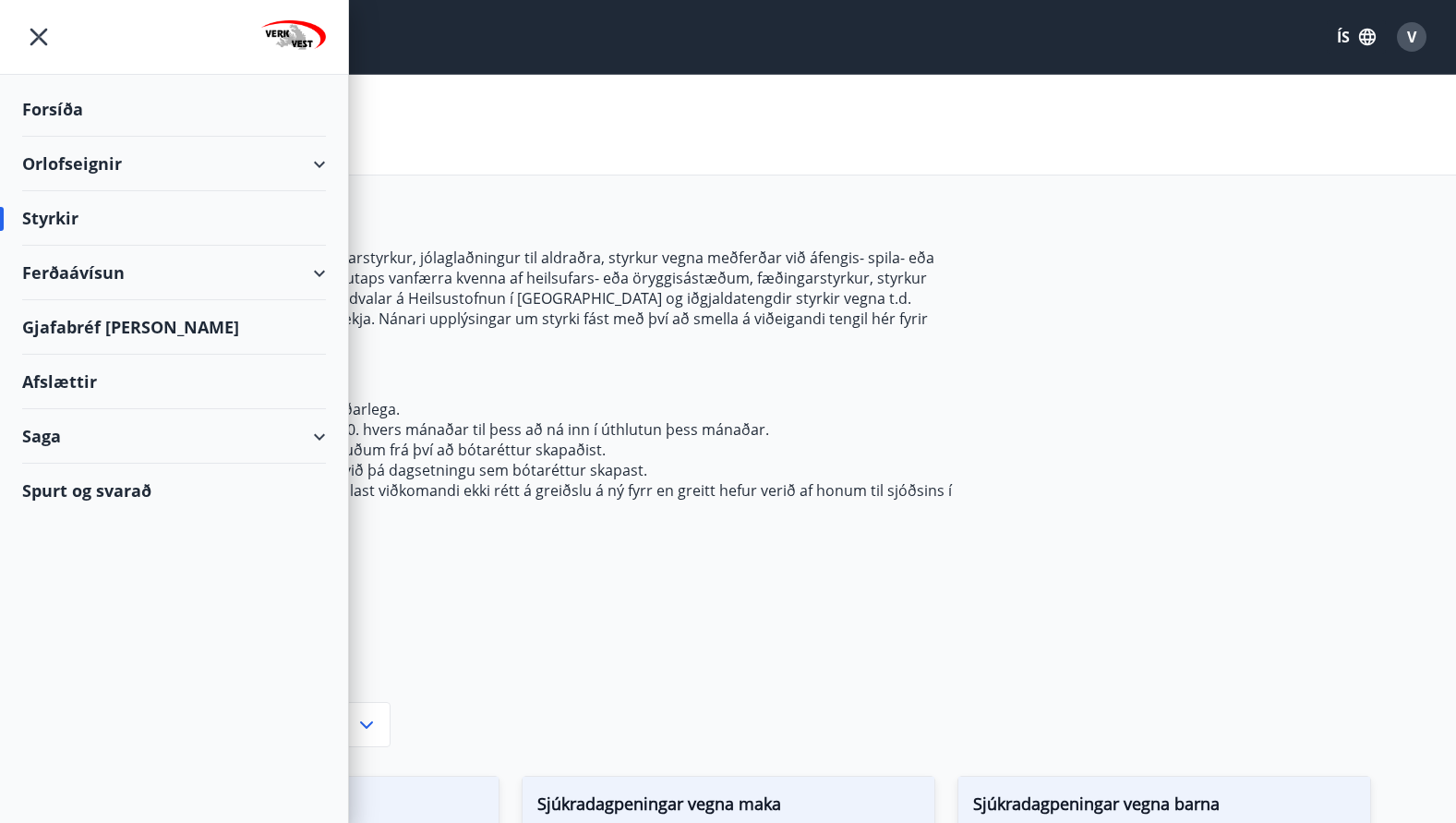
click at [79, 160] on div "Orlofseignir" at bounding box center [174, 163] width 304 height 54
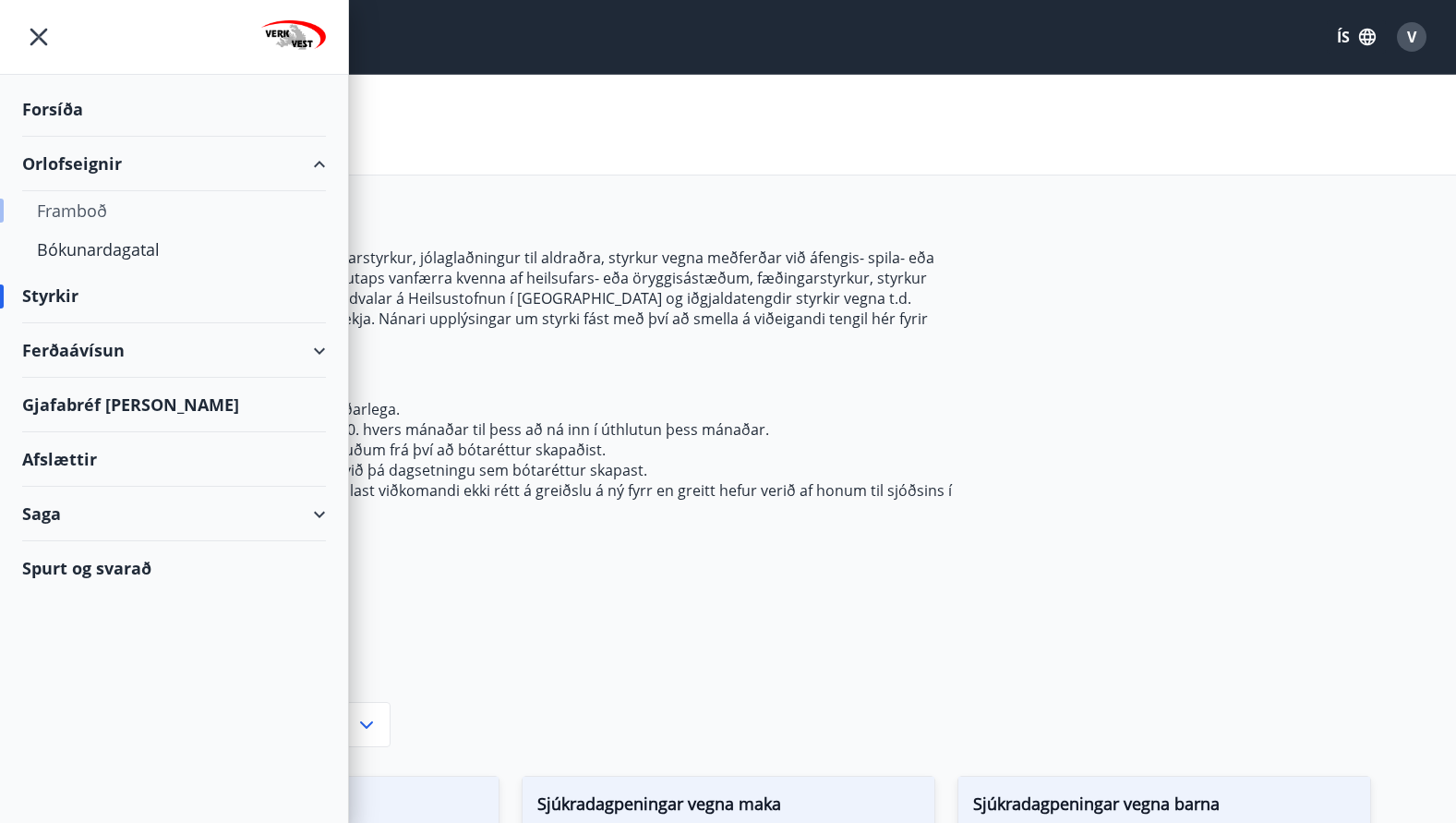
click at [70, 212] on div "Framboð" at bounding box center [174, 210] width 275 height 39
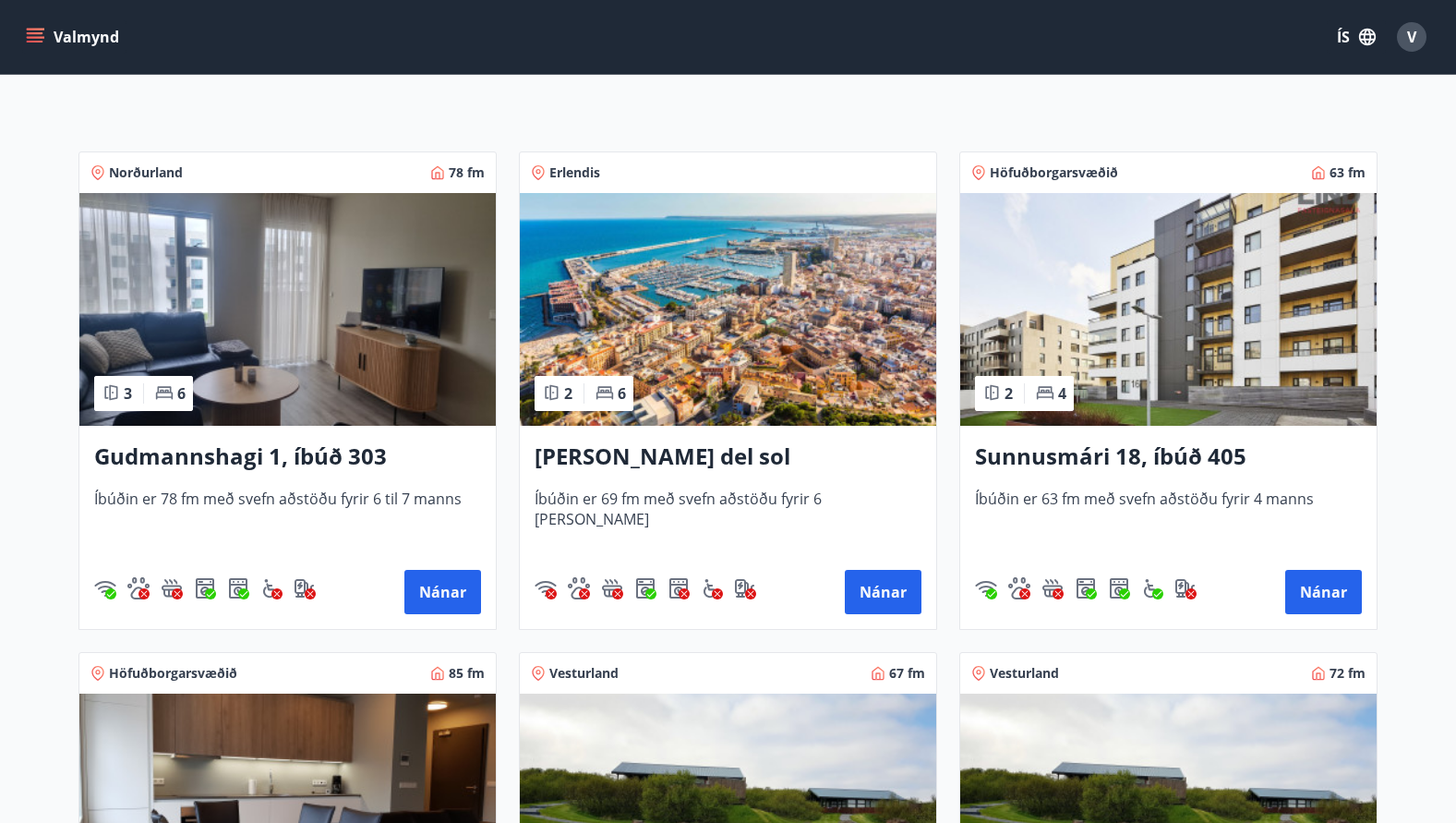
scroll to position [278, 0]
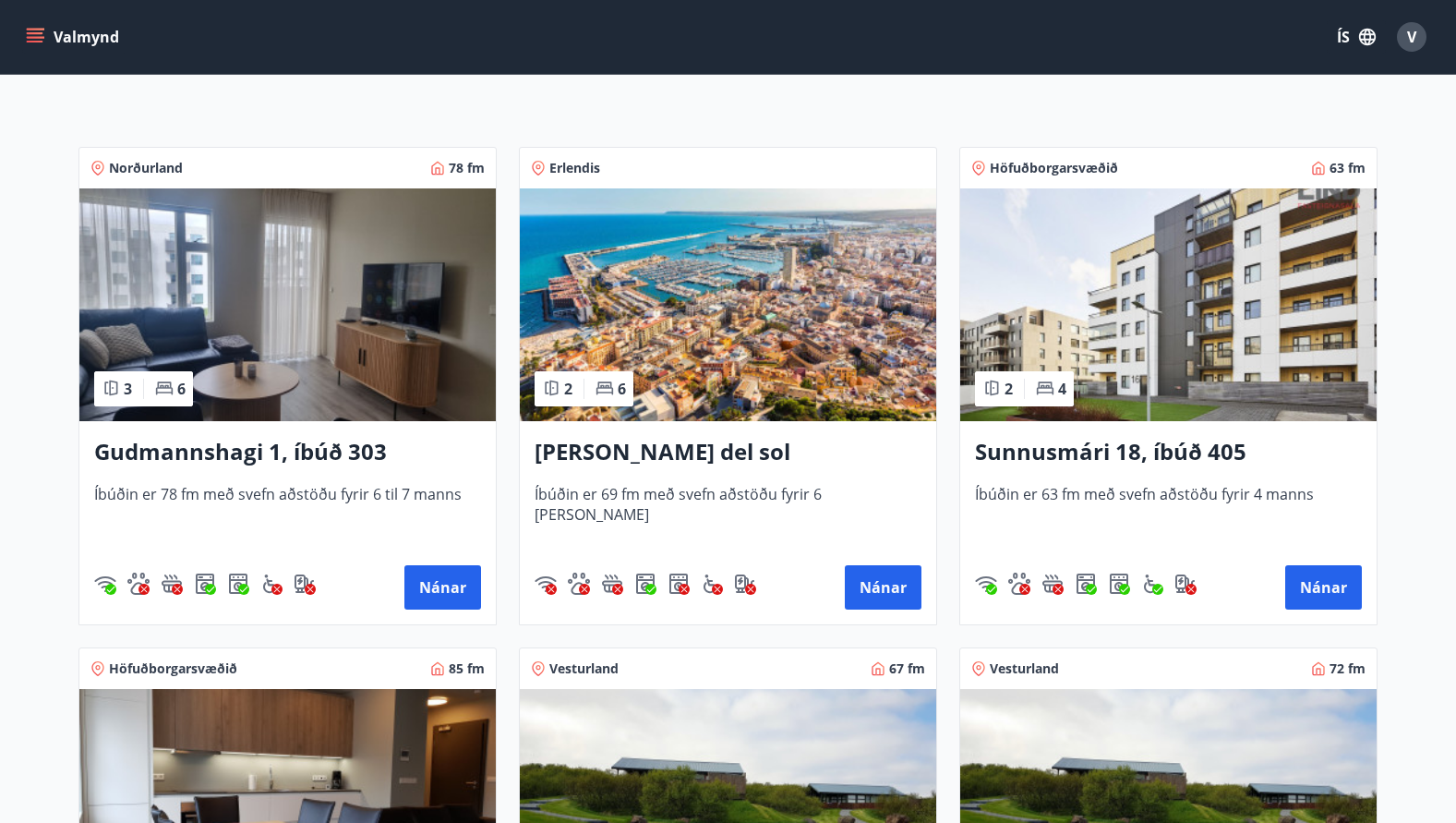
click at [749, 451] on h3 "Spánn - Arenales del sol" at bounding box center [728, 452] width 387 height 33
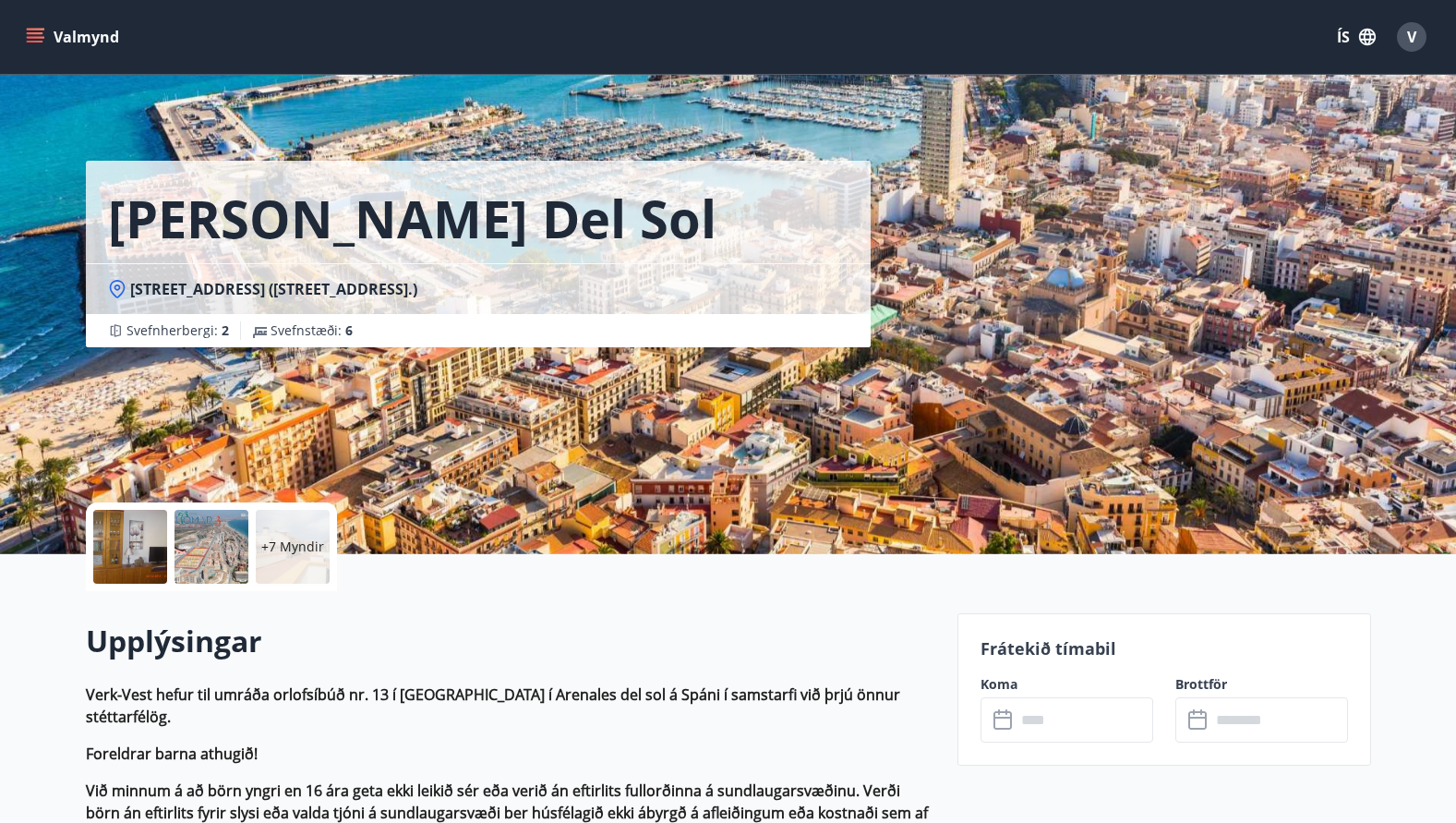
click at [292, 545] on p "+7 Myndir" at bounding box center [293, 546] width 63 height 18
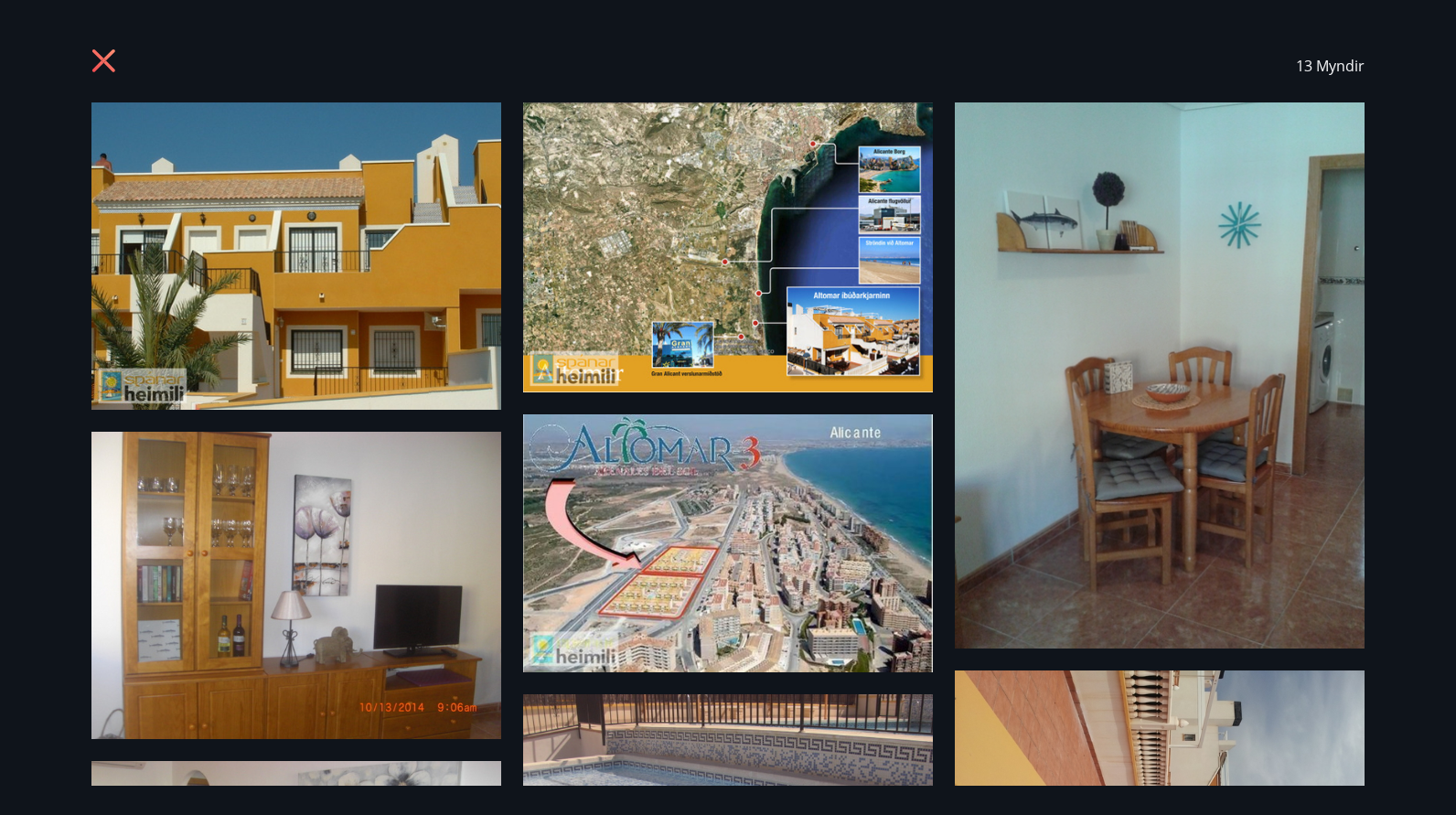
click at [109, 59] on icon at bounding box center [106, 62] width 29 height 29
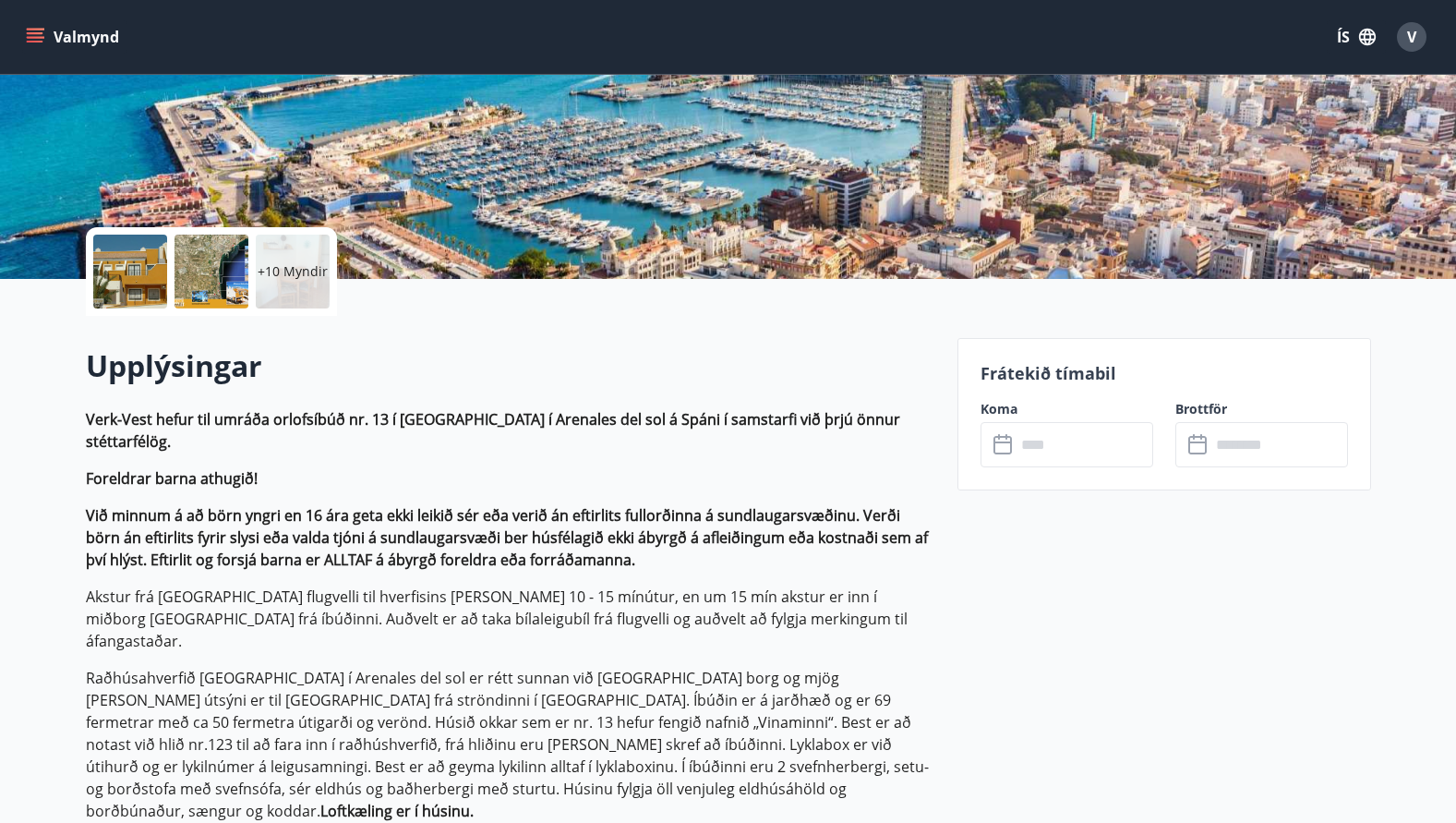
scroll to position [278, 0]
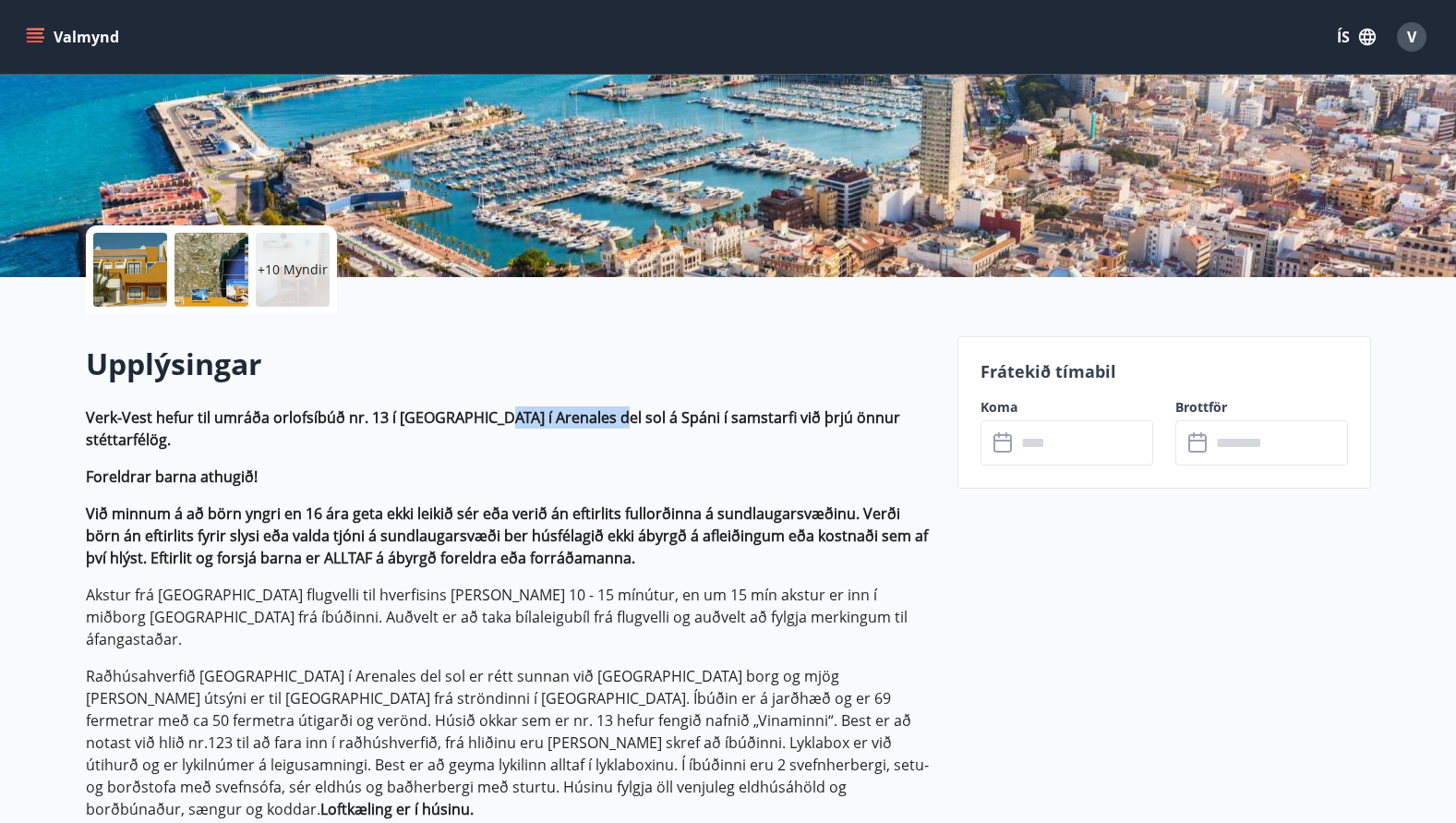
drag, startPoint x: 475, startPoint y: 420, endPoint x: 584, endPoint y: 416, distance: 109.1
click at [584, 416] on strong "Verk-Vest hefur til umráða orlofsíbúð nr. 13 í Altomar III í Arenales del sol á…" at bounding box center [493, 428] width 814 height 43
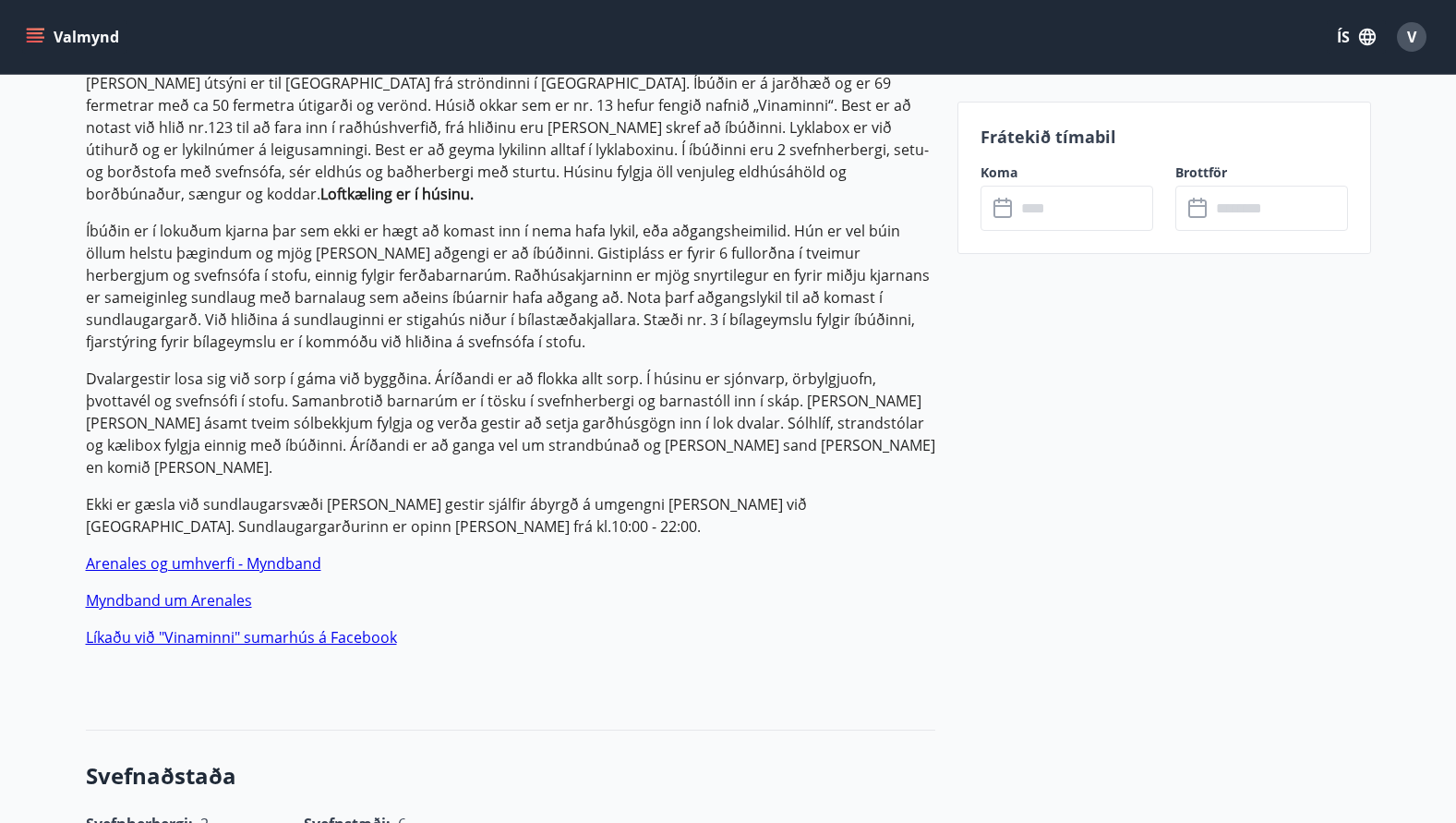
scroll to position [923, 0]
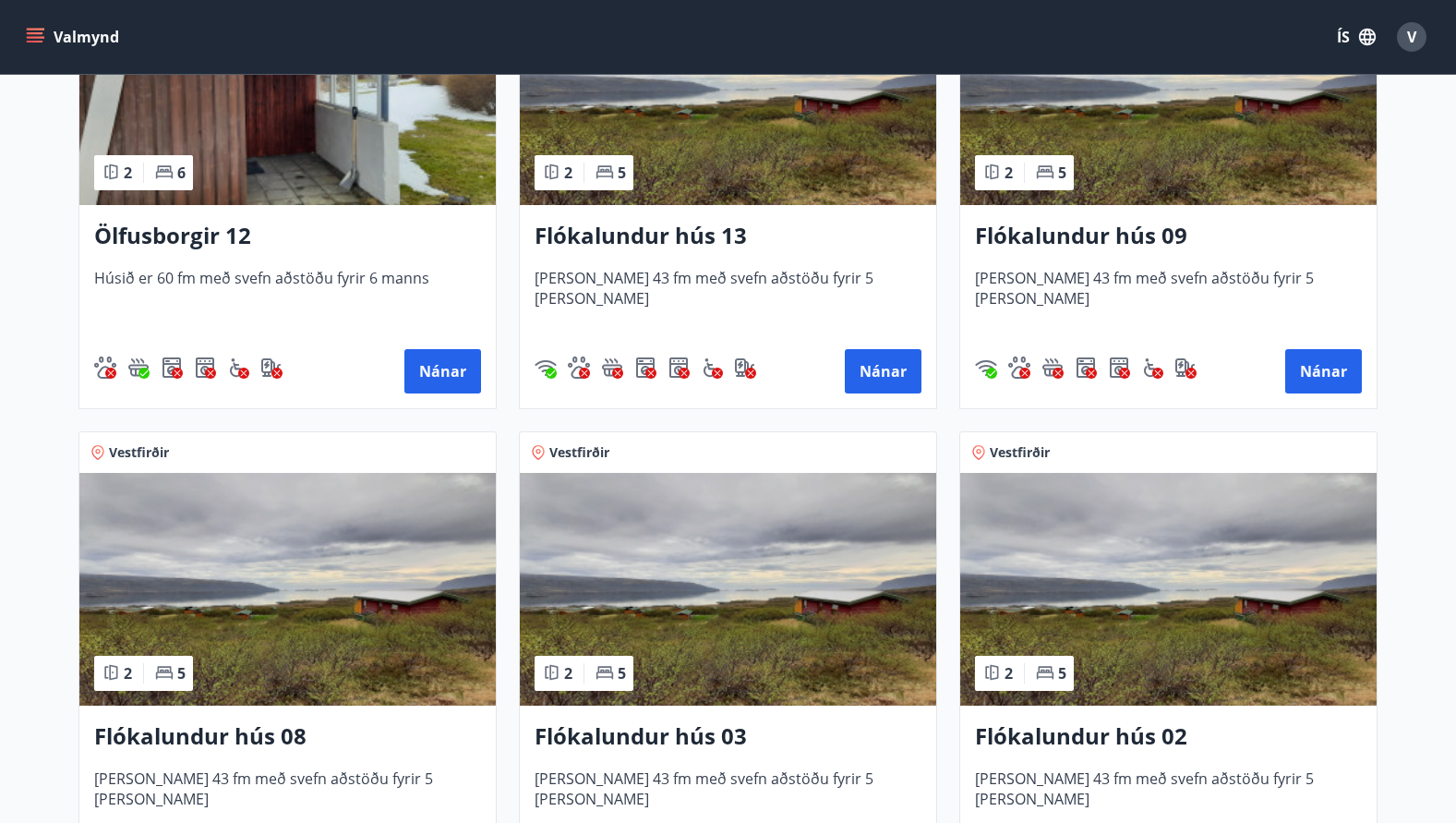
scroll to position [2494, 0]
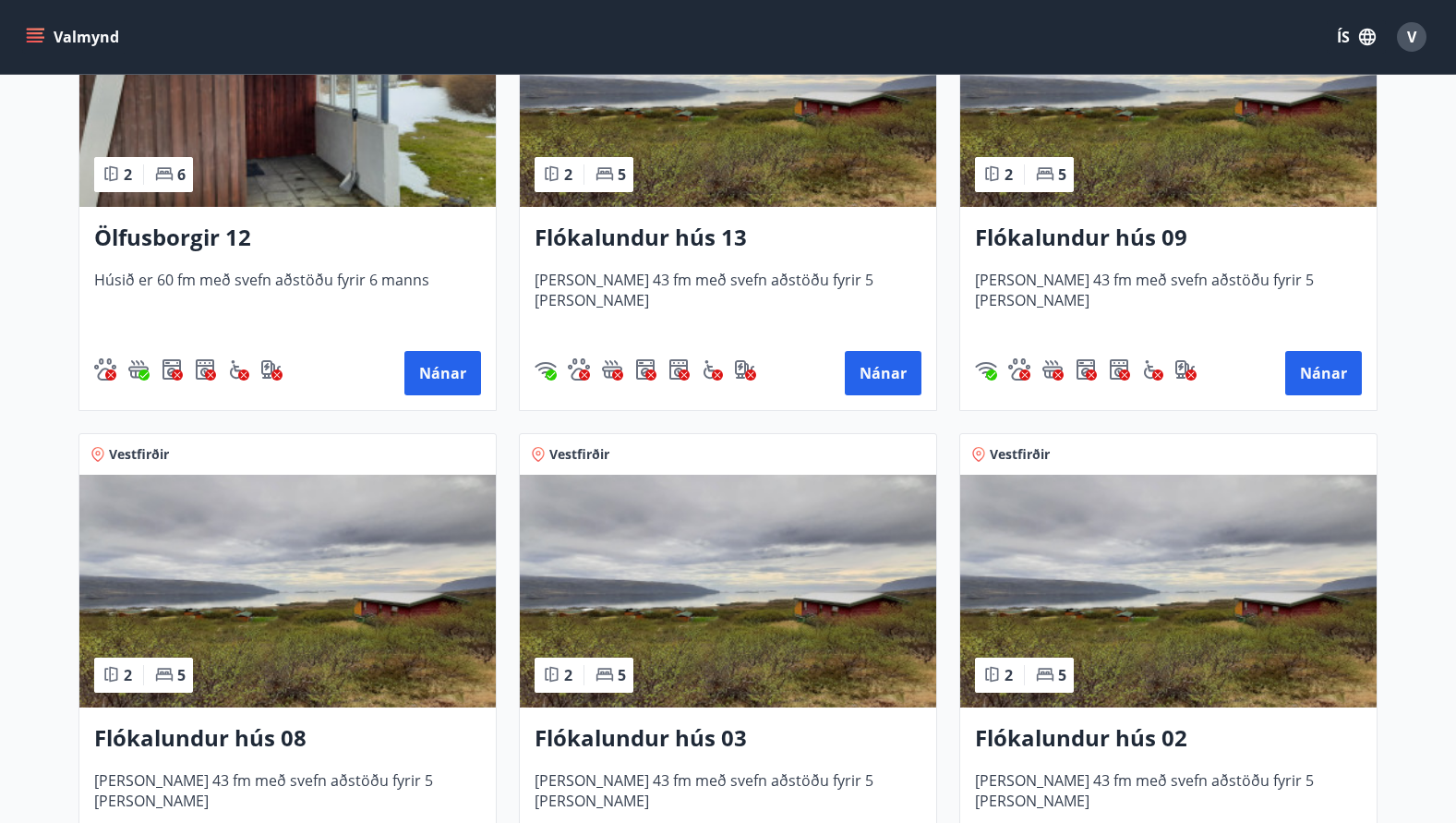
click at [42, 32] on icon "menu" at bounding box center [34, 33] width 16 height 2
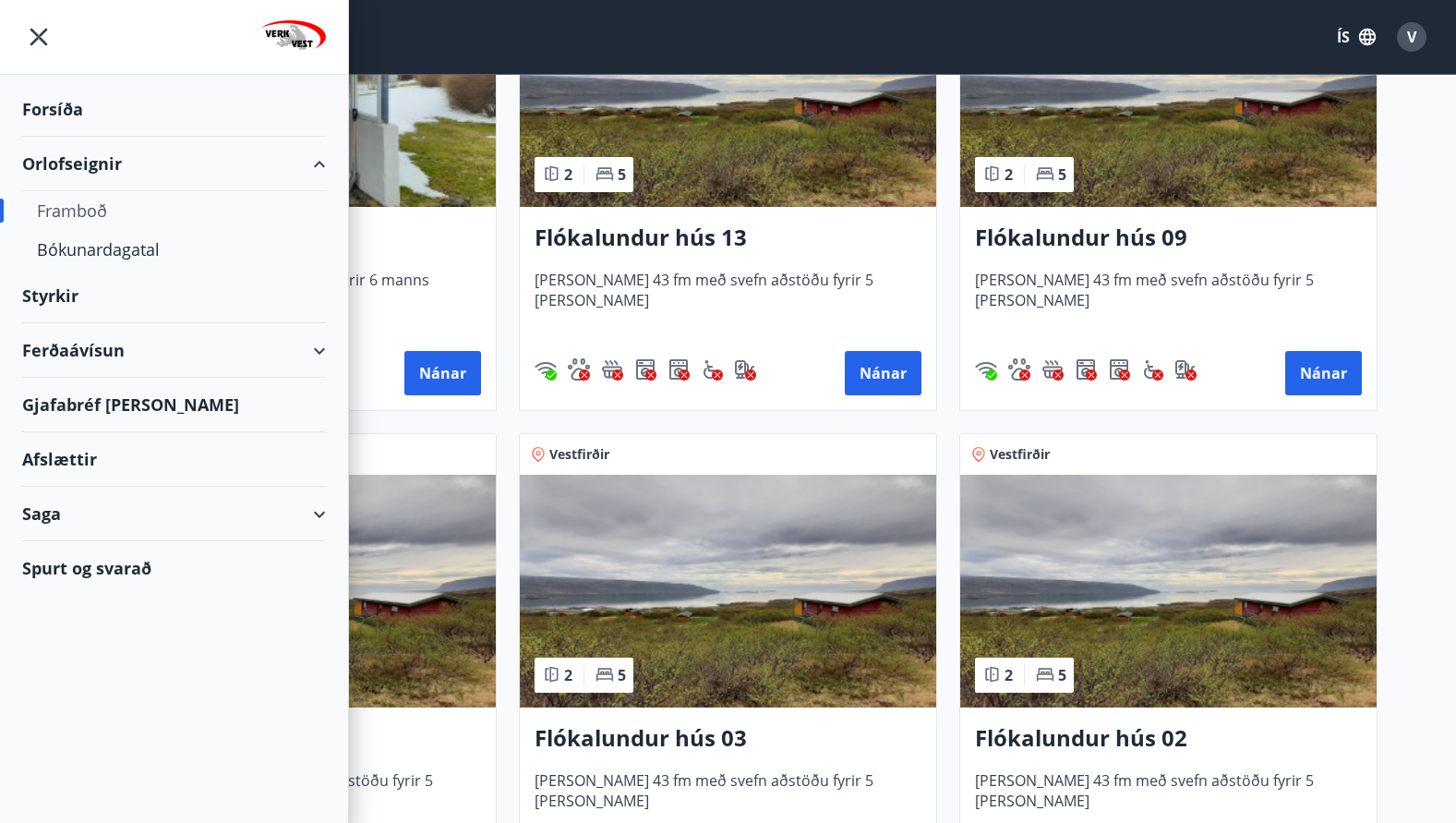
click at [146, 406] on div "Gjafabréf og kort" at bounding box center [174, 404] width 304 height 54
click at [62, 460] on div "Afslættir" at bounding box center [174, 459] width 304 height 54
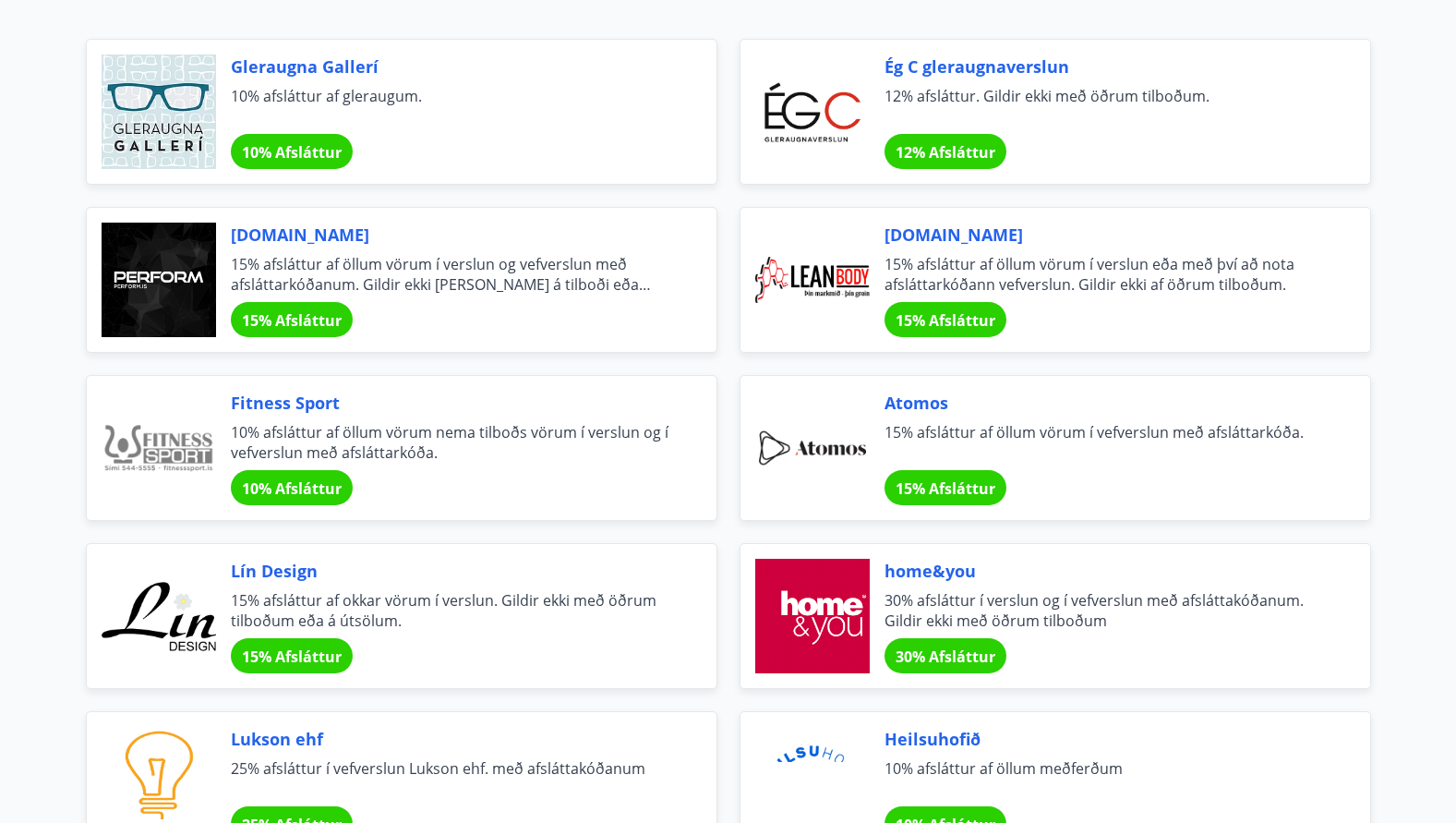
scroll to position [739, 0]
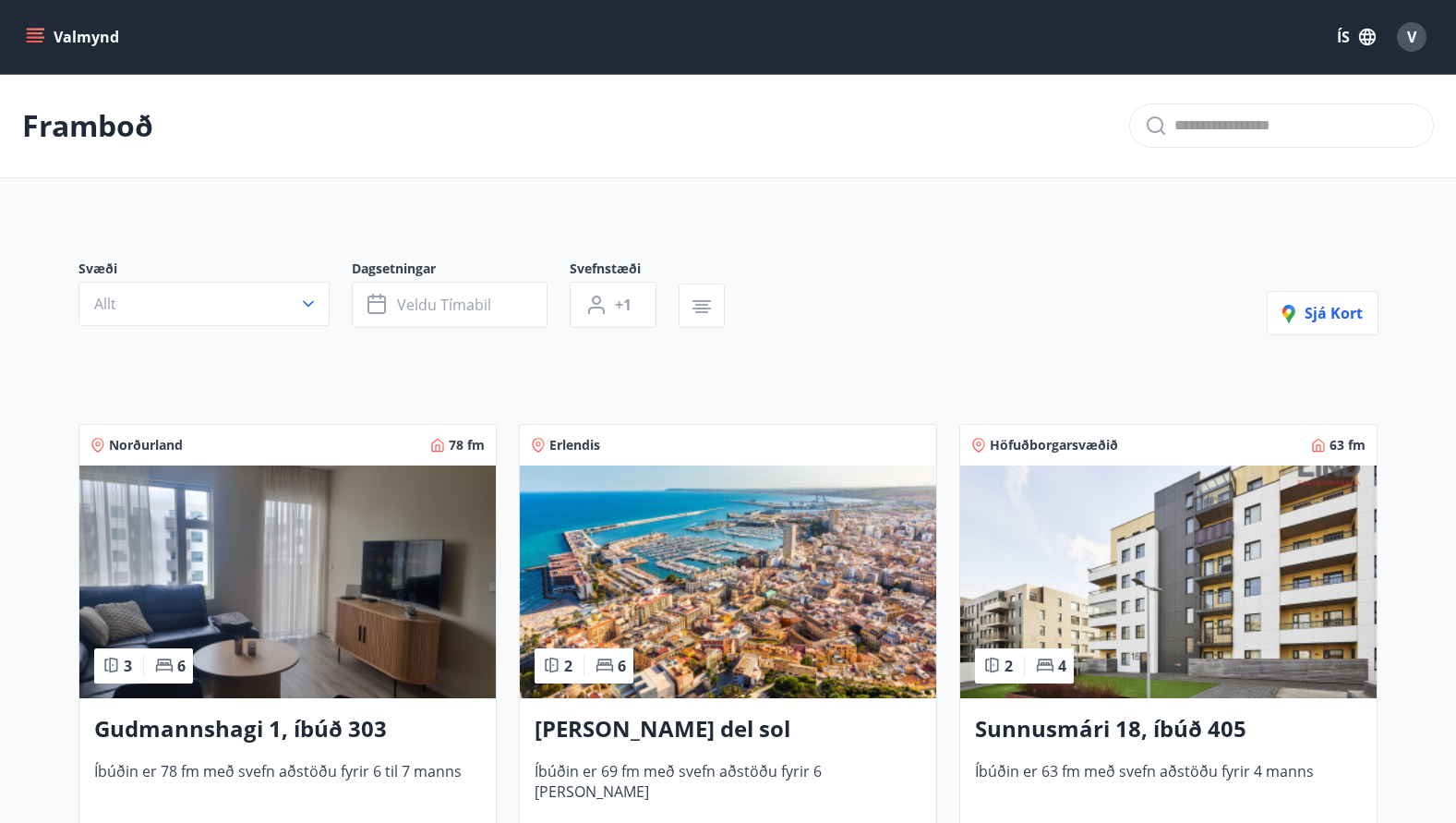
click at [33, 33] on icon "menu" at bounding box center [34, 33] width 16 height 2
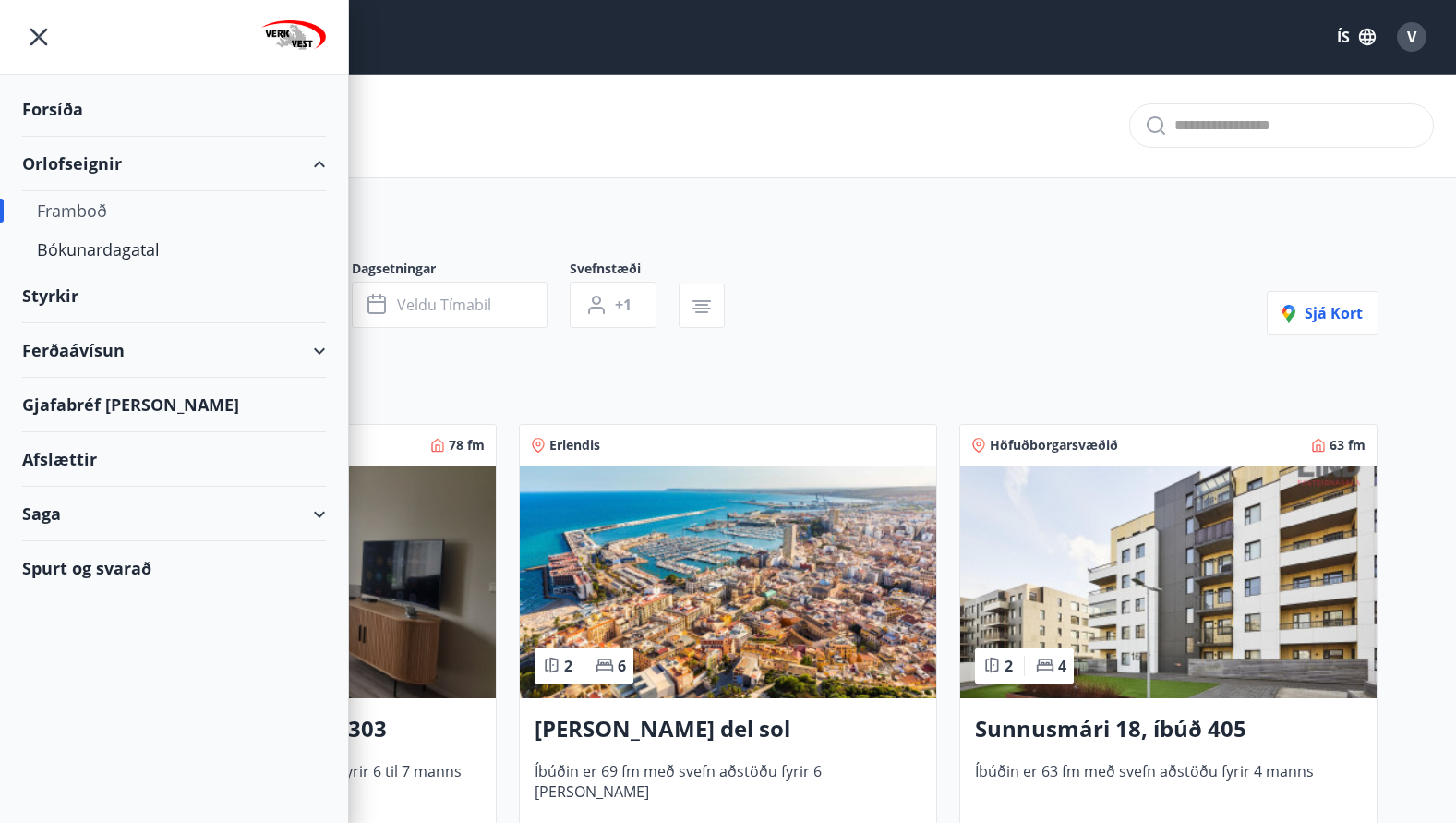
click at [315, 352] on div "Ferðaávísun" at bounding box center [174, 350] width 304 height 54
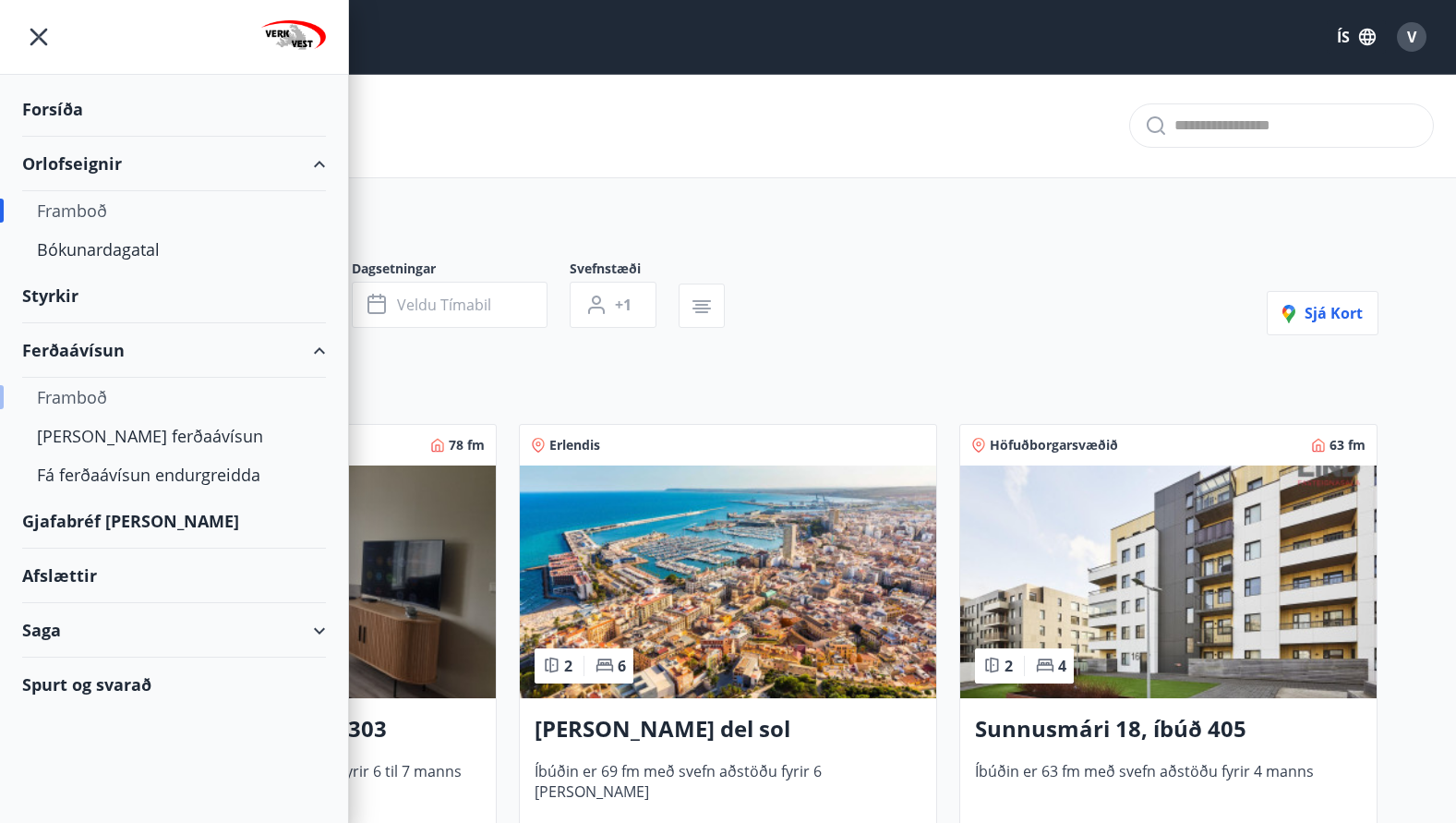
click at [53, 399] on div "Framboð" at bounding box center [174, 397] width 275 height 39
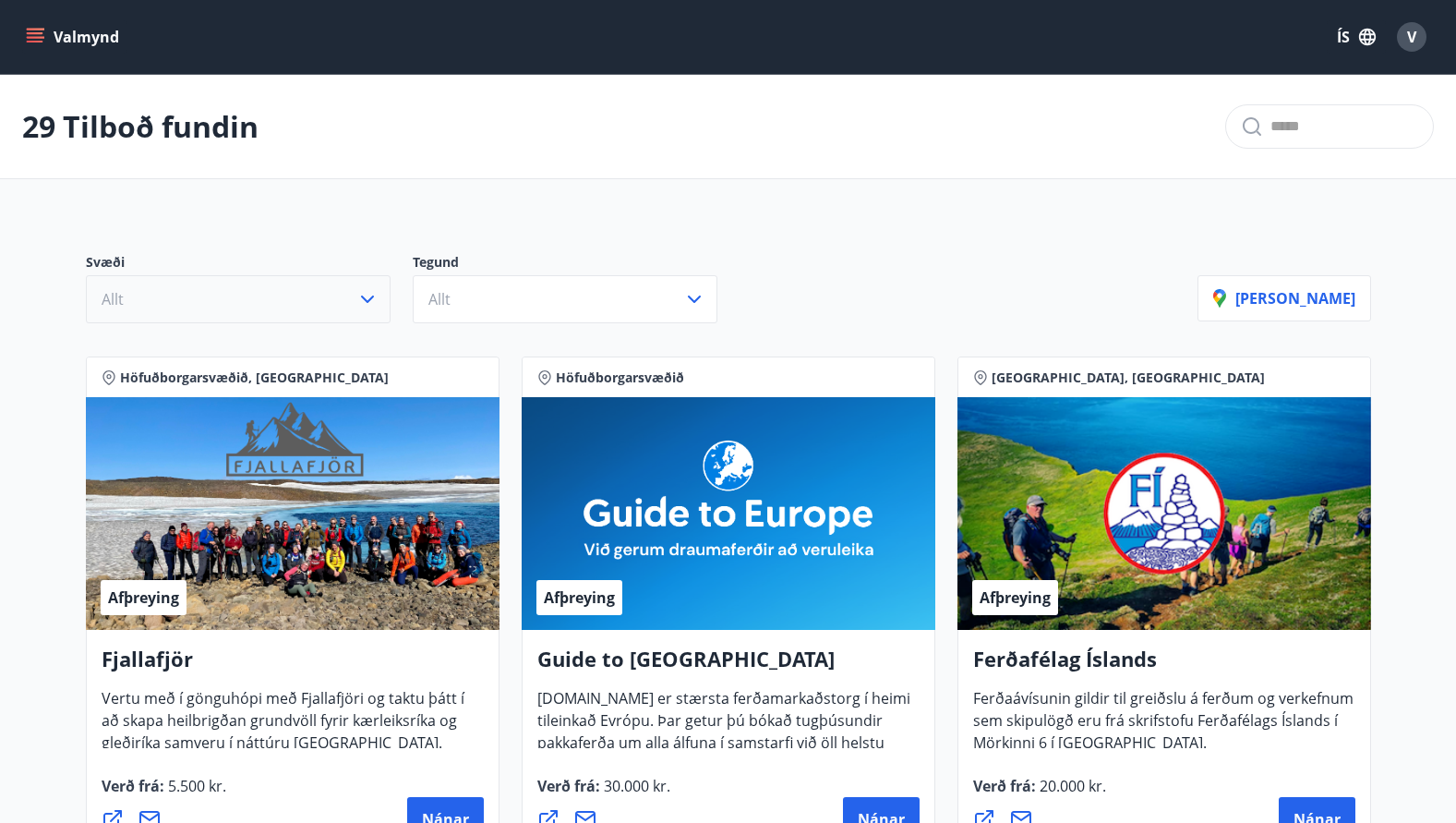
click at [332, 280] on button "Allt" at bounding box center [238, 299] width 305 height 48
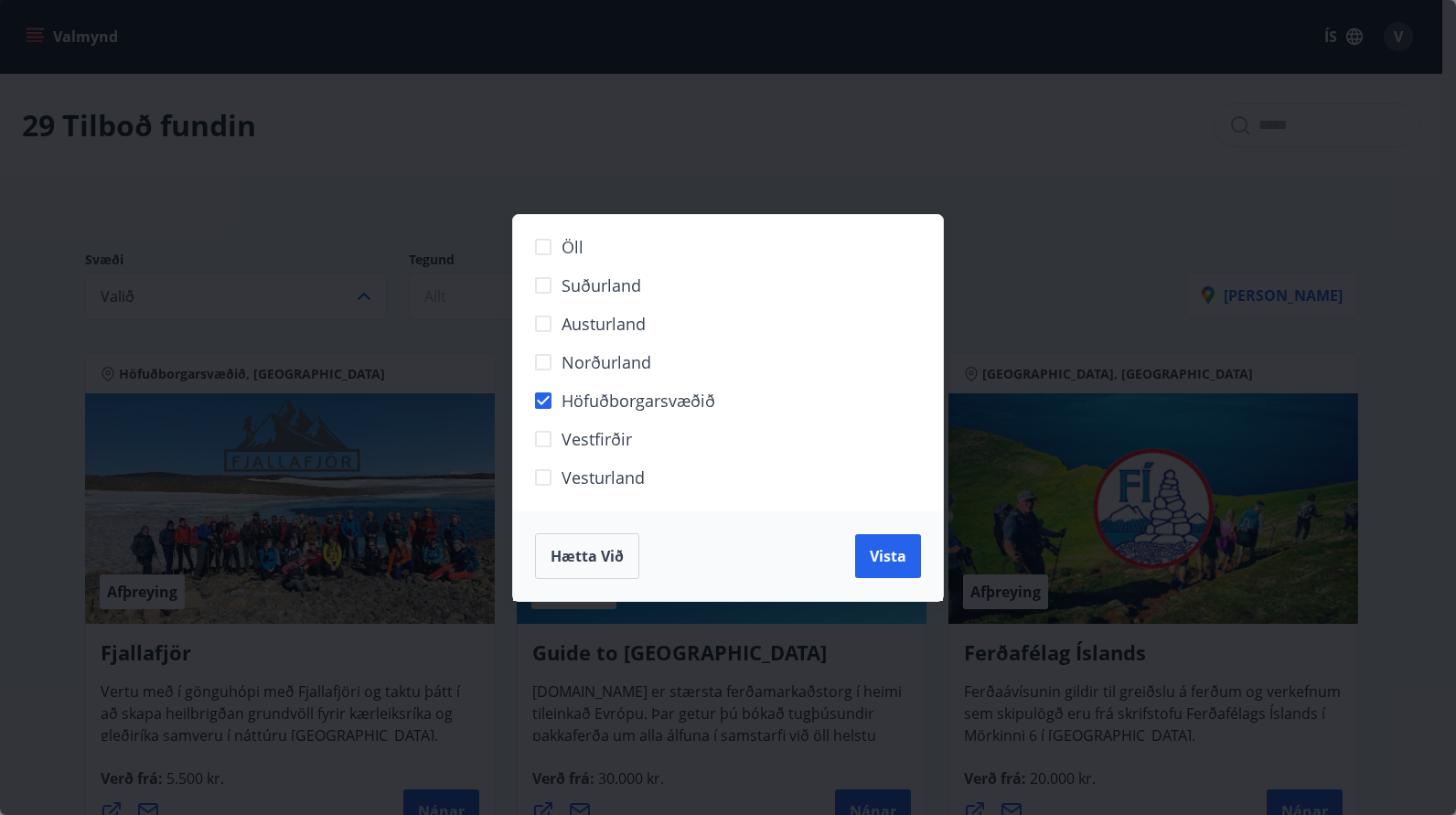
click at [898, 557] on span "Vista" at bounding box center [888, 555] width 37 height 20
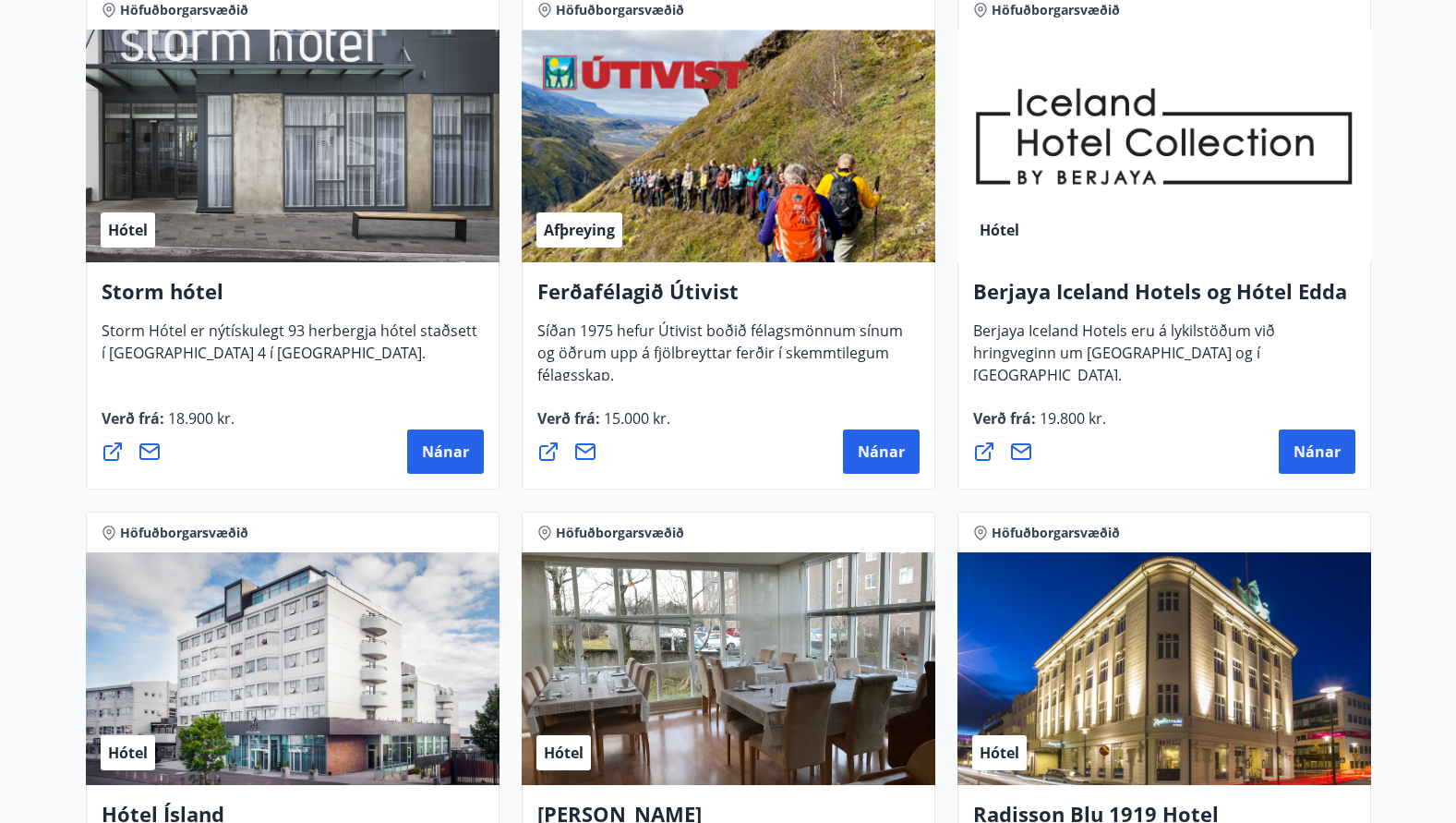
scroll to position [1108, 0]
